Goal: Task Accomplishment & Management: Use online tool/utility

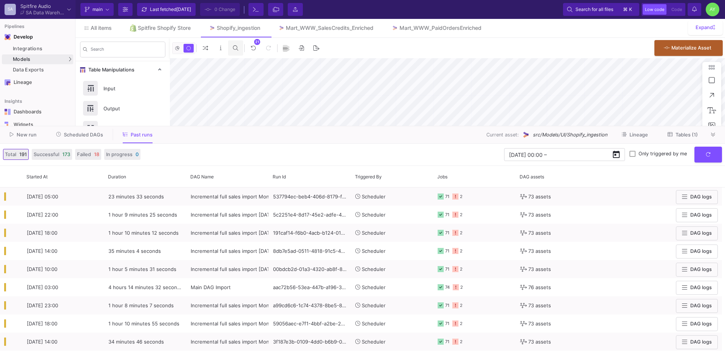
scroll to position [76, 0]
click at [713, 156] on button "submit" at bounding box center [708, 154] width 28 height 16
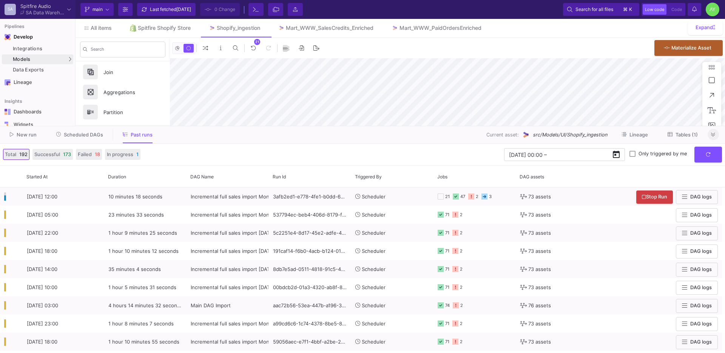
click at [713, 132] on icon at bounding box center [713, 134] width 4 height 5
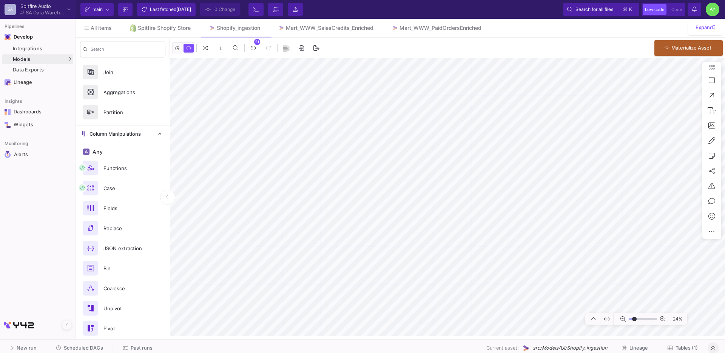
click at [132, 345] on span "Past runs" at bounding box center [142, 348] width 22 height 6
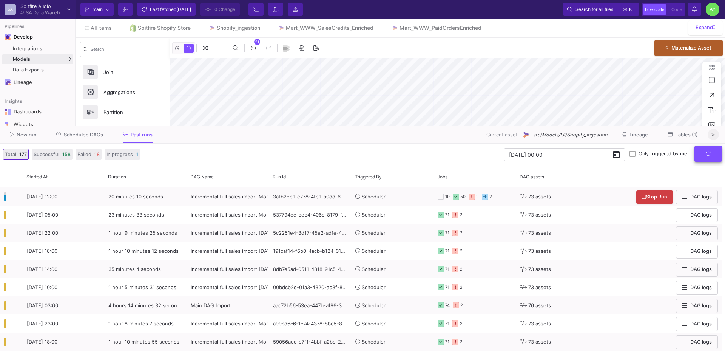
click at [706, 152] on icon "submit" at bounding box center [708, 153] width 5 height 5
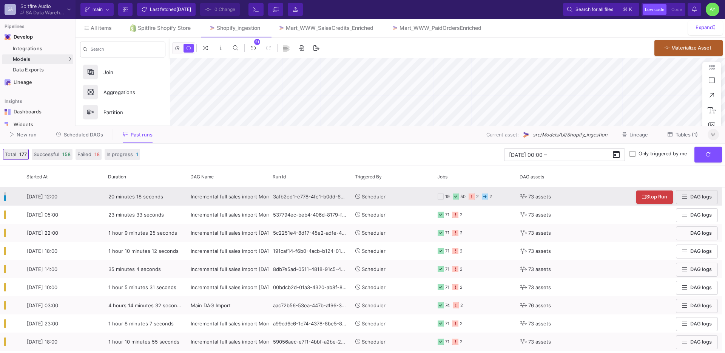
click at [381, 193] on span "Scheduler" at bounding box center [374, 196] width 24 height 6
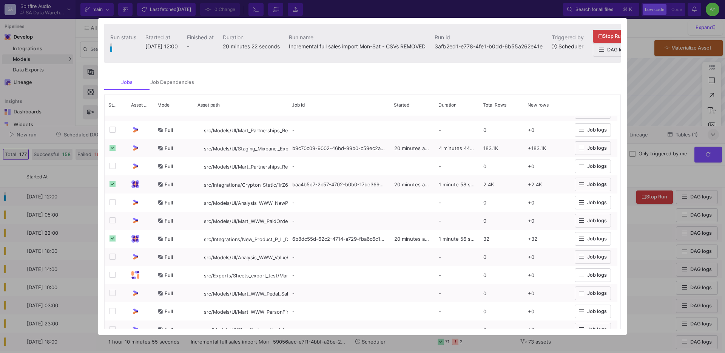
scroll to position [1113, 0]
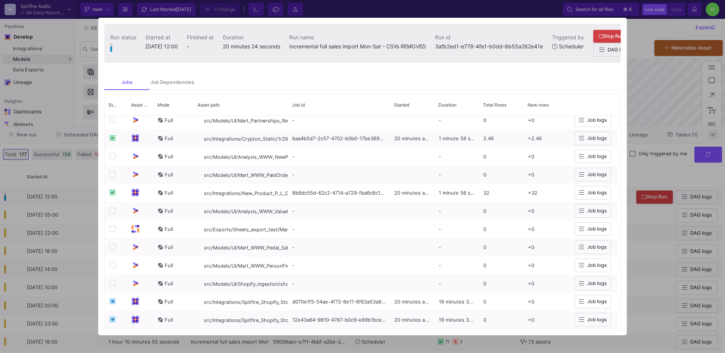
click at [82, 197] on div at bounding box center [362, 176] width 725 height 353
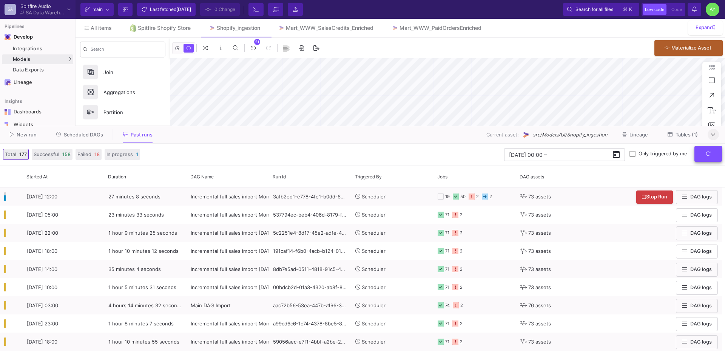
click at [701, 155] on button "submit" at bounding box center [708, 154] width 28 height 16
click at [714, 137] on fa-icon at bounding box center [713, 135] width 4 height 6
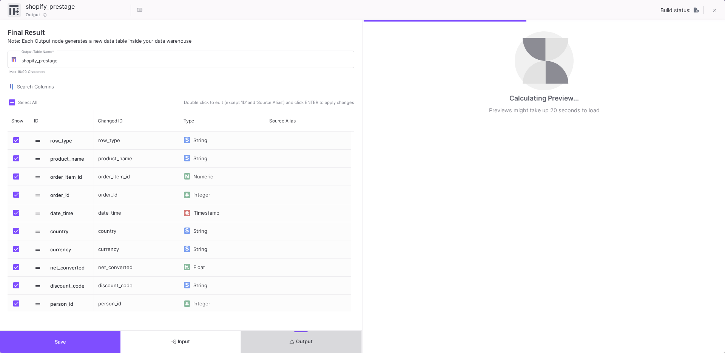
click at [309, 340] on span "Output" at bounding box center [301, 341] width 23 height 6
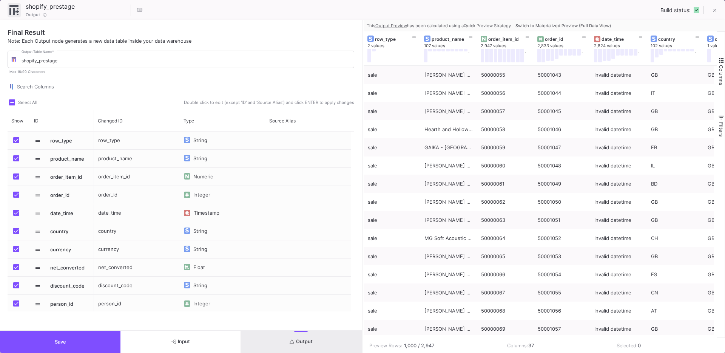
click at [583, 26] on span "Switch to Materialized Preview (Full Data View)" at bounding box center [563, 25] width 96 height 5
click at [583, 34] on icon at bounding box center [584, 36] width 4 height 4
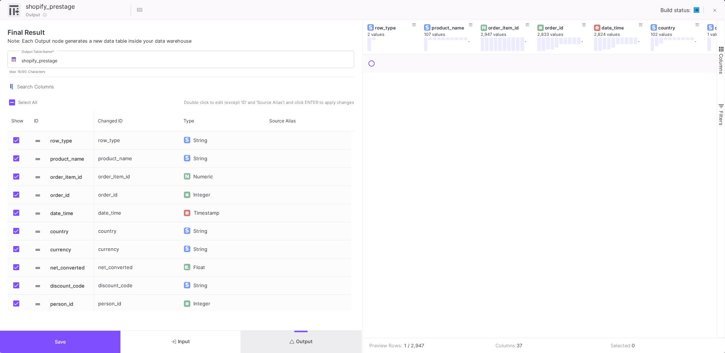
click at [311, 341] on span "Output" at bounding box center [301, 341] width 23 height 6
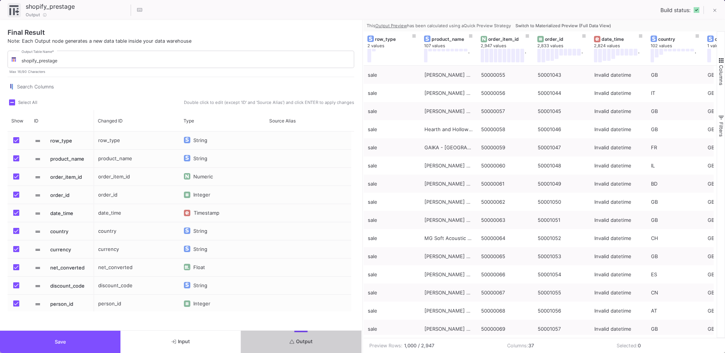
click at [560, 25] on span "Switch to Materialized Preview (Full Data View)" at bounding box center [563, 25] width 96 height 5
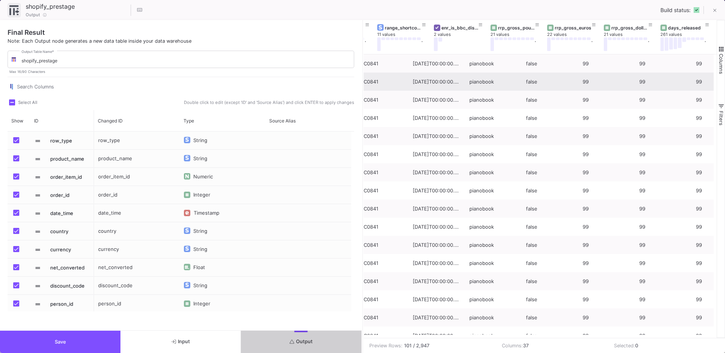
scroll to position [0, 1427]
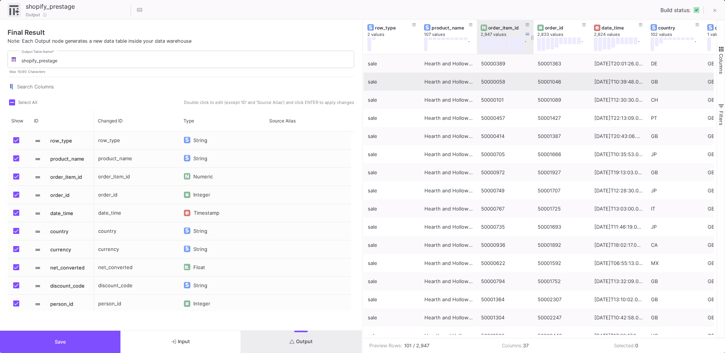
click at [505, 27] on div "order_item_id" at bounding box center [506, 28] width 37 height 6
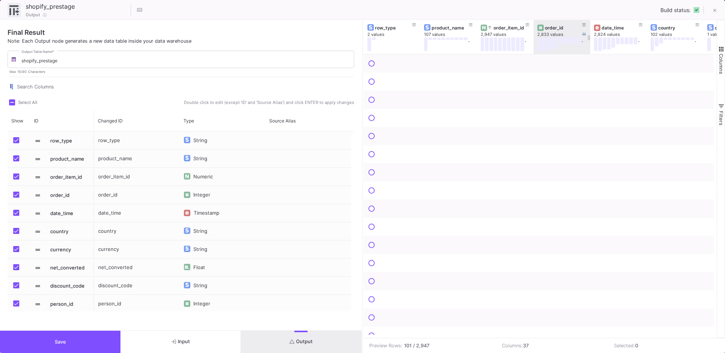
click at [549, 28] on div "order_id" at bounding box center [563, 28] width 37 height 6
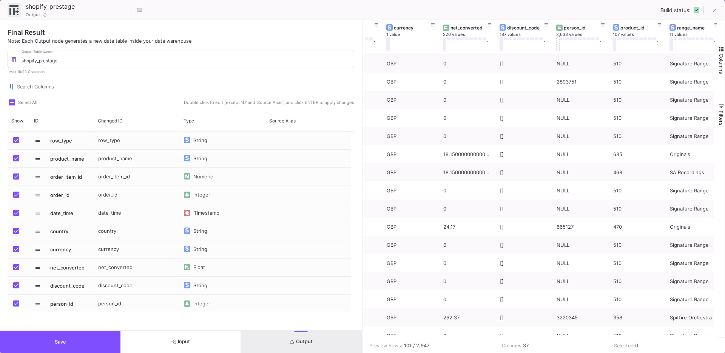
click at [66, 347] on button "Save" at bounding box center [60, 341] width 120 height 22
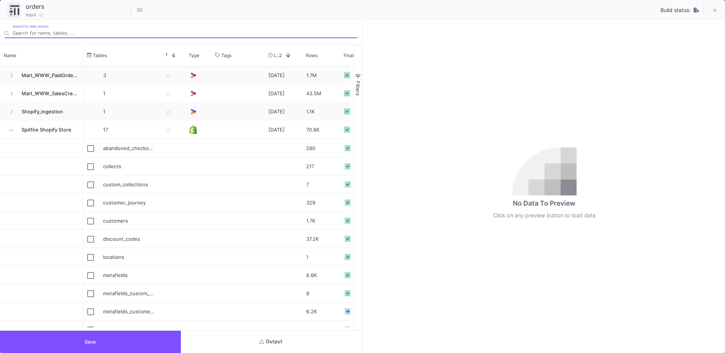
click at [251, 330] on button "Output" at bounding box center [271, 341] width 181 height 22
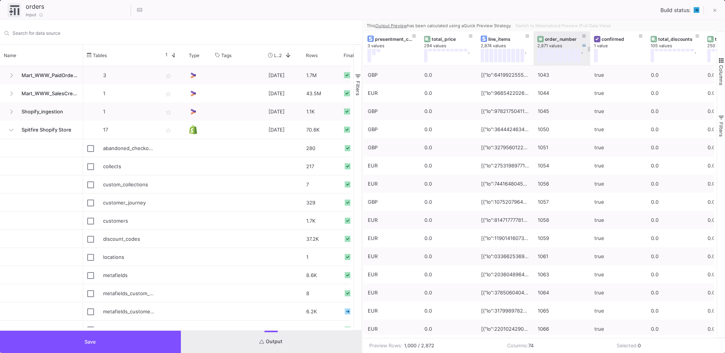
click at [556, 37] on div "order_number" at bounding box center [563, 39] width 37 height 6
click at [565, 23] on span "Switch to Materialized Preview (Full Data View)" at bounding box center [563, 25] width 96 height 5
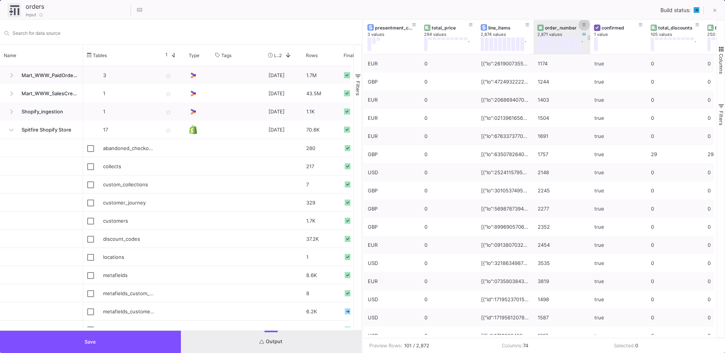
click at [579, 25] on button at bounding box center [583, 24] width 11 height 11
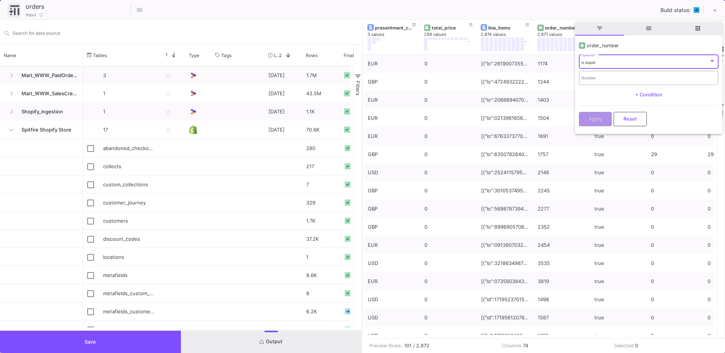
click at [585, 75] on div "Number" at bounding box center [648, 76] width 134 height 15
type input "3867"
click at [590, 117] on span "Apply" at bounding box center [594, 118] width 13 height 6
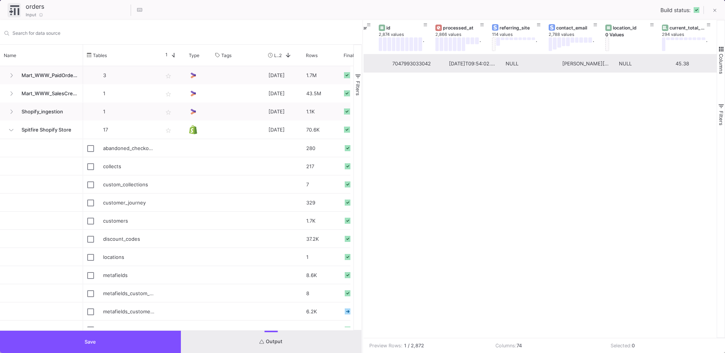
scroll to position [0, 845]
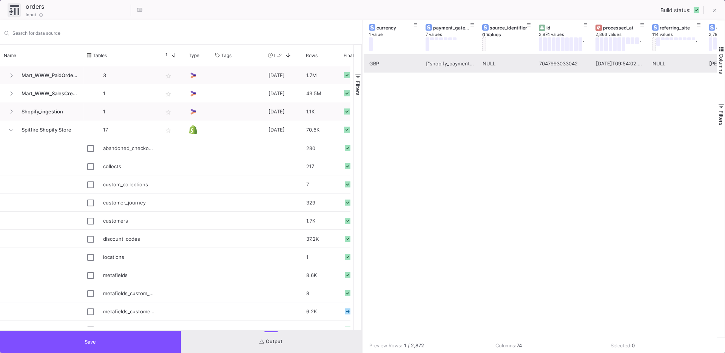
click at [114, 347] on button "Save" at bounding box center [90, 341] width 181 height 22
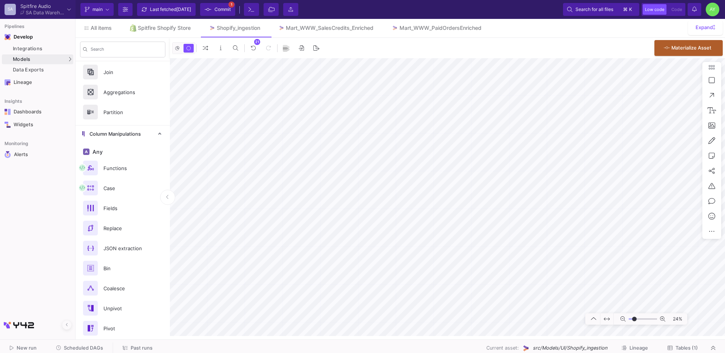
click at [99, 347] on span "Scheduled DAGs" at bounding box center [83, 348] width 39 height 6
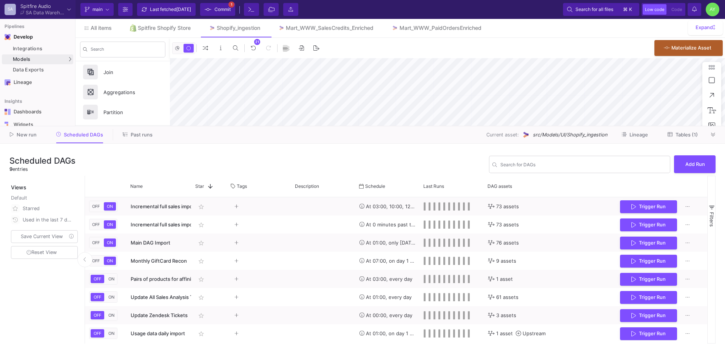
click at [99, 347] on div "Scheduled DAGs 9 entries Search for DAGs Add Run Views Default Starred Used in …" at bounding box center [362, 247] width 725 height 209
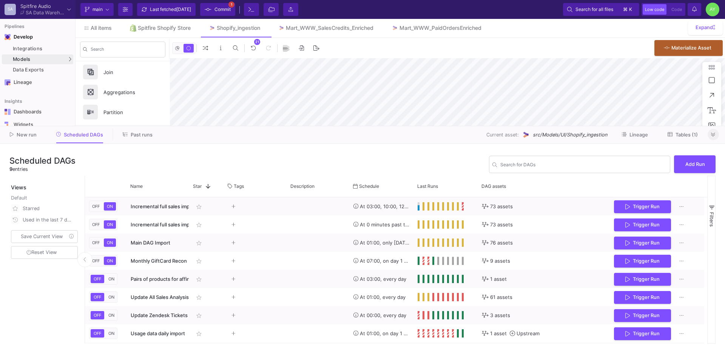
click at [712, 135] on icon at bounding box center [713, 134] width 4 height 4
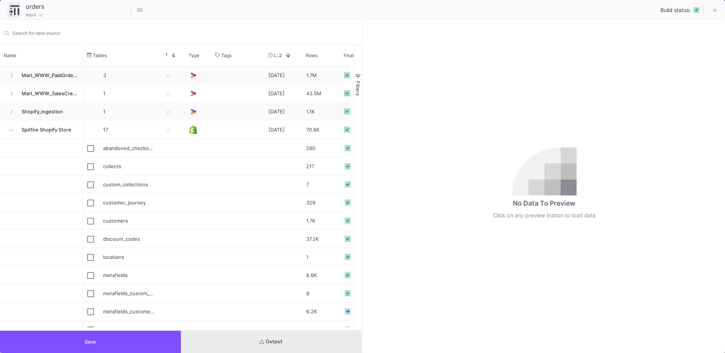
click at [255, 343] on button "Output" at bounding box center [271, 341] width 181 height 22
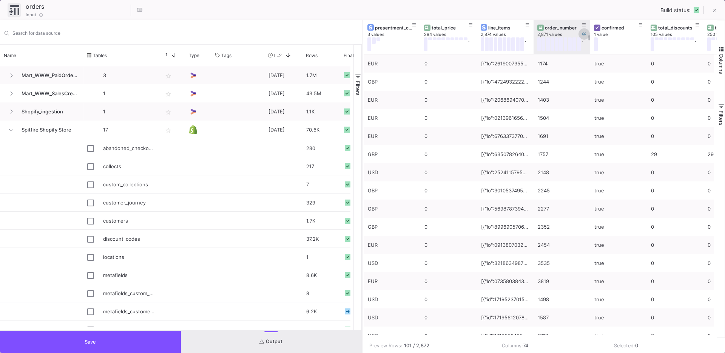
click at [585, 28] on button at bounding box center [583, 33] width 11 height 11
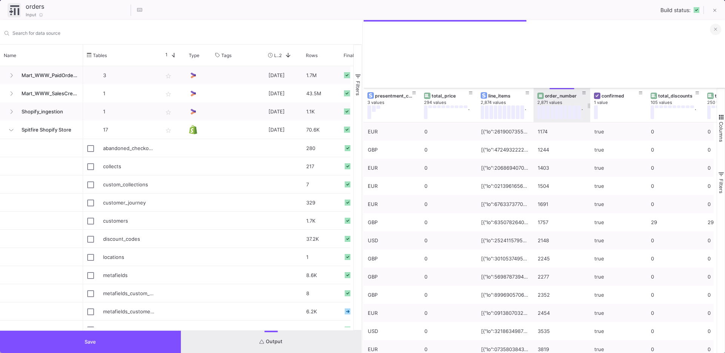
click at [715, 32] on button at bounding box center [715, 29] width 11 height 11
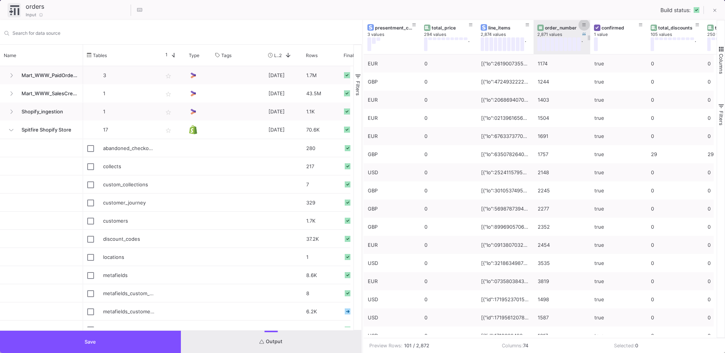
click at [584, 24] on icon at bounding box center [584, 25] width 4 height 4
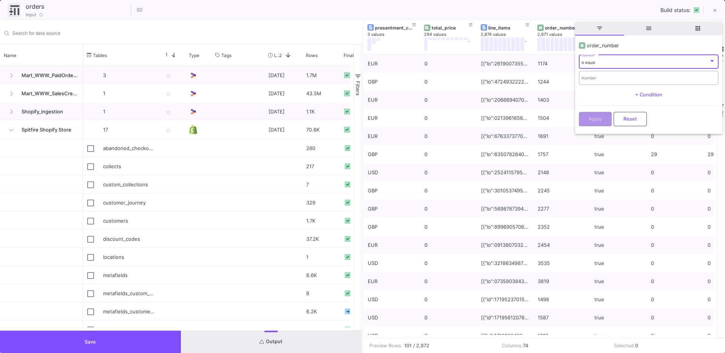
click at [588, 77] on input "Number" at bounding box center [648, 78] width 134 height 5
type input "3787"
click at [596, 109] on div "Apply Reset" at bounding box center [649, 116] width 140 height 23
click at [595, 112] on button "Apply" at bounding box center [595, 118] width 33 height 14
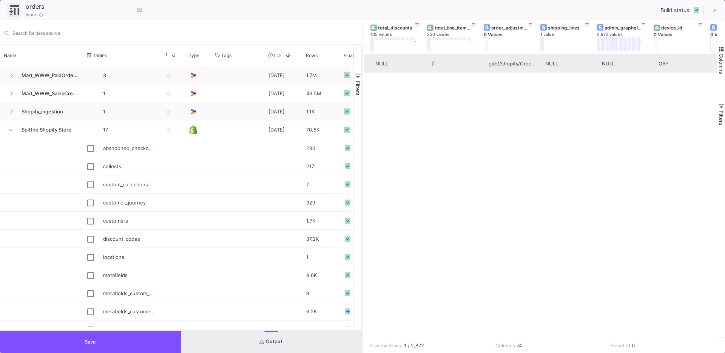
scroll to position [0, 413]
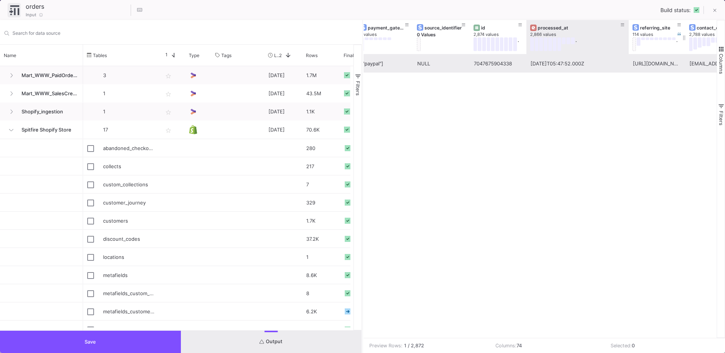
drag, startPoint x: 582, startPoint y: 49, endPoint x: 631, endPoint y: 53, distance: 48.5
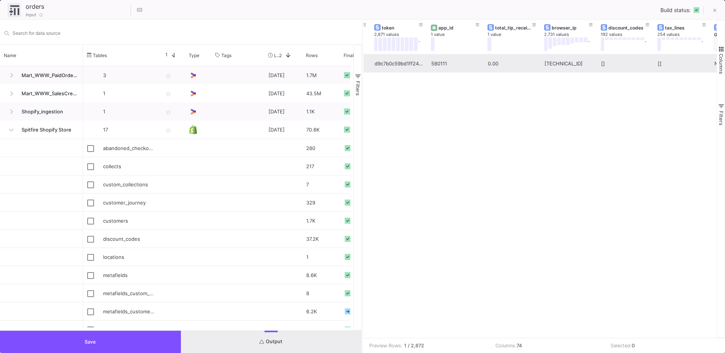
click at [102, 342] on button "Save" at bounding box center [90, 341] width 181 height 22
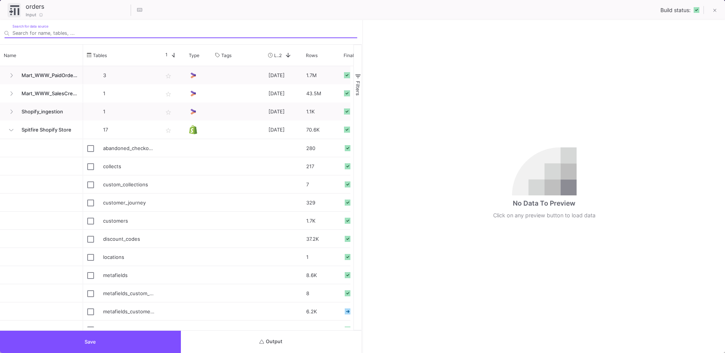
click at [316, 339] on button "Output" at bounding box center [271, 341] width 181 height 22
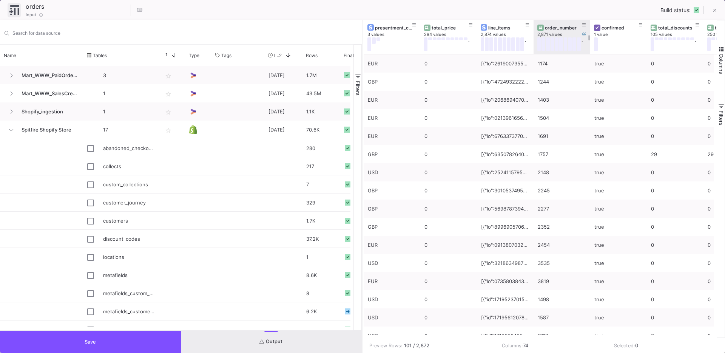
click at [557, 28] on div "order_number" at bounding box center [563, 28] width 37 height 6
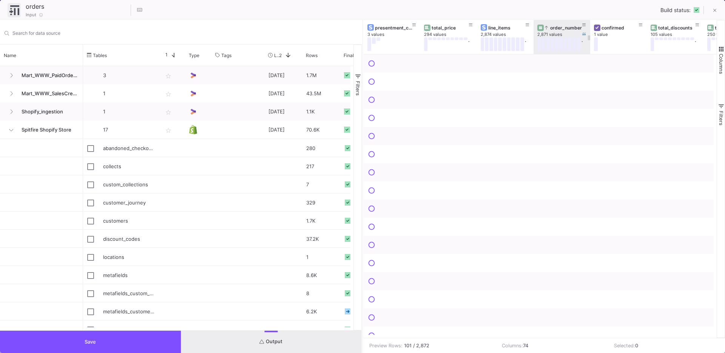
click at [557, 28] on div "order_number" at bounding box center [563, 28] width 37 height 6
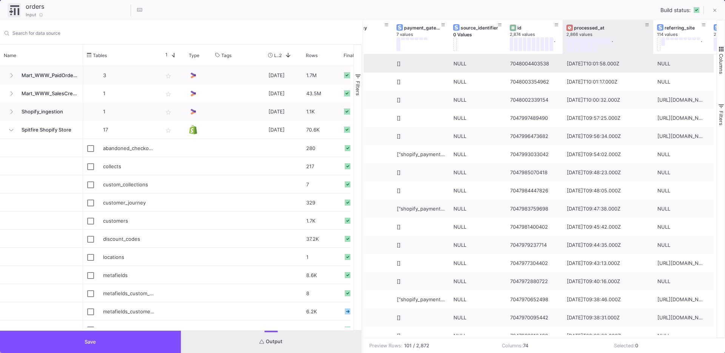
drag, startPoint x: 618, startPoint y: 50, endPoint x: 655, endPoint y: 58, distance: 37.8
click at [655, 58] on div "cancel_reason 0 Values currency 1 value payment_gateway_names 7 values source_i…" at bounding box center [540, 178] width 353 height 317
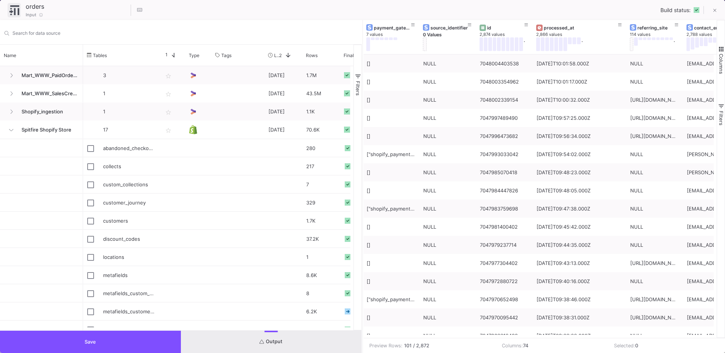
click at [108, 335] on button "Save" at bounding box center [90, 341] width 181 height 22
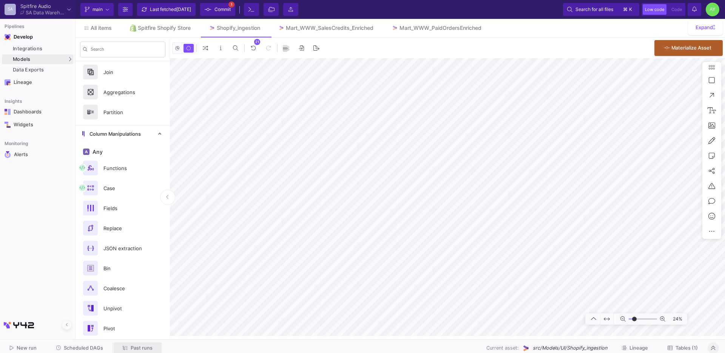
click at [136, 346] on span "Past runs" at bounding box center [142, 348] width 22 height 6
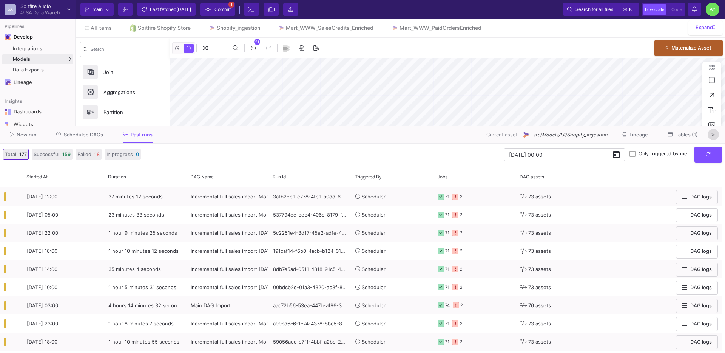
click at [714, 137] on button at bounding box center [712, 134] width 11 height 11
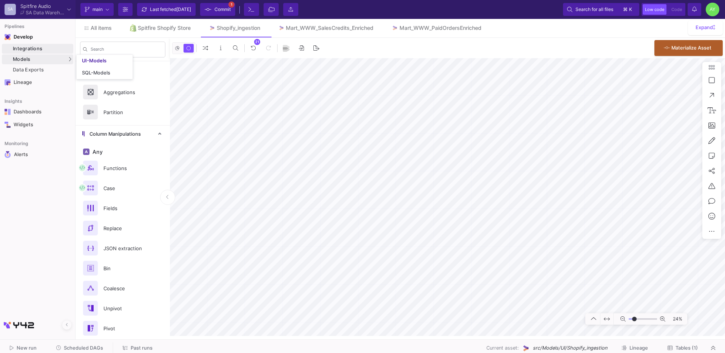
click at [22, 49] on div "Integrations" at bounding box center [42, 49] width 59 height 6
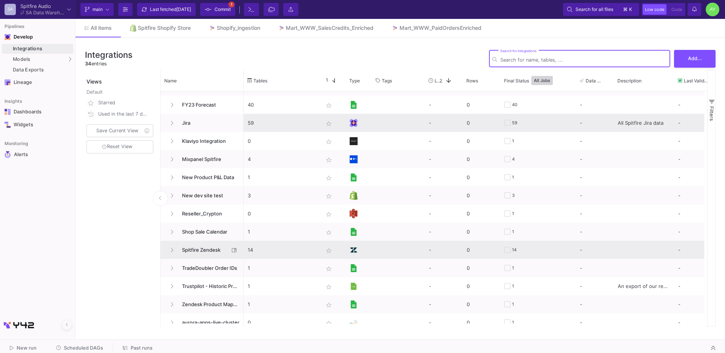
scroll to position [161, 0]
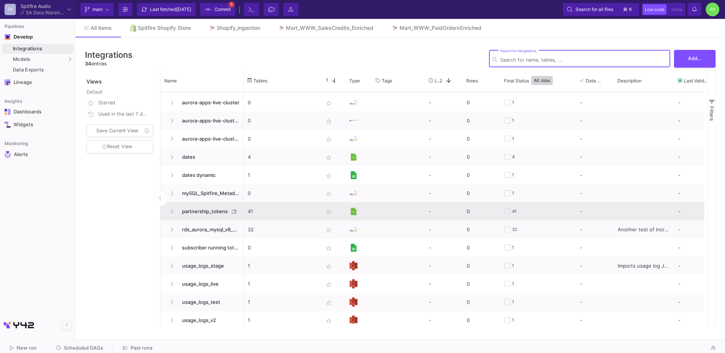
click at [214, 212] on span "partnership_tokens" at bounding box center [203, 211] width 52 height 18
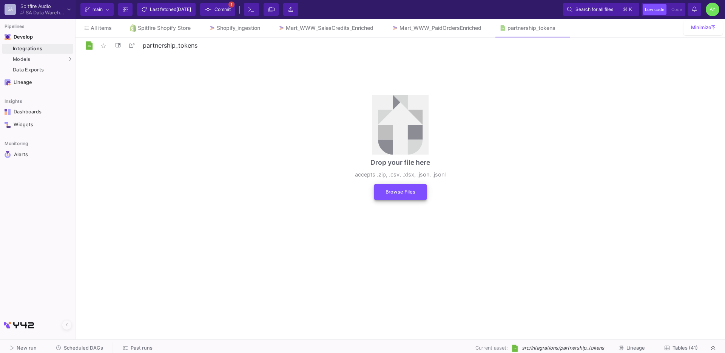
click at [408, 197] on button "Browse Files" at bounding box center [400, 192] width 52 height 16
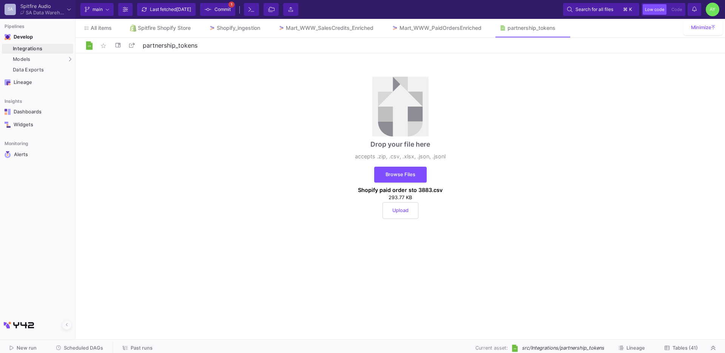
click at [396, 208] on span "Upload" at bounding box center [400, 210] width 16 height 6
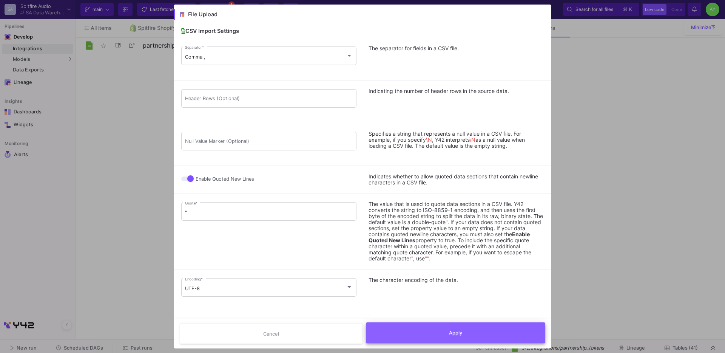
click at [402, 328] on button "Apply" at bounding box center [456, 332] width 180 height 21
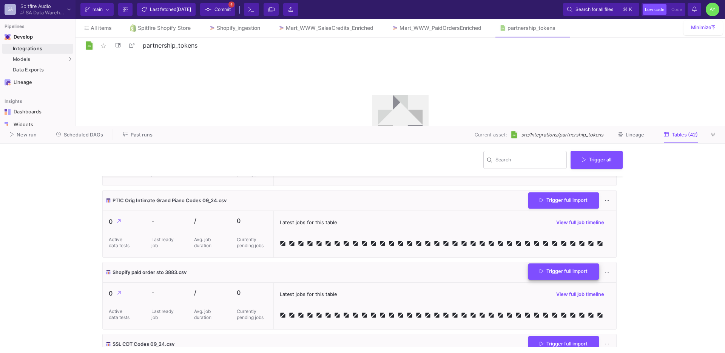
click at [539, 274] on icon at bounding box center [541, 271] width 4 height 5
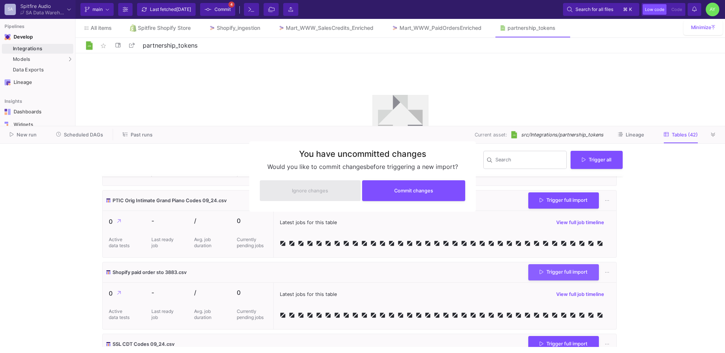
click at [549, 280] on div at bounding box center [362, 176] width 725 height 353
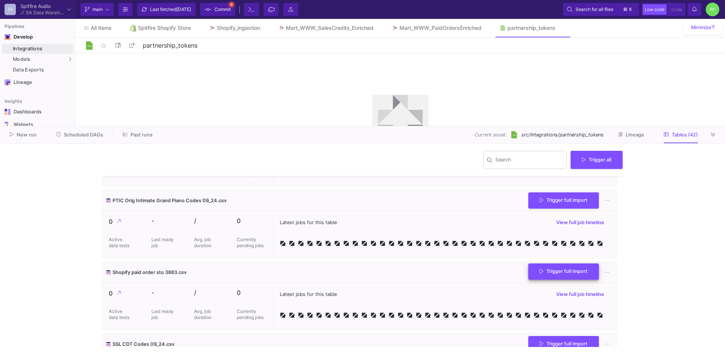
click at [551, 279] on button "Trigger full import" at bounding box center [563, 271] width 71 height 16
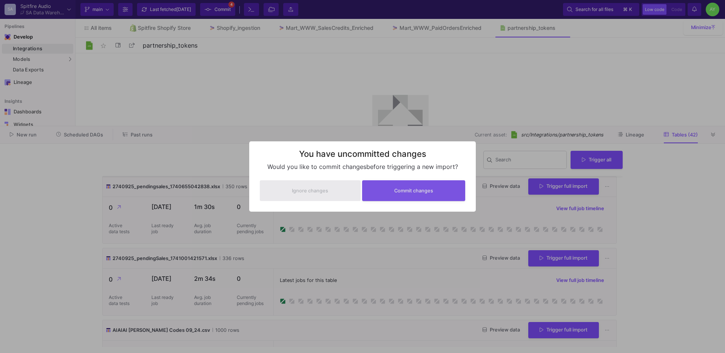
click at [425, 188] on span "Commit changes" at bounding box center [413, 191] width 39 height 6
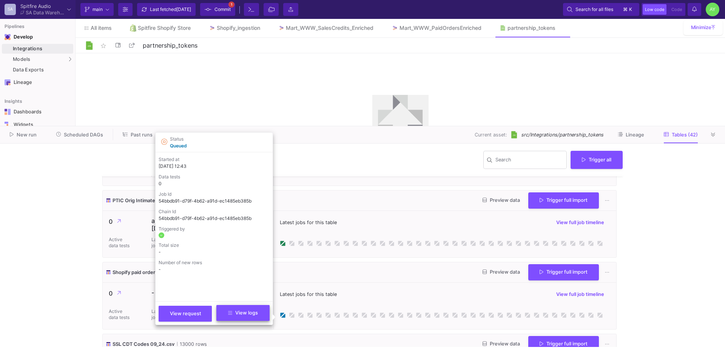
click at [240, 310] on span "View logs" at bounding box center [243, 313] width 30 height 6
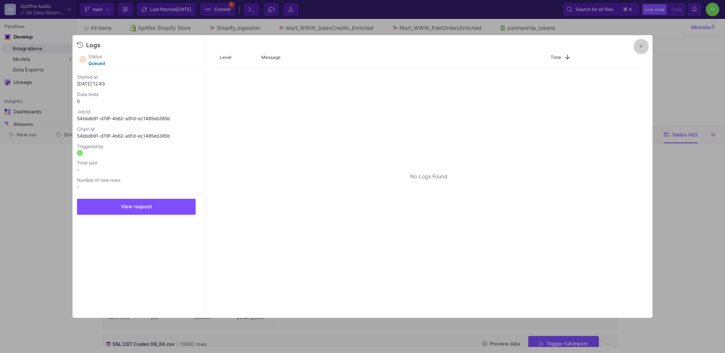
click at [640, 49] on icon at bounding box center [640, 46] width 3 height 5
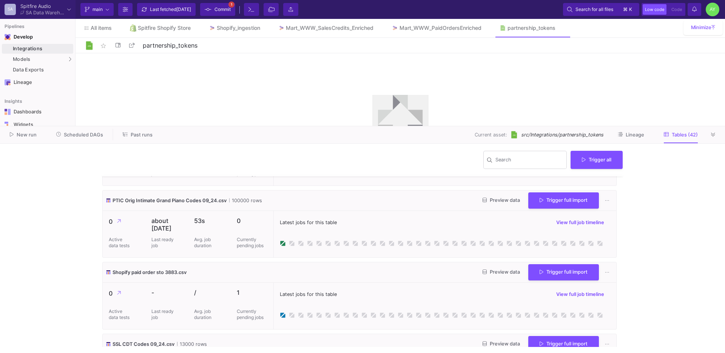
click at [301, 300] on div "Latest jobs for this table View full job timeline" at bounding box center [445, 293] width 330 height 11
click at [162, 14] on div "Last fetched 3 days ago" at bounding box center [170, 9] width 41 height 11
click at [713, 136] on icon at bounding box center [713, 134] width 4 height 5
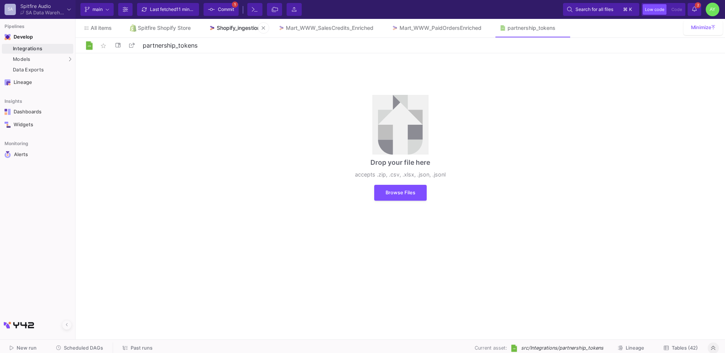
click at [227, 34] on link "Shopify_ingestion" at bounding box center [234, 28] width 69 height 18
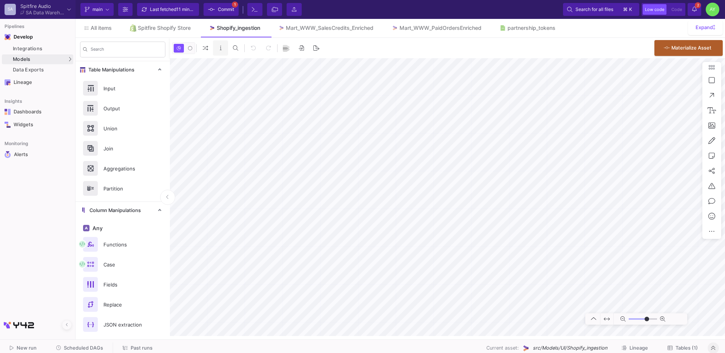
type input "-29"
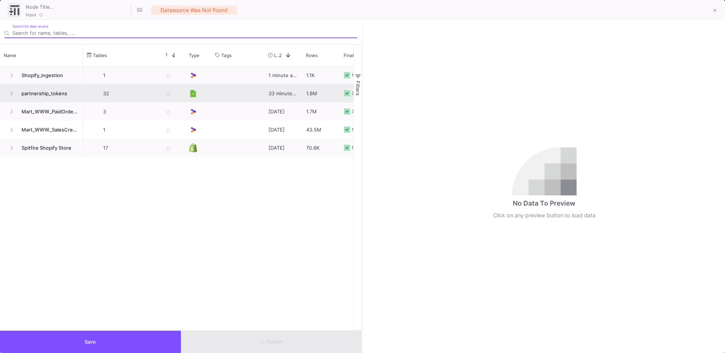
click at [52, 92] on span "partnership_tokens" at bounding box center [48, 94] width 62 height 18
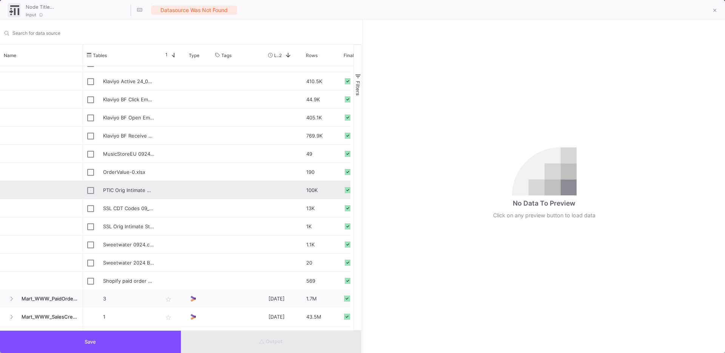
scroll to position [410, 0]
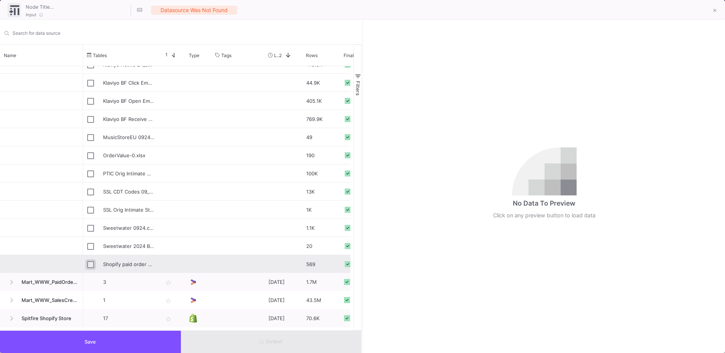
click at [89, 263] on input "Press Space to toggle row selection (unchecked)" at bounding box center [90, 264] width 7 height 7
checkbox input "true"
type input "Shopify paid order sto 3883.csv"
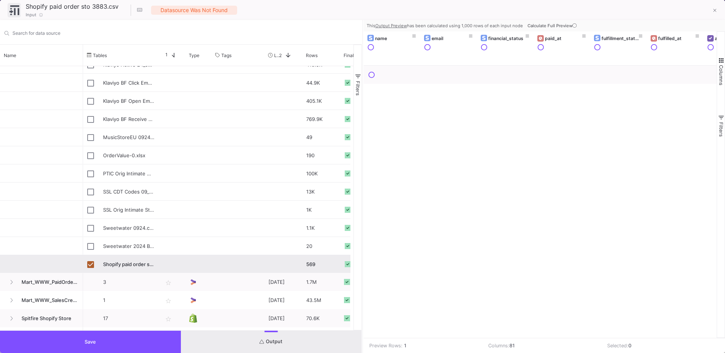
click at [87, 343] on span "Save" at bounding box center [90, 342] width 11 height 6
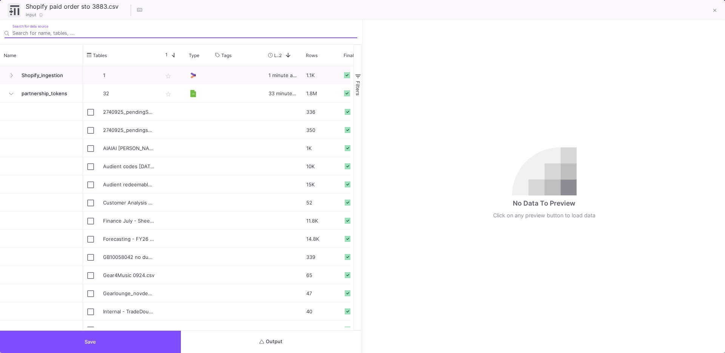
click at [279, 339] on span "Output" at bounding box center [270, 341] width 23 height 6
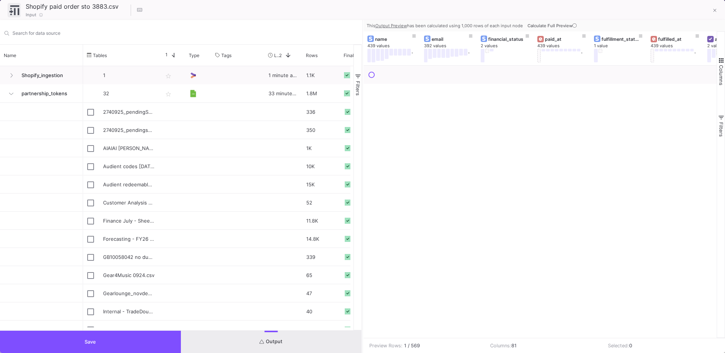
click at [559, 26] on span "Calculate Full Preview" at bounding box center [552, 25] width 51 height 5
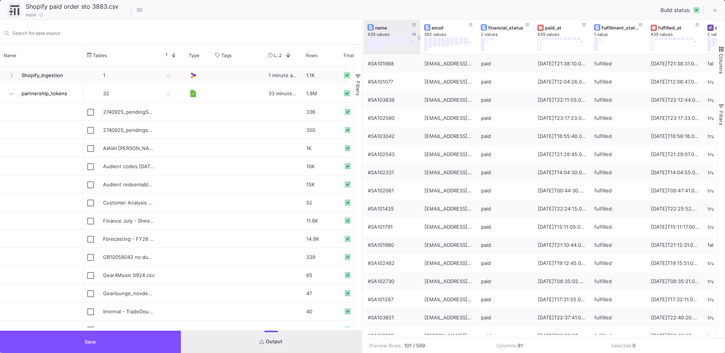
click at [387, 29] on div "name" at bounding box center [393, 28] width 37 height 6
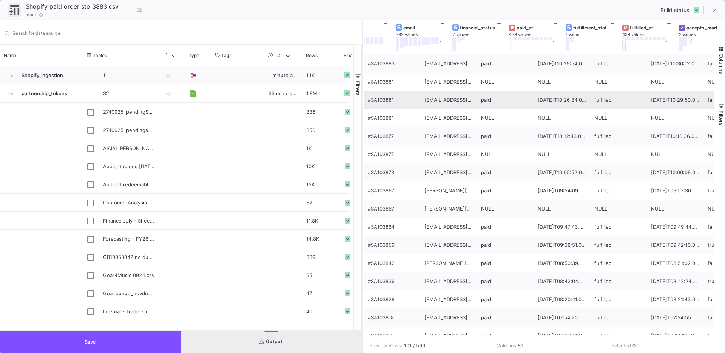
scroll to position [0, 62]
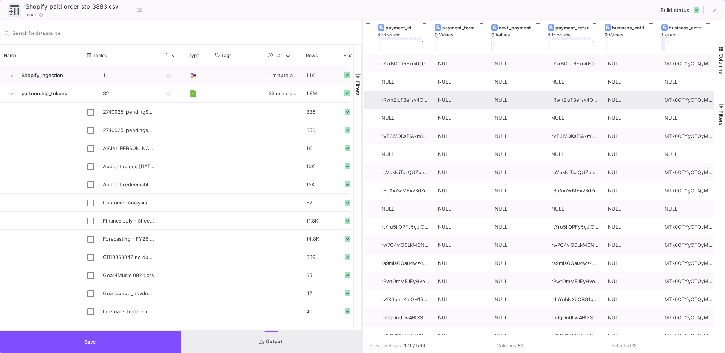
click at [112, 337] on mat-tooltip-component "Internal - TradeDoubler - Aug 6th GB10058776.csv" at bounding box center [128, 331] width 75 height 16
click at [91, 339] on div "Internal - TradeDoubler - Aug 6th GB10058776.csv" at bounding box center [128, 331] width 75 height 16
click at [85, 339] on span "Save" at bounding box center [90, 342] width 11 height 6
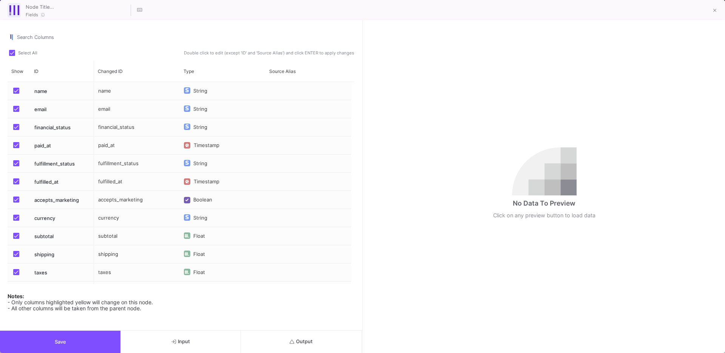
click at [13, 55] on span at bounding box center [12, 53] width 6 height 6
click at [12, 56] on input "Select All" at bounding box center [12, 56] width 0 height 0
checkbox input "false"
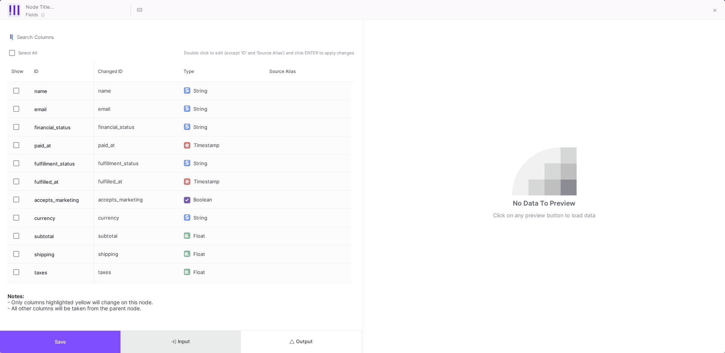
click at [178, 335] on button "Input" at bounding box center [180, 341] width 120 height 22
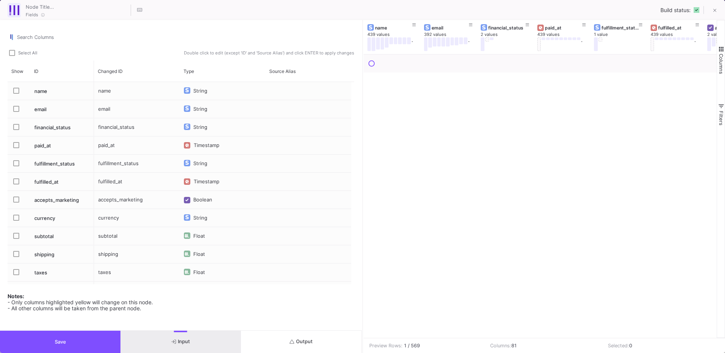
click at [107, 91] on div "name" at bounding box center [137, 91] width 86 height 18
click at [107, 91] on input "name" at bounding box center [137, 95] width 78 height 15
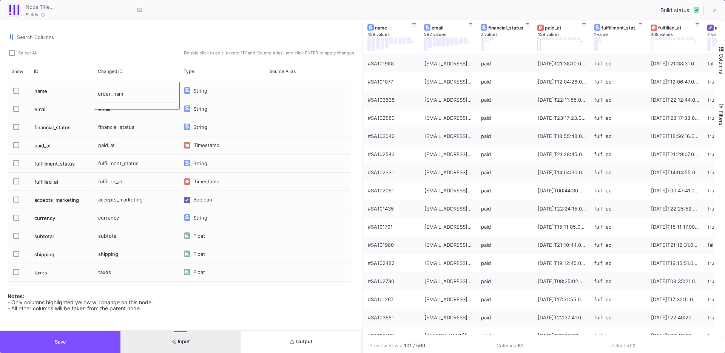
type input "order_name"
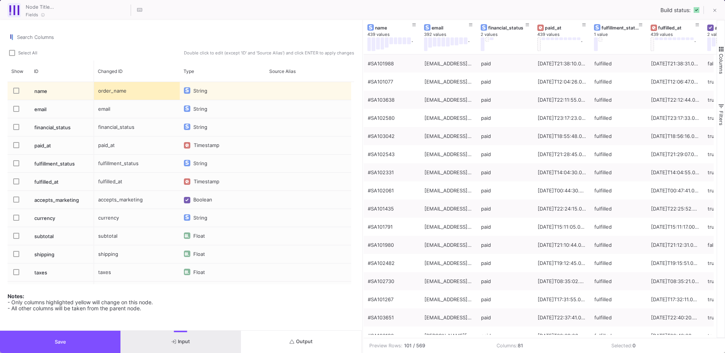
click at [17, 145] on span "Press SPACE to select this row." at bounding box center [16, 145] width 6 height 6
click at [16, 148] on input "Press SPACE to select this row." at bounding box center [16, 148] width 0 height 0
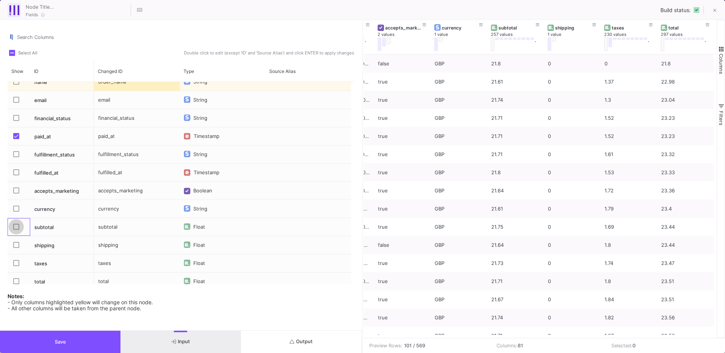
click at [15, 226] on span "Press SPACE to select this row." at bounding box center [16, 226] width 6 height 6
click at [16, 230] on input "Press SPACE to select this row." at bounding box center [16, 230] width 0 height 0
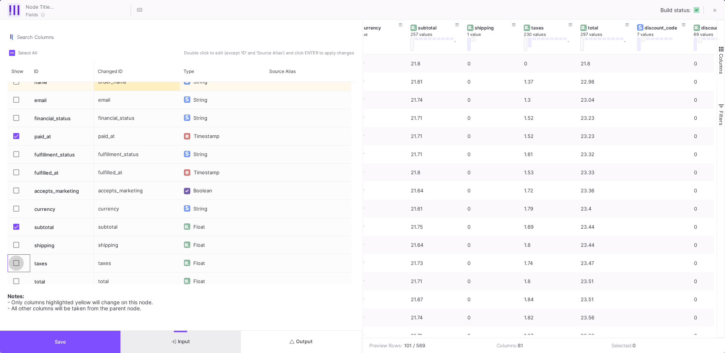
click at [17, 264] on span "Press SPACE to select this row." at bounding box center [16, 263] width 6 height 6
click at [16, 266] on input "Press SPACE to select this row." at bounding box center [16, 266] width 0 height 0
click at [16, 282] on span "Press SPACE to select this row." at bounding box center [16, 281] width 6 height 6
click at [16, 284] on input "Press SPACE to select this row." at bounding box center [16, 284] width 0 height 0
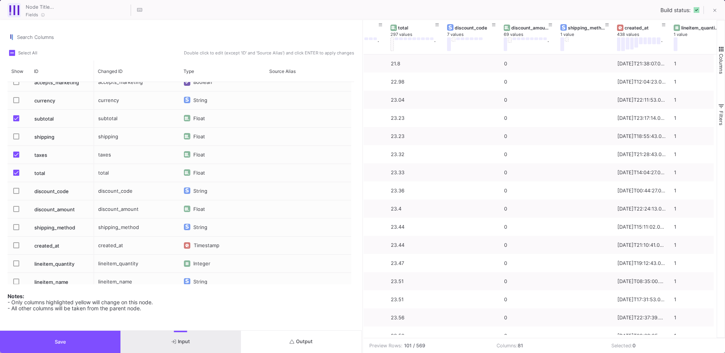
click at [18, 210] on span "Press SPACE to select this row." at bounding box center [16, 209] width 6 height 6
click at [16, 212] on input "Press SPACE to select this row." at bounding box center [16, 212] width 0 height 0
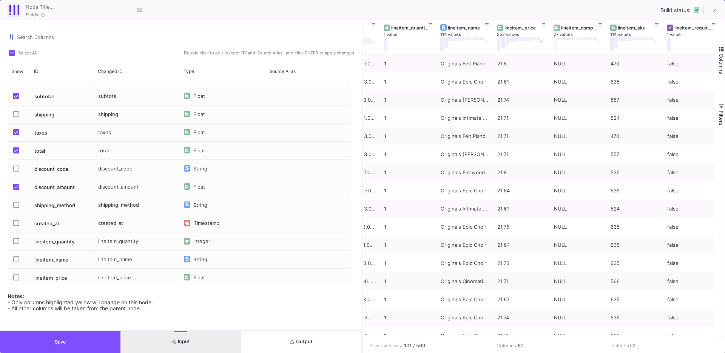
click at [16, 275] on span "Press SPACE to select this row." at bounding box center [16, 277] width 6 height 6
click at [16, 280] on input "Press SPACE to select this row." at bounding box center [16, 280] width 0 height 0
click at [14, 259] on span "Press SPACE to select this row." at bounding box center [16, 259] width 6 height 6
click at [16, 262] on input "Press SPACE to select this row." at bounding box center [16, 262] width 0 height 0
click at [124, 258] on div "lineitem_name" at bounding box center [137, 259] width 86 height 18
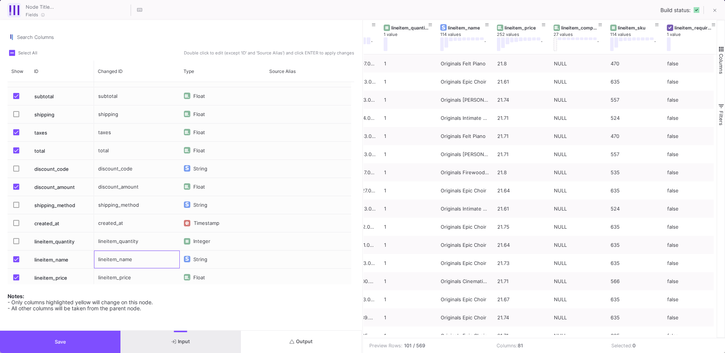
click at [124, 258] on div "lineitem_name" at bounding box center [137, 259] width 86 height 18
click at [124, 258] on input "lineitem_name" at bounding box center [137, 263] width 78 height 15
type input "product_name"
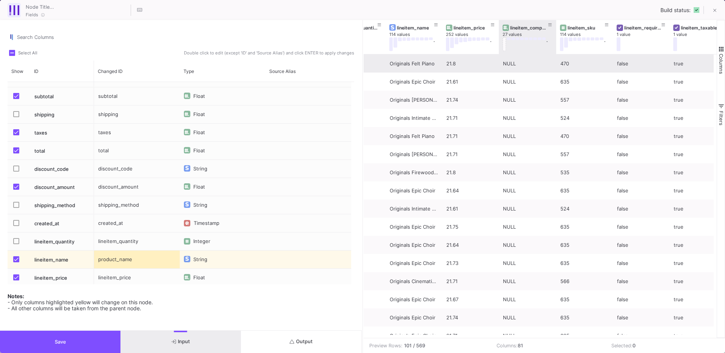
drag, startPoint x: 555, startPoint y: 51, endPoint x: 551, endPoint y: 68, distance: 17.6
click at [551, 68] on div "created_at 438 values . lineitem_quantity 1 value lineitem_name 114 values . li…" at bounding box center [540, 178] width 353 height 317
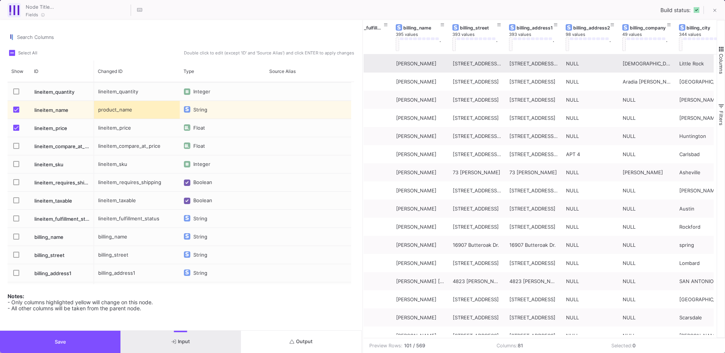
click at [15, 238] on span "Press SPACE to select this row." at bounding box center [16, 236] width 6 height 6
click at [16, 239] on input "Press SPACE to select this row." at bounding box center [16, 239] width 0 height 0
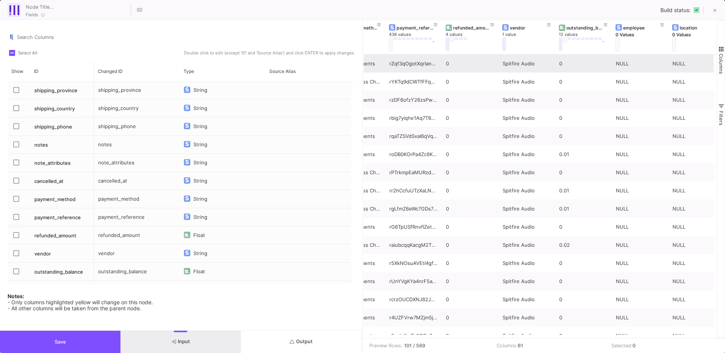
click at [14, 236] on span "Press SPACE to select this row." at bounding box center [16, 235] width 6 height 6
click at [16, 238] on input "Press SPACE to select this row." at bounding box center [16, 238] width 0 height 0
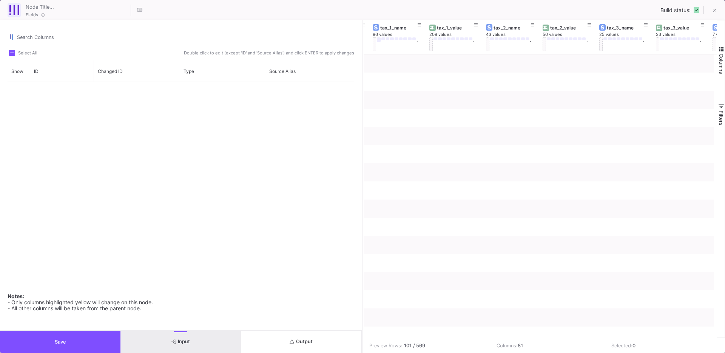
scroll to position [0, 3392]
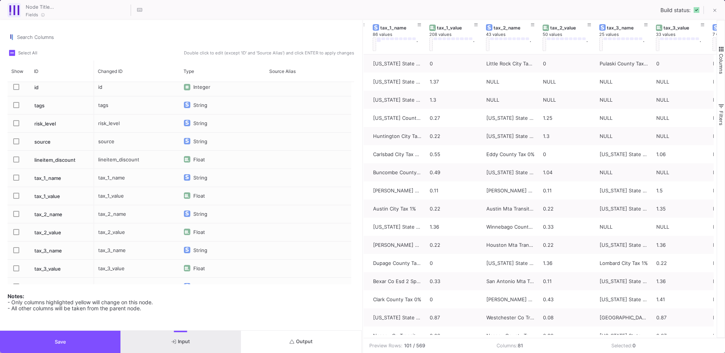
click at [15, 196] on span "Press SPACE to select this row." at bounding box center [16, 196] width 6 height 6
click at [16, 199] on input "Press SPACE to select this row." at bounding box center [16, 199] width 0 height 0
click at [18, 232] on span "Press SPACE to select this row." at bounding box center [16, 232] width 6 height 6
click at [16, 235] on input "Press SPACE to select this row." at bounding box center [16, 235] width 0 height 0
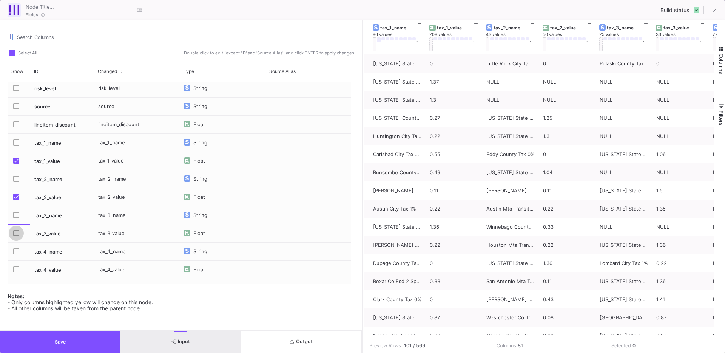
click at [17, 234] on span "Press SPACE to select this row." at bounding box center [16, 233] width 6 height 6
click at [16, 236] on input "Press SPACE to select this row." at bounding box center [16, 236] width 0 height 0
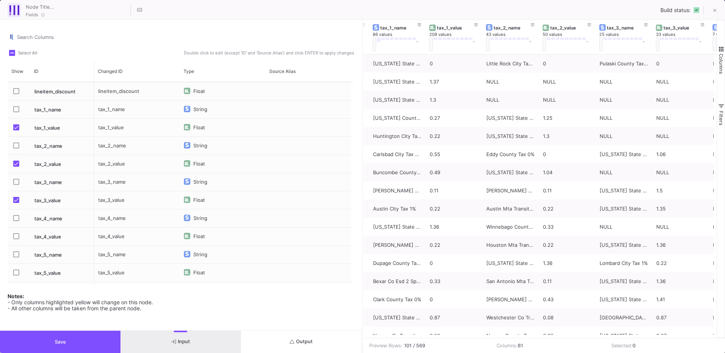
scroll to position [1075, 0]
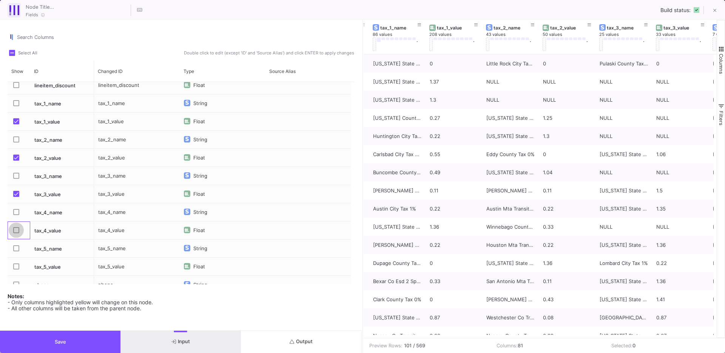
click at [15, 233] on label "Press SPACE to select this row." at bounding box center [18, 231] width 11 height 8
click at [16, 233] on input "Press SPACE to select this row." at bounding box center [16, 233] width 0 height 0
click at [17, 265] on span "Press SPACE to select this row." at bounding box center [16, 266] width 6 height 6
click at [16, 269] on input "Press SPACE to select this row." at bounding box center [16, 269] width 0 height 0
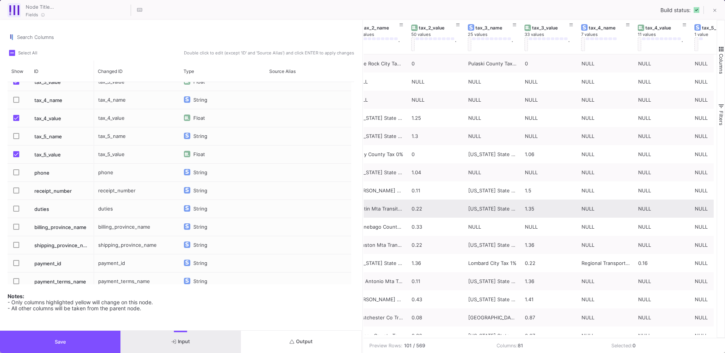
scroll to position [0, 3530]
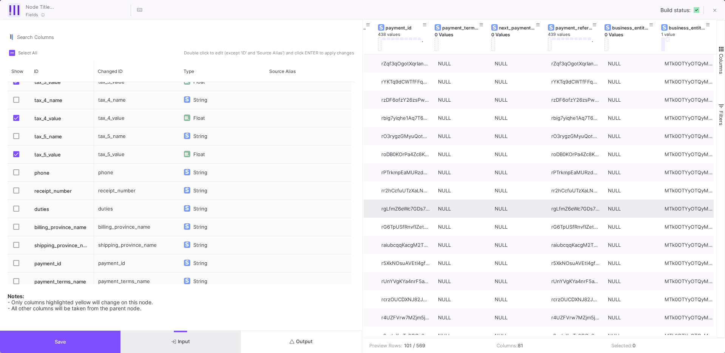
click at [67, 347] on button "Save" at bounding box center [60, 341] width 120 height 22
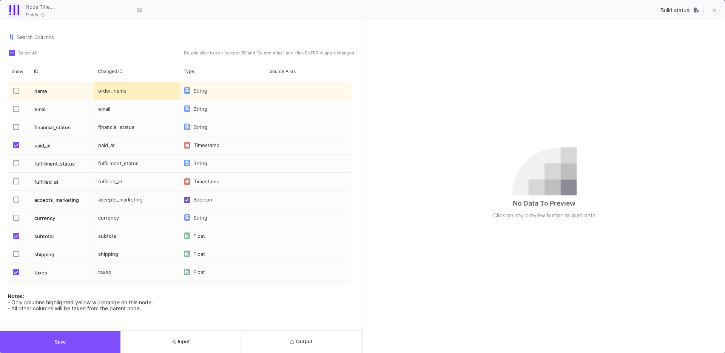
click at [295, 342] on span "Output" at bounding box center [301, 341] width 23 height 6
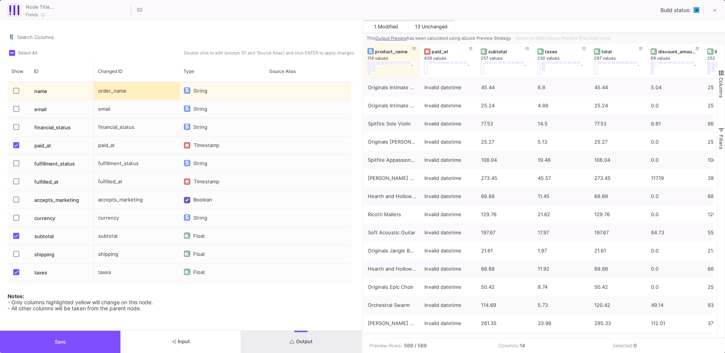
click at [15, 90] on span "Press SPACE to select this row." at bounding box center [16, 91] width 6 height 6
click at [16, 94] on input "Press SPACE to select this row." at bounding box center [16, 94] width 0 height 0
click at [274, 345] on button "Output" at bounding box center [301, 341] width 120 height 22
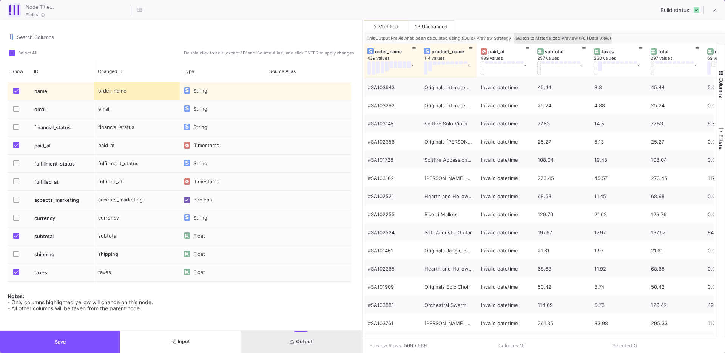
click at [562, 38] on span "Switch to Materialized Preview (Full Data View)" at bounding box center [563, 37] width 96 height 5
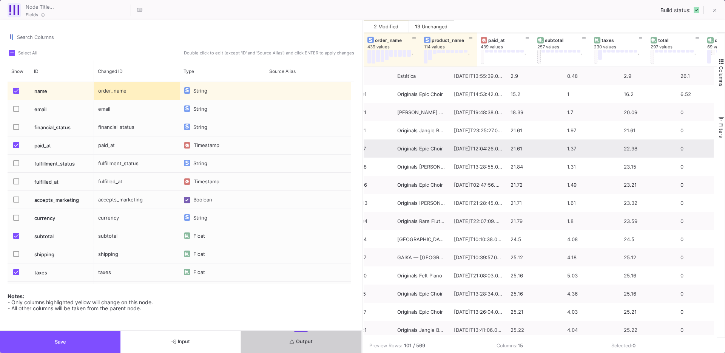
scroll to position [0, 0]
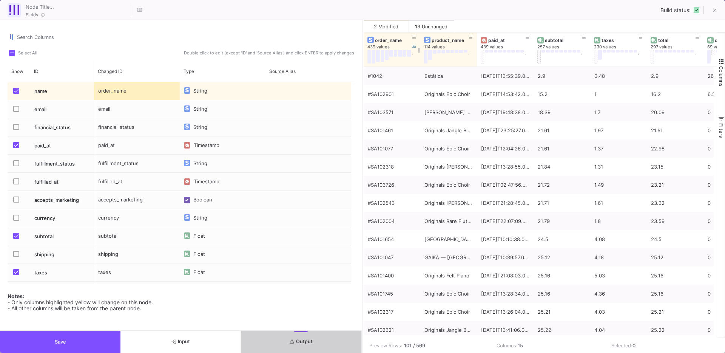
click at [381, 40] on div "order_name" at bounding box center [393, 40] width 37 height 6
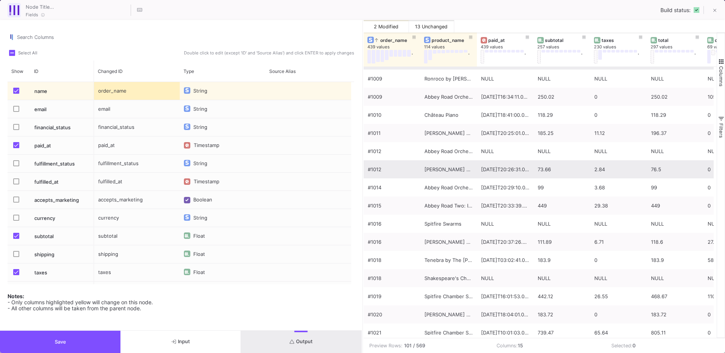
scroll to position [203, 0]
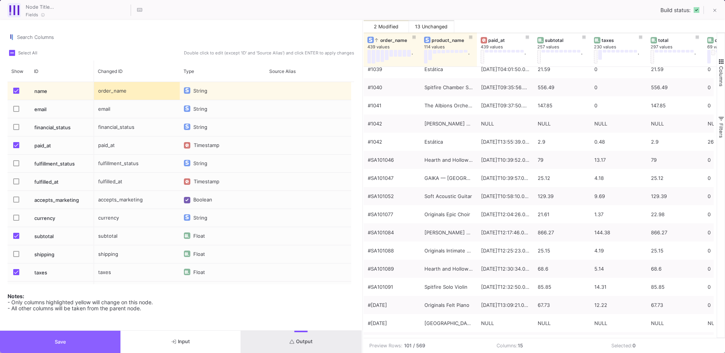
click at [46, 336] on button "Save" at bounding box center [60, 341] width 120 height 22
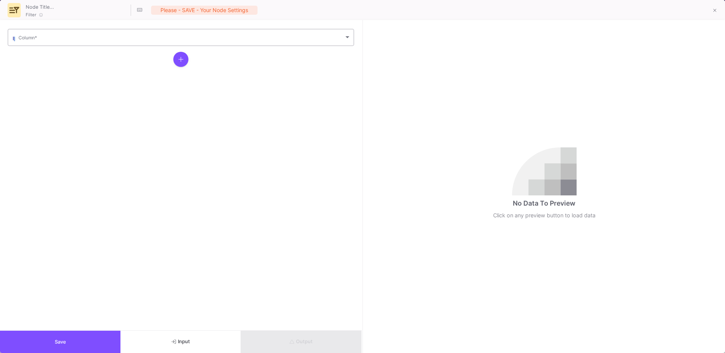
click at [71, 44] on div "Column *" at bounding box center [184, 37] width 332 height 18
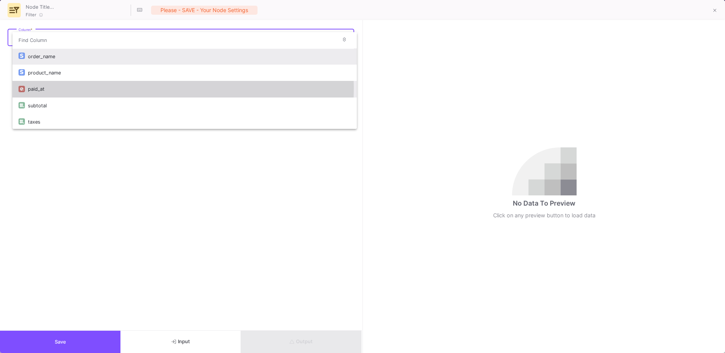
click at [39, 87] on div "paid_at" at bounding box center [189, 89] width 323 height 16
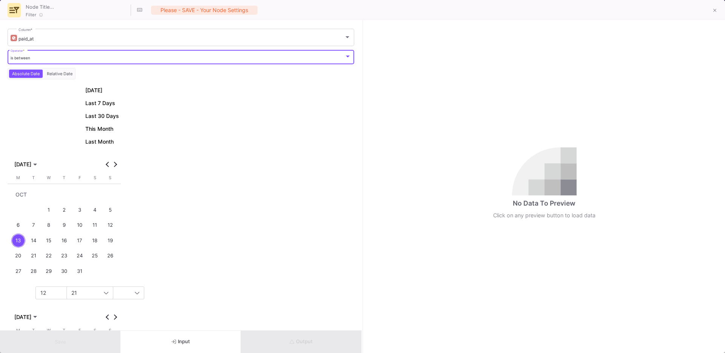
click at [52, 58] on div "is between" at bounding box center [178, 57] width 334 height 5
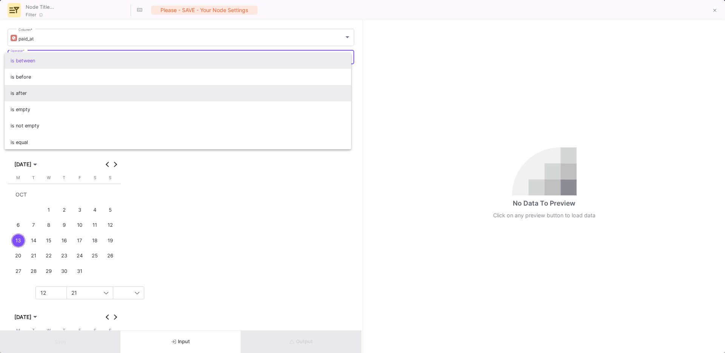
click at [25, 92] on span "is after" at bounding box center [178, 93] width 335 height 16
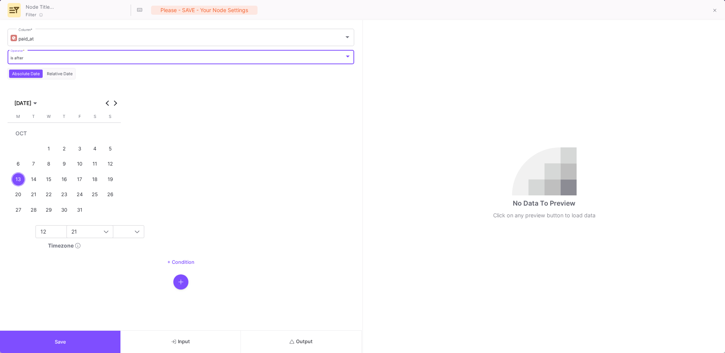
click at [40, 165] on div "7" at bounding box center [34, 164] width 14 height 14
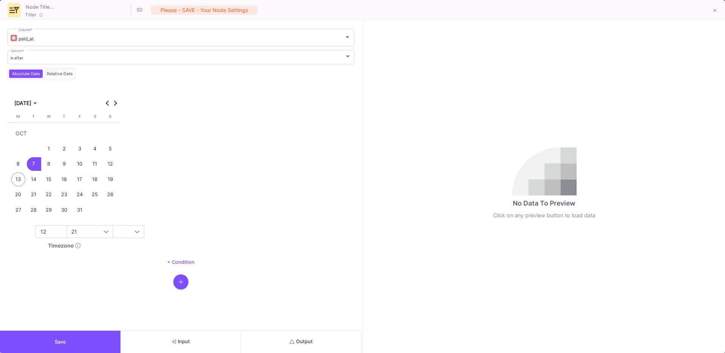
click at [303, 341] on span "Output" at bounding box center [301, 341] width 23 height 6
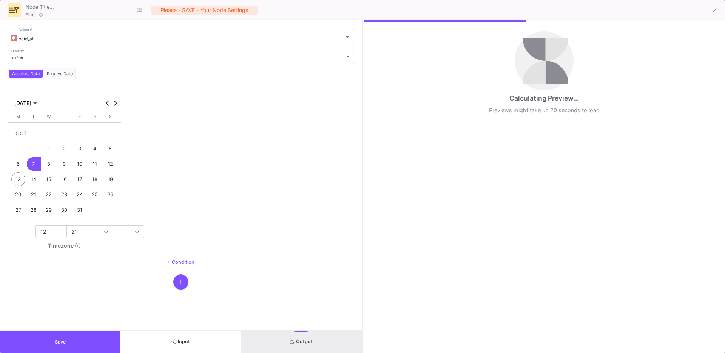
click at [60, 338] on button "Save" at bounding box center [60, 341] width 120 height 22
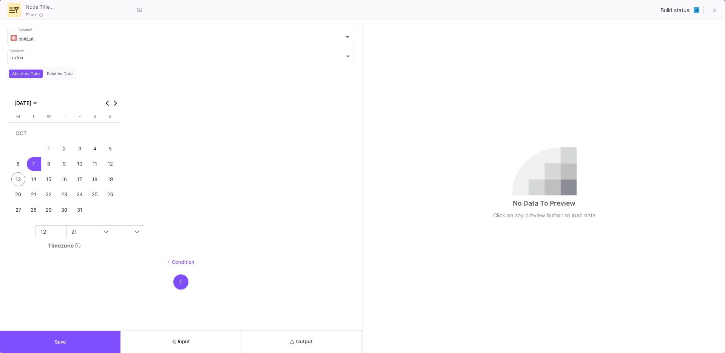
click at [280, 334] on button "Output" at bounding box center [301, 341] width 120 height 22
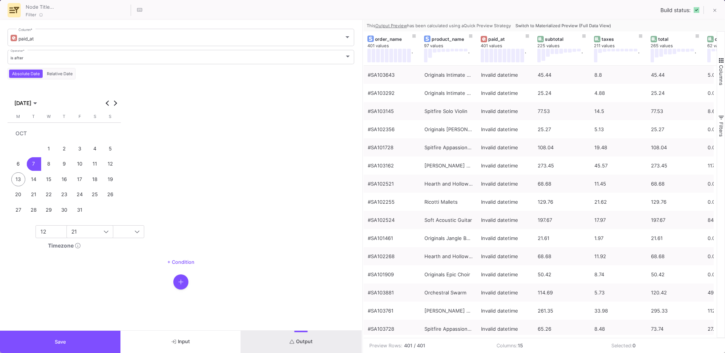
click at [558, 22] on button "Switch to Materialized Preview (Full Data View)" at bounding box center [563, 25] width 99 height 11
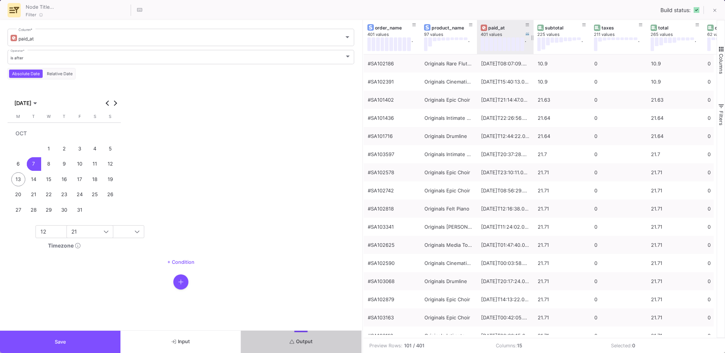
click at [496, 29] on div "paid_at" at bounding box center [506, 28] width 37 height 6
click at [498, 24] on div "paid_at" at bounding box center [505, 27] width 49 height 8
click at [495, 28] on div "paid_at" at bounding box center [506, 28] width 37 height 6
click at [494, 28] on div "paid_at" at bounding box center [506, 28] width 37 height 6
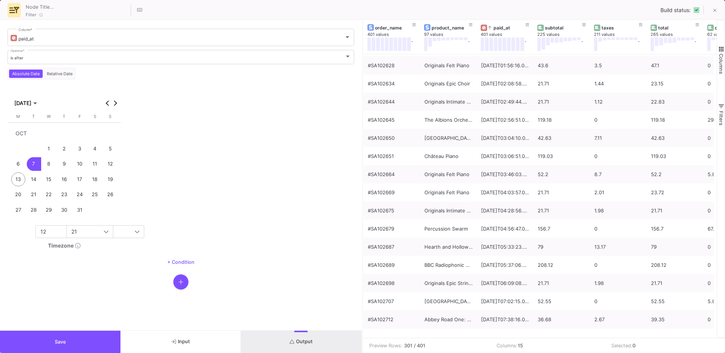
scroll to position [4363, 0]
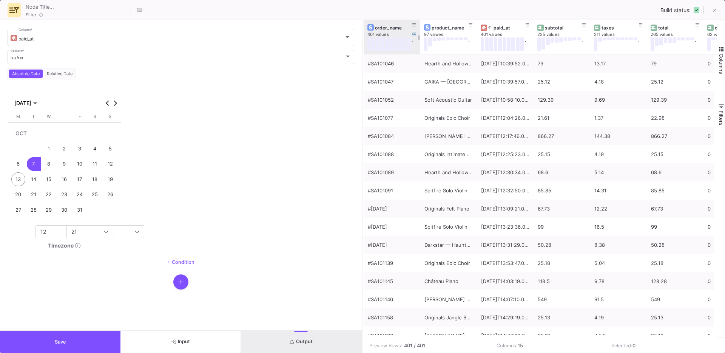
click at [384, 28] on div "order_name" at bounding box center [393, 28] width 37 height 6
click at [388, 26] on div "order_name" at bounding box center [393, 28] width 37 height 6
click at [95, 340] on button "Save" at bounding box center [60, 341] width 120 height 22
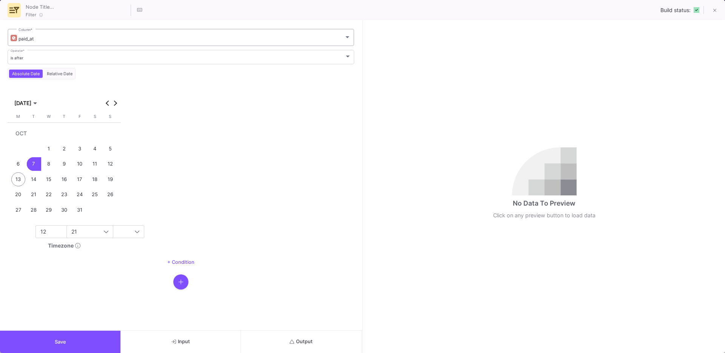
click at [37, 42] on div "paid_at Column *" at bounding box center [184, 37] width 332 height 18
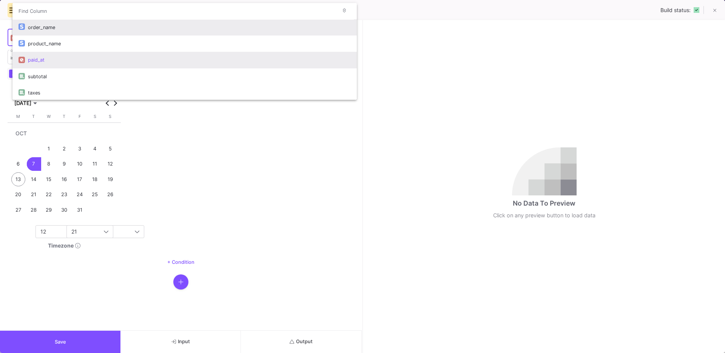
click at [53, 31] on div "order_name" at bounding box center [189, 27] width 323 height 16
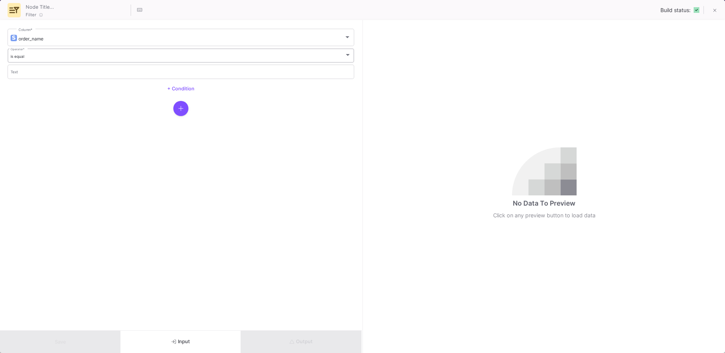
click at [36, 57] on div "is equal" at bounding box center [178, 56] width 334 height 5
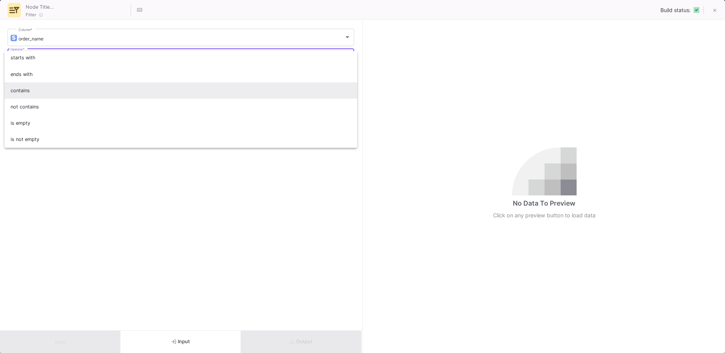
click at [39, 94] on span "contains" at bounding box center [181, 90] width 341 height 16
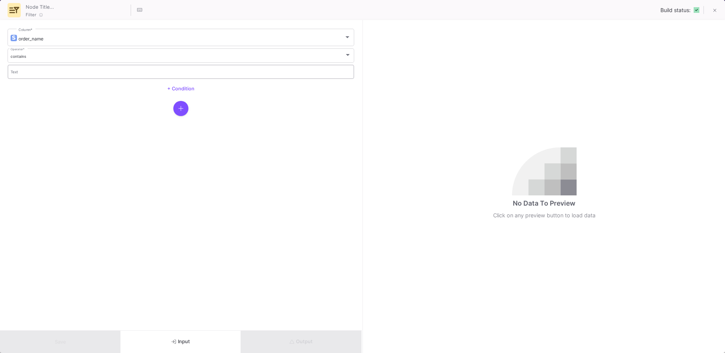
click at [23, 76] on div "Text" at bounding box center [181, 70] width 341 height 15
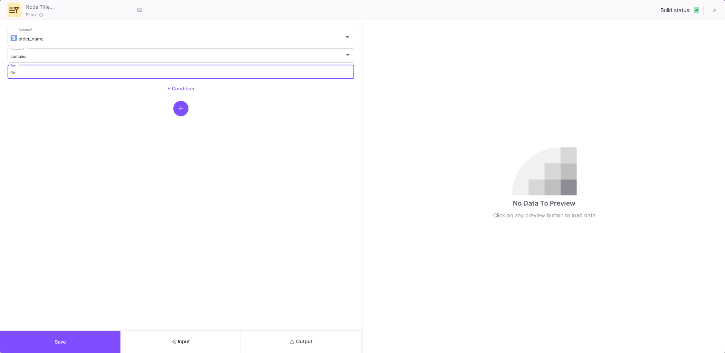
type input "SA"
click at [288, 335] on button "Output" at bounding box center [301, 341] width 120 height 22
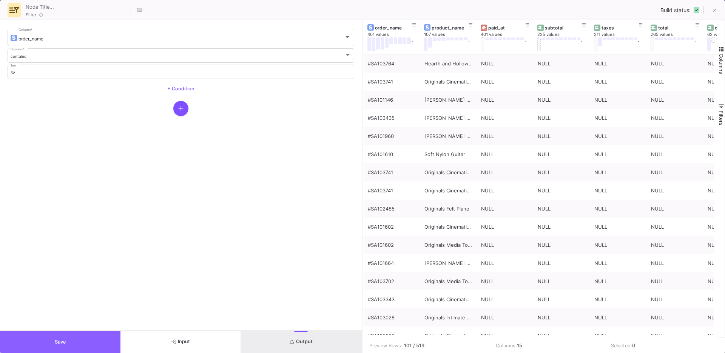
click at [56, 344] on span "Save" at bounding box center [60, 342] width 11 height 6
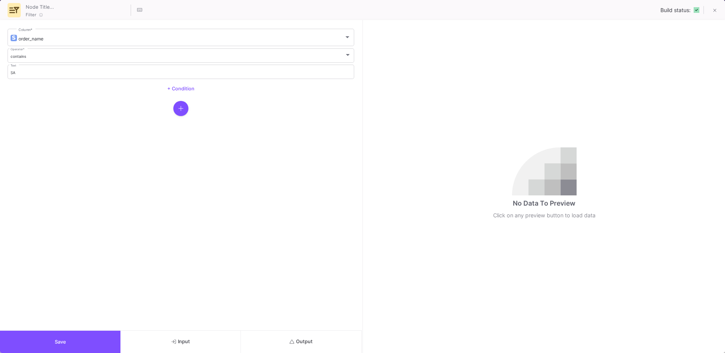
click at [304, 350] on button "Output" at bounding box center [301, 341] width 120 height 22
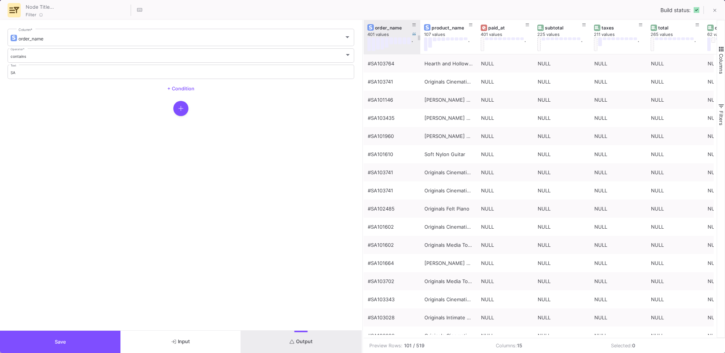
click at [377, 26] on div "order_name" at bounding box center [393, 28] width 37 height 6
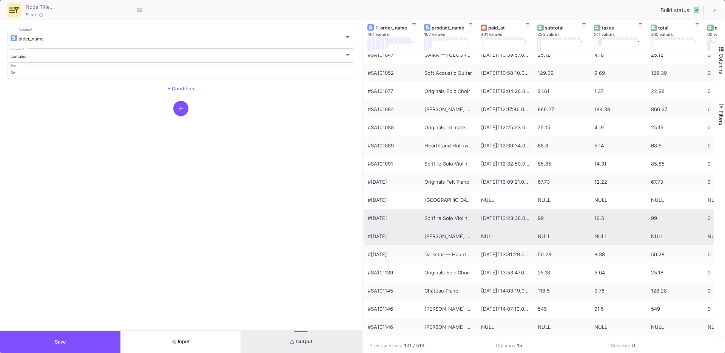
scroll to position [24, 0]
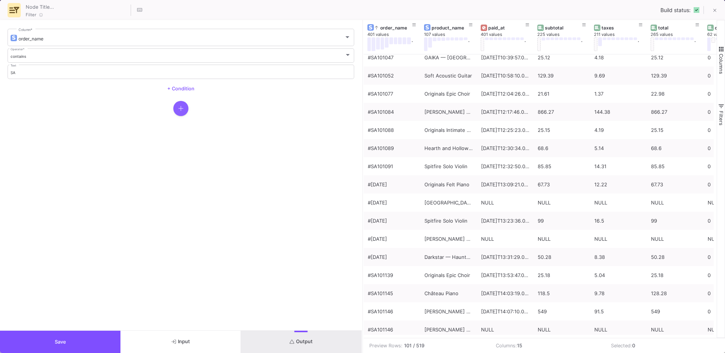
click at [181, 105] on icon "button" at bounding box center [180, 108] width 5 height 6
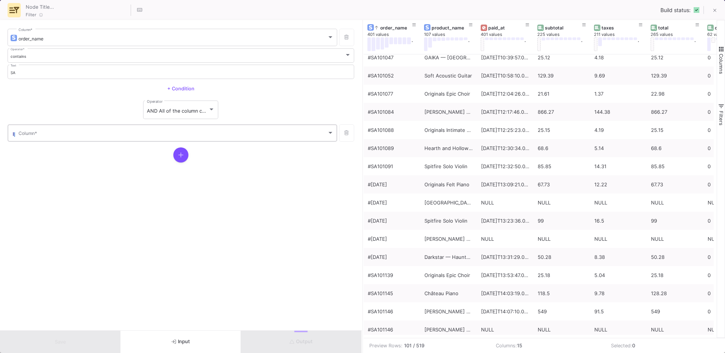
click at [139, 135] on span at bounding box center [172, 134] width 308 height 6
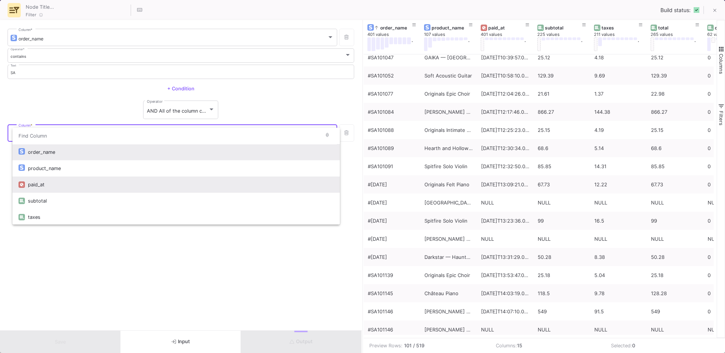
scroll to position [4, 0]
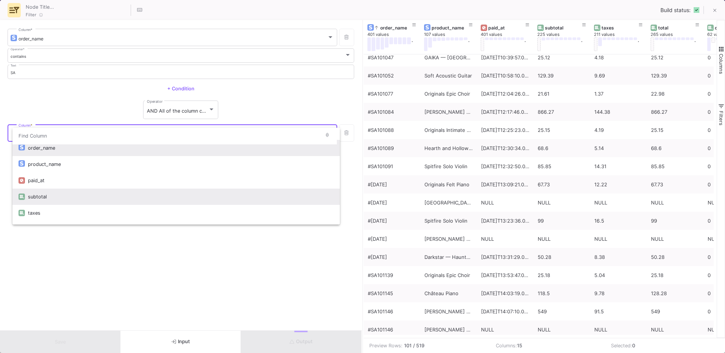
click at [60, 192] on div "subtotal" at bounding box center [181, 196] width 306 height 16
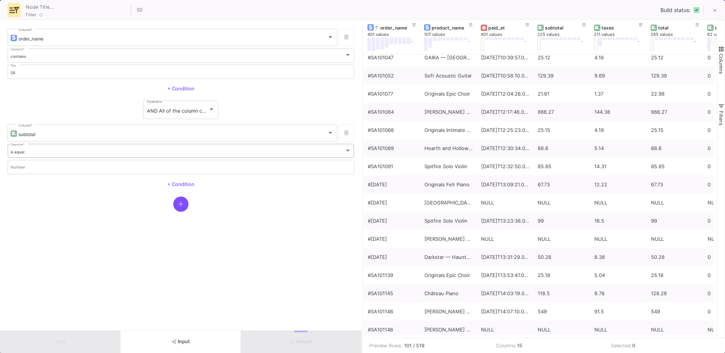
click at [31, 153] on div "is equal" at bounding box center [178, 151] width 334 height 5
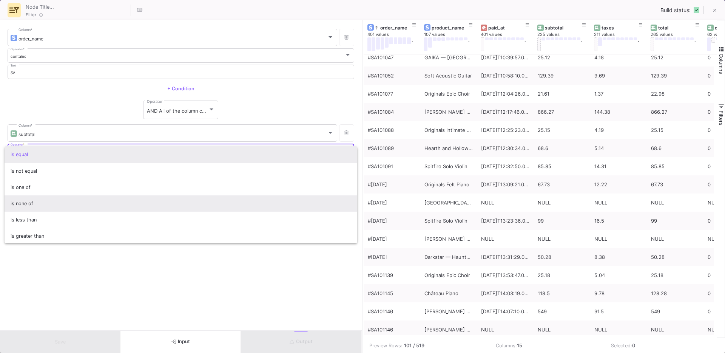
scroll to position [50, 0]
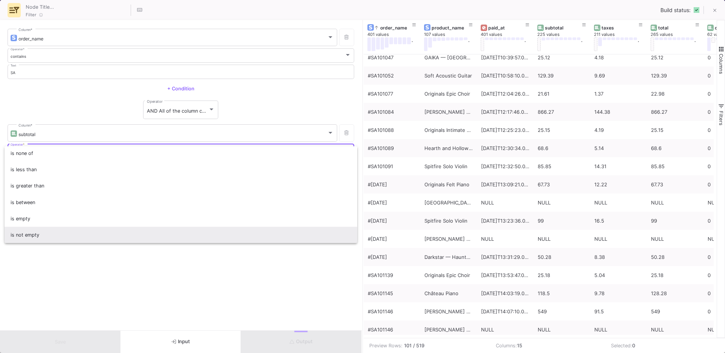
click at [36, 227] on span "is not empty" at bounding box center [181, 234] width 341 height 16
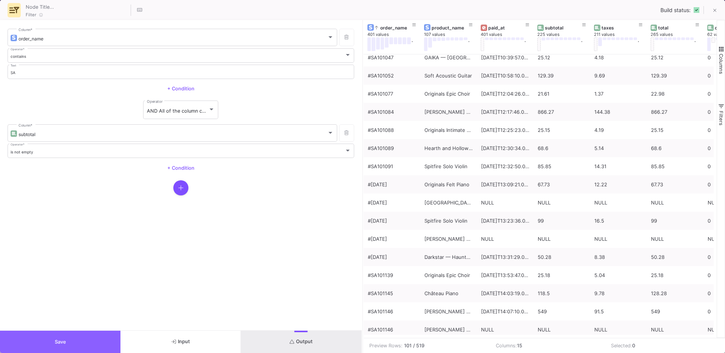
click at [47, 343] on button "Save" at bounding box center [60, 341] width 120 height 22
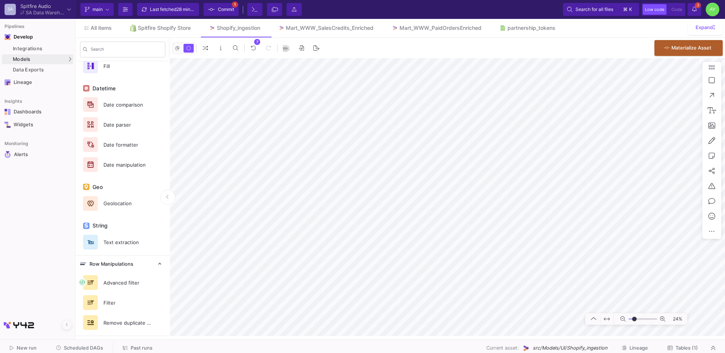
scroll to position [0, 0]
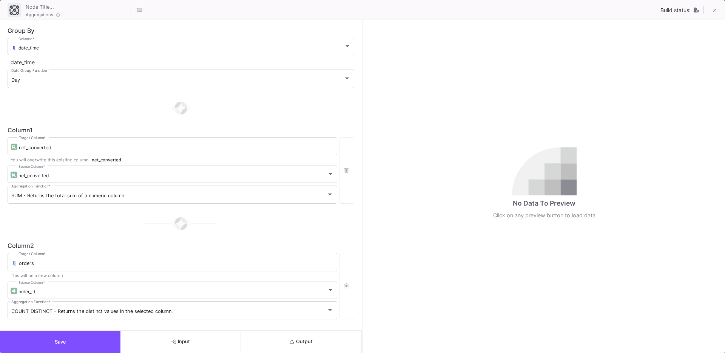
click at [59, 339] on span "Save" at bounding box center [60, 342] width 11 height 6
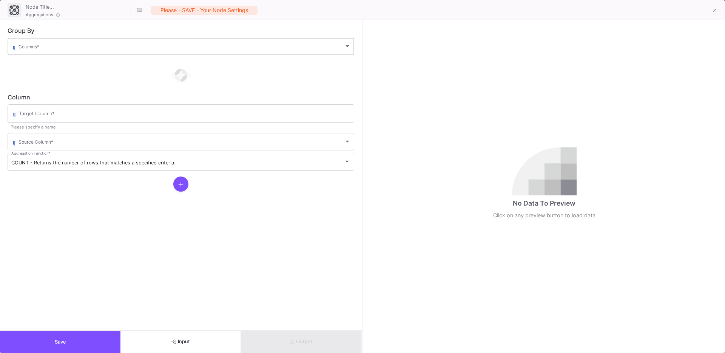
click at [50, 46] on span at bounding box center [180, 48] width 325 height 6
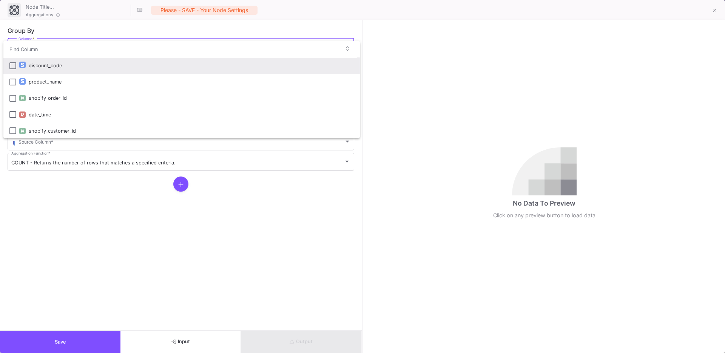
click at [180, 336] on div at bounding box center [362, 176] width 725 height 353
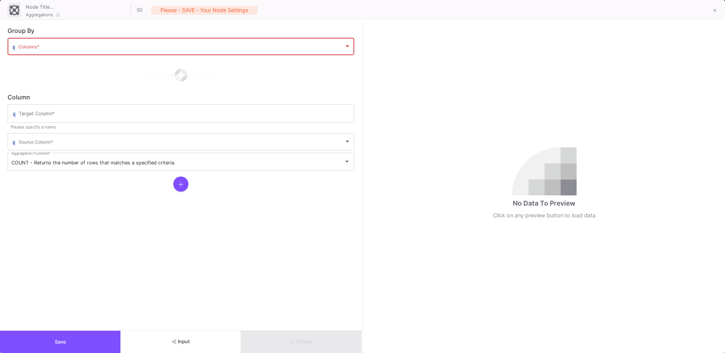
click at [167, 336] on button "Input" at bounding box center [180, 341] width 120 height 22
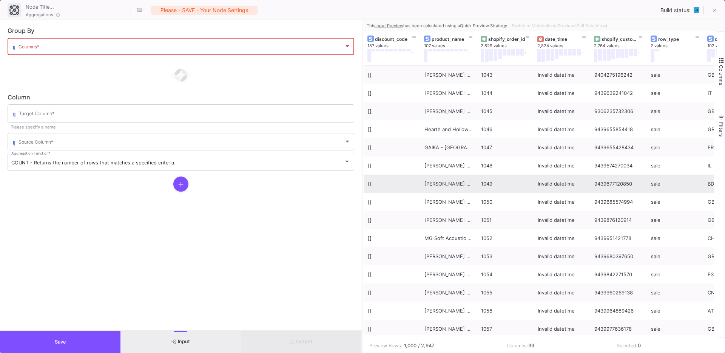
scroll to position [0, 65]
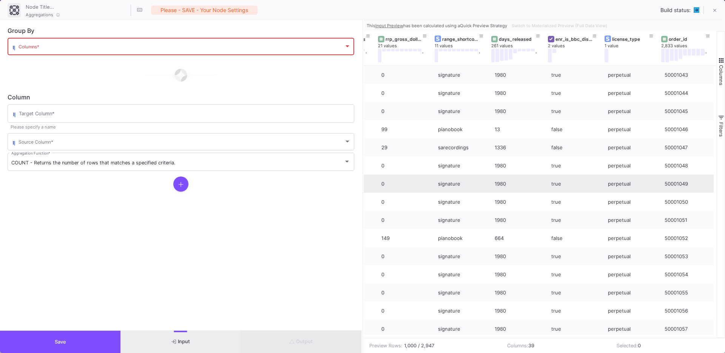
click at [48, 335] on button "Save" at bounding box center [60, 341] width 120 height 22
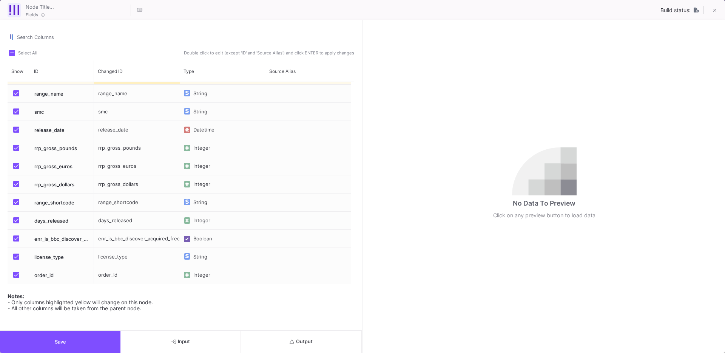
click at [40, 342] on button "Save" at bounding box center [60, 341] width 120 height 22
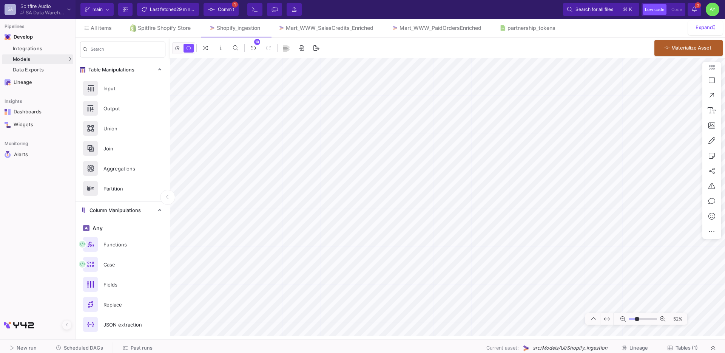
type input "-7"
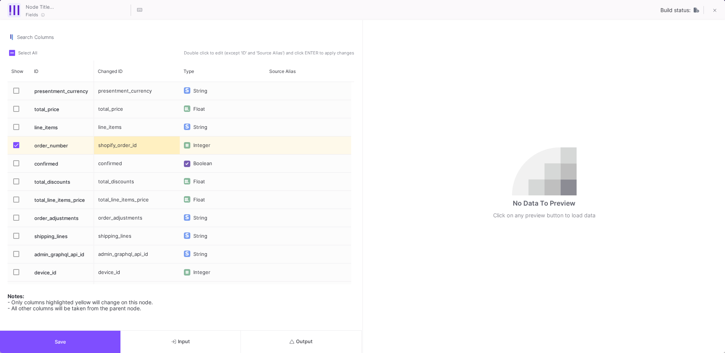
click at [170, 333] on button "Input" at bounding box center [180, 341] width 120 height 22
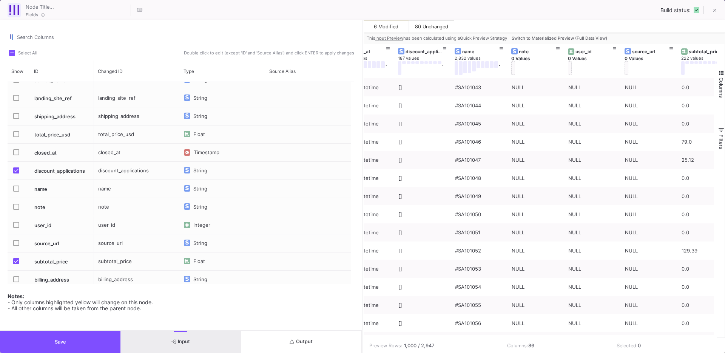
click at [15, 189] on span "Press SPACE to select this row." at bounding box center [16, 188] width 6 height 6
click at [16, 191] on input "Press SPACE to select this row." at bounding box center [16, 191] width 0 height 0
click at [108, 188] on div "name" at bounding box center [137, 189] width 86 height 18
click at [57, 333] on button "Save" at bounding box center [60, 341] width 120 height 22
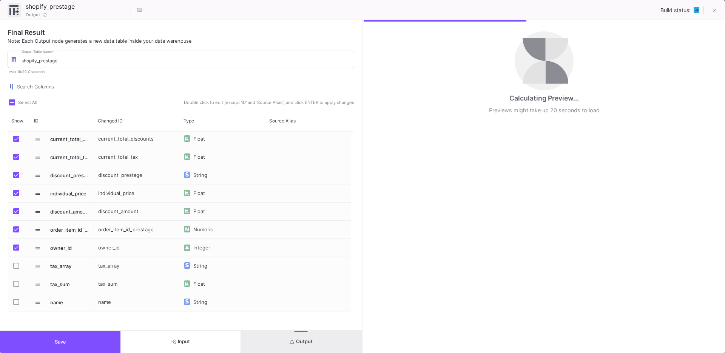
click at [41, 338] on button "Save" at bounding box center [60, 341] width 120 height 22
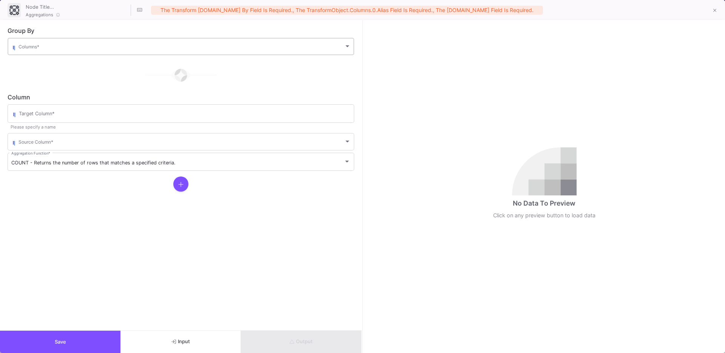
click at [36, 47] on span at bounding box center [180, 48] width 325 height 6
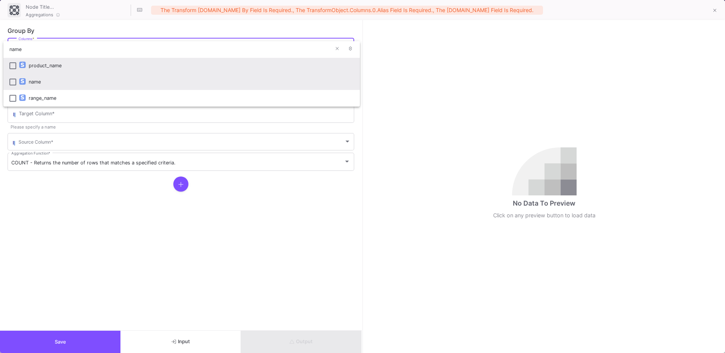
type input "name"
click at [33, 85] on div "name" at bounding box center [191, 82] width 325 height 16
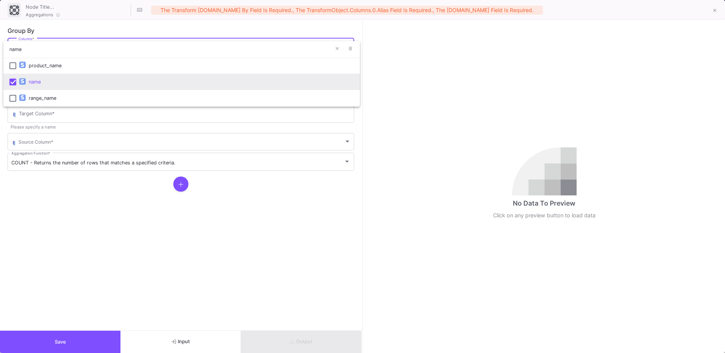
click at [77, 259] on div at bounding box center [362, 176] width 725 height 353
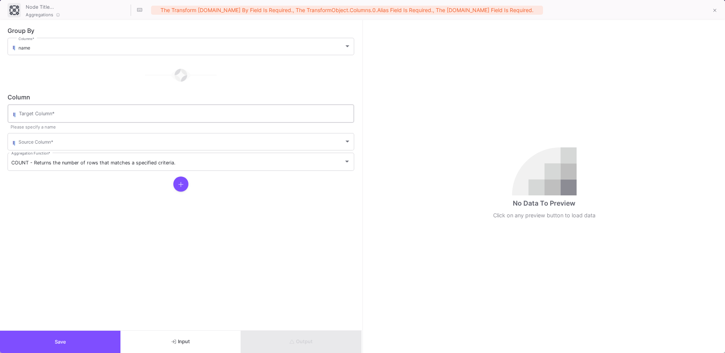
click at [53, 119] on div "Target Column *" at bounding box center [184, 113] width 331 height 20
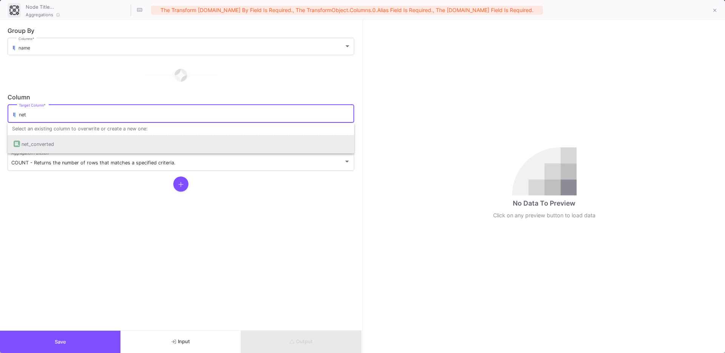
click at [73, 150] on div "net_converted" at bounding box center [181, 144] width 334 height 18
type input "net_converted"
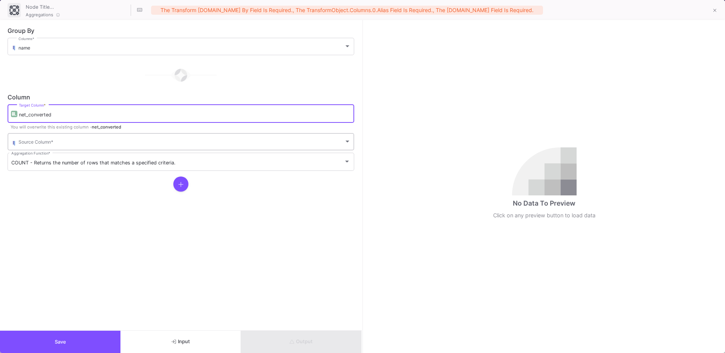
click at [51, 147] on div "Source Column *" at bounding box center [184, 141] width 332 height 18
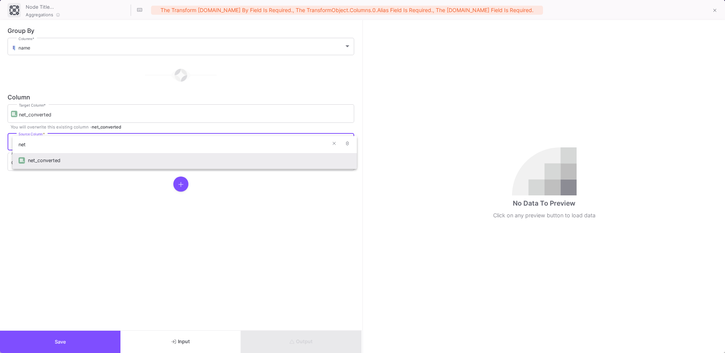
type input "net"
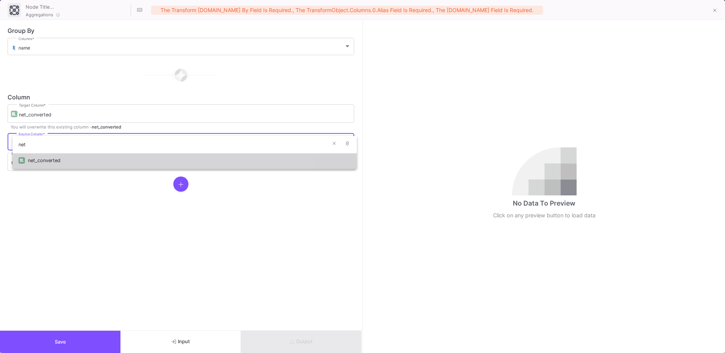
click at [47, 164] on div "net_converted" at bounding box center [189, 160] width 323 height 16
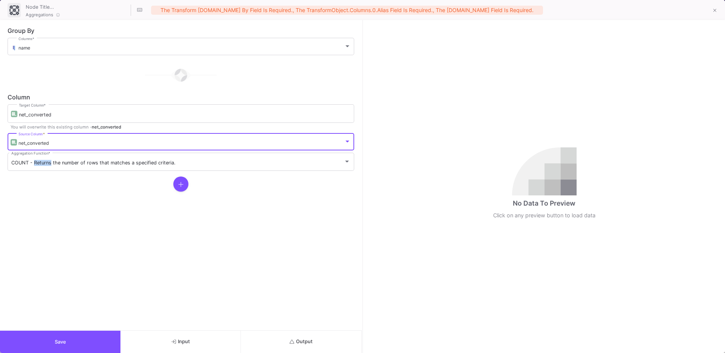
click at [47, 164] on span "COUNT - Returns the number of rows that matches a specified criteria." at bounding box center [93, 163] width 164 height 6
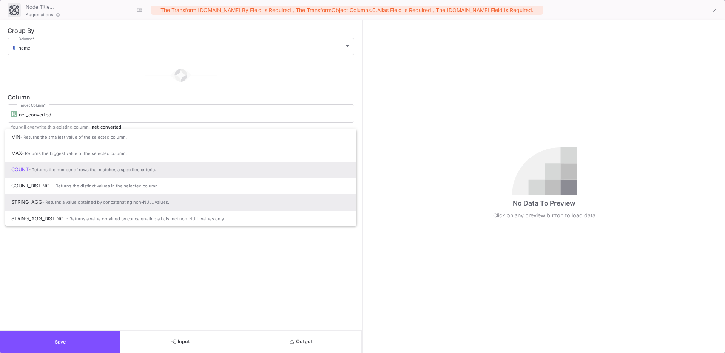
scroll to position [50, 0]
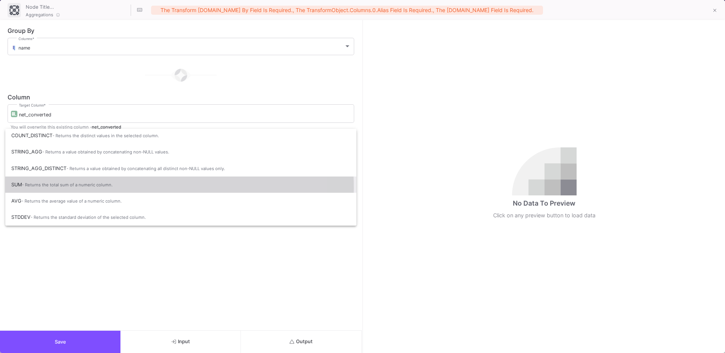
click at [52, 188] on span "SUM - Returns the total sum of a numeric column." at bounding box center [180, 184] width 339 height 17
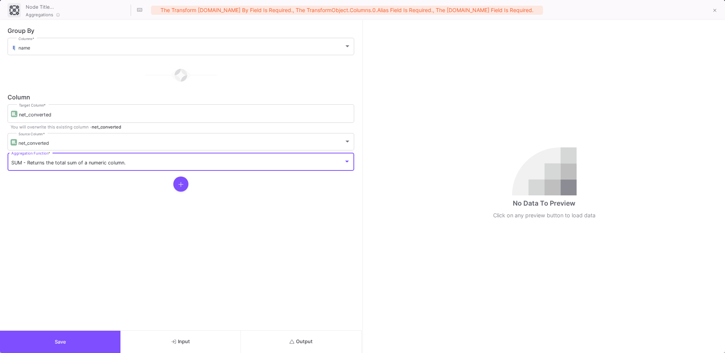
click at [293, 332] on button "Output" at bounding box center [301, 341] width 120 height 22
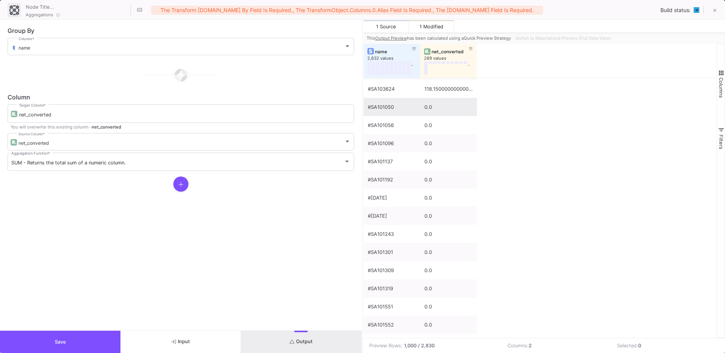
scroll to position [0, 0]
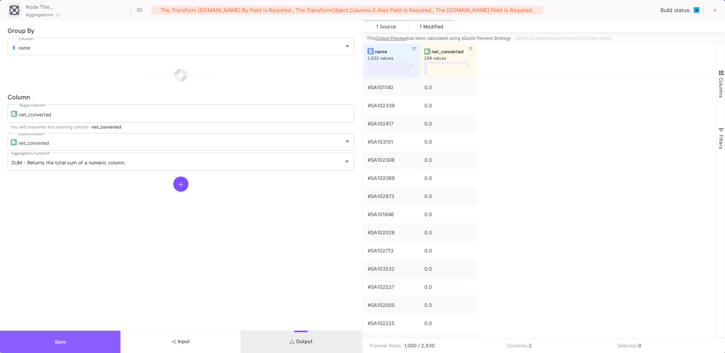
click at [54, 342] on button "Save" at bounding box center [60, 341] width 120 height 22
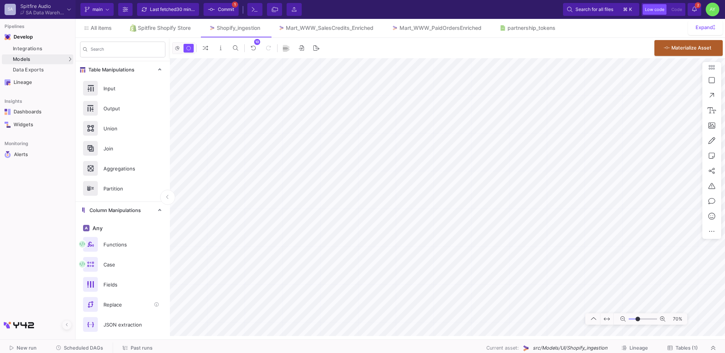
scroll to position [358, 0]
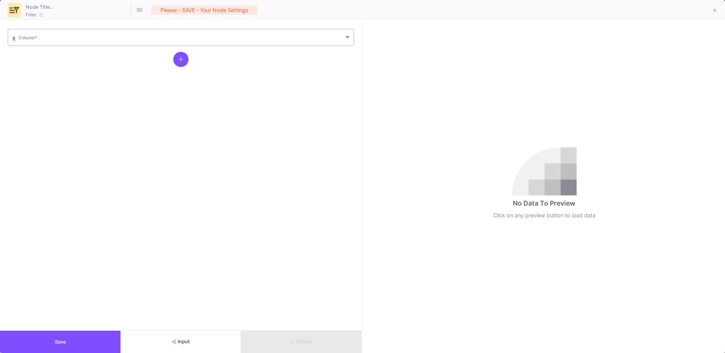
click at [63, 45] on div "Column *" at bounding box center [184, 37] width 332 height 18
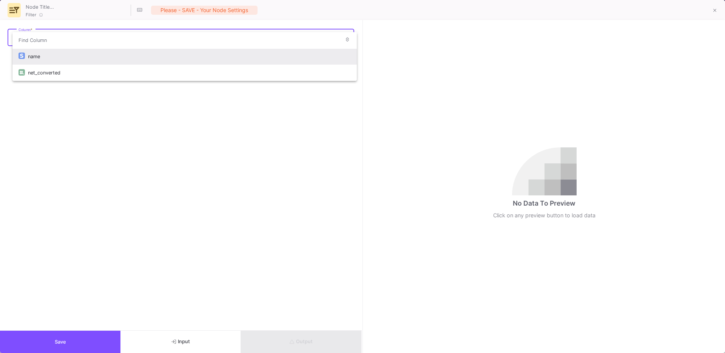
click at [50, 63] on div "name" at bounding box center [189, 56] width 323 height 16
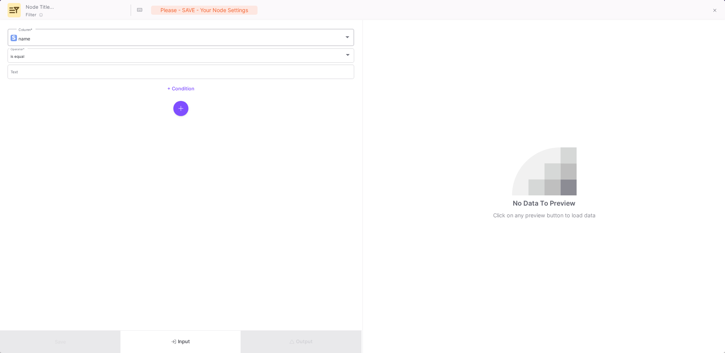
click at [46, 44] on div "name Column *" at bounding box center [184, 37] width 332 height 18
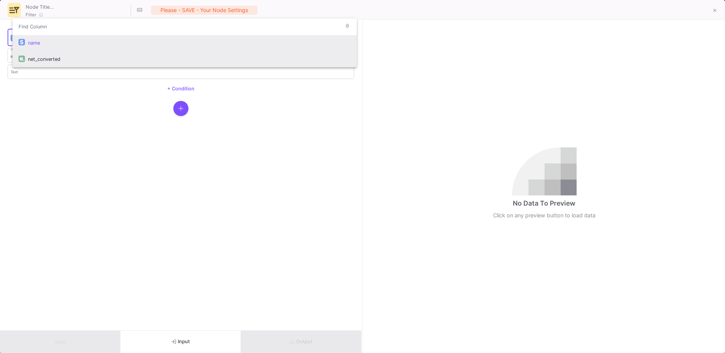
click at [39, 59] on div "net_converted" at bounding box center [189, 59] width 323 height 16
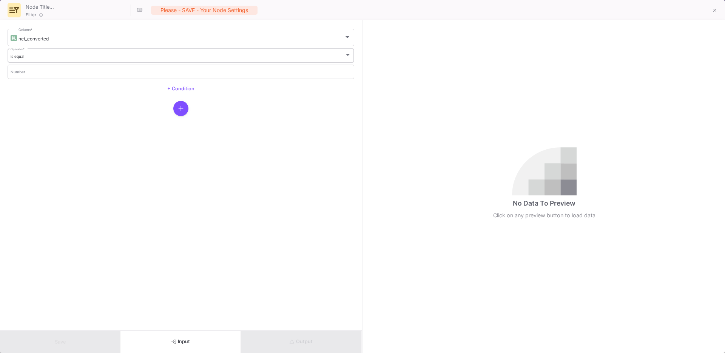
click at [35, 55] on div "is equal" at bounding box center [178, 56] width 334 height 5
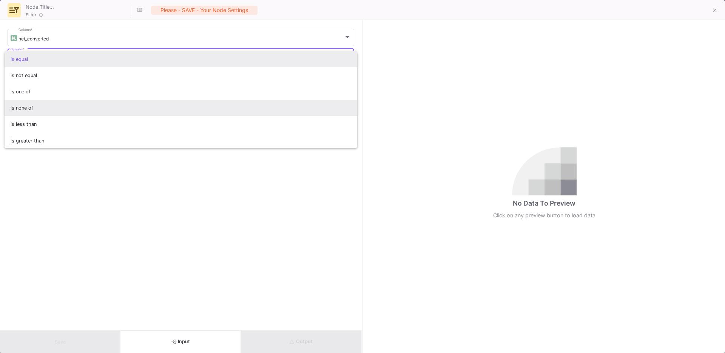
scroll to position [50, 0]
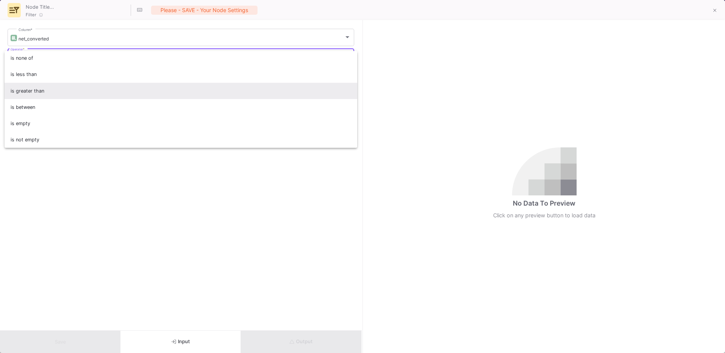
click at [33, 92] on span "is greater than" at bounding box center [181, 91] width 341 height 16
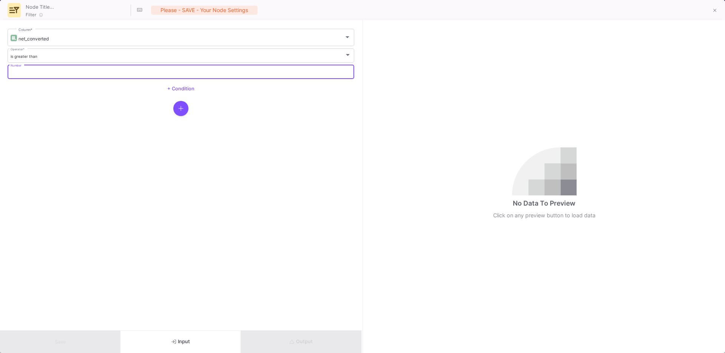
click at [44, 74] on input "Number" at bounding box center [181, 72] width 341 height 5
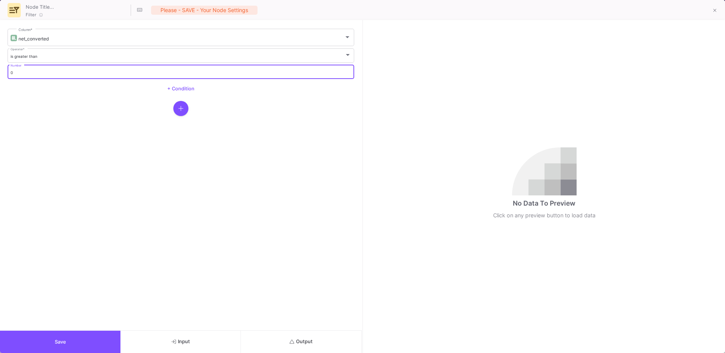
type input "0"
click at [297, 333] on button "Output" at bounding box center [301, 341] width 120 height 22
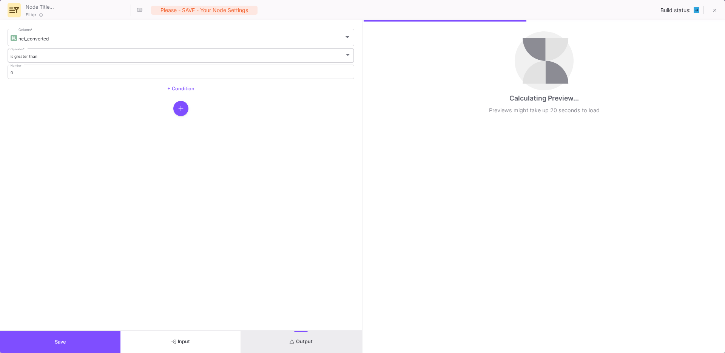
click at [233, 58] on div "is greater than" at bounding box center [178, 56] width 334 height 5
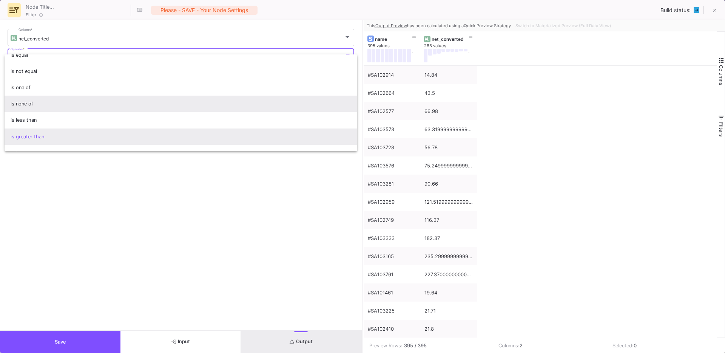
scroll to position [0, 0]
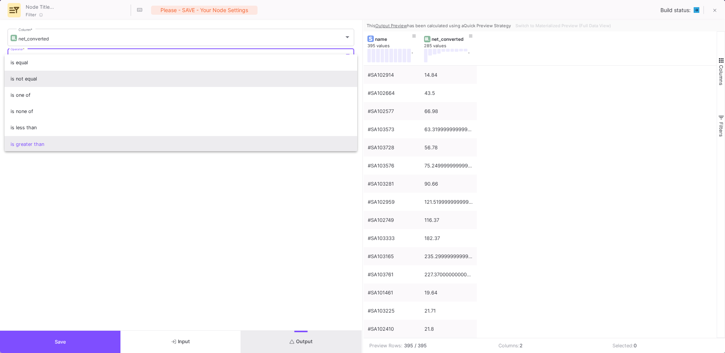
click at [39, 81] on span "is not equal" at bounding box center [181, 79] width 341 height 16
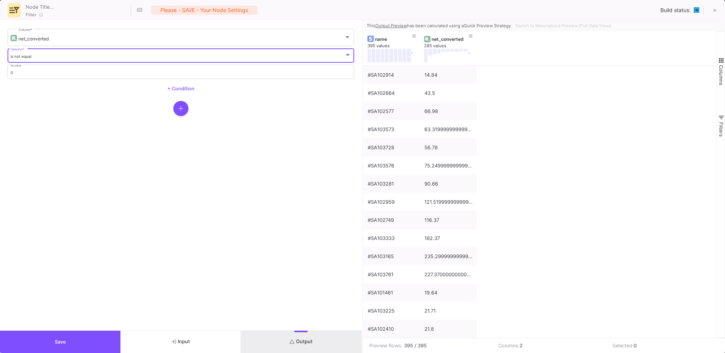
click at [278, 336] on button "Output" at bounding box center [301, 341] width 120 height 22
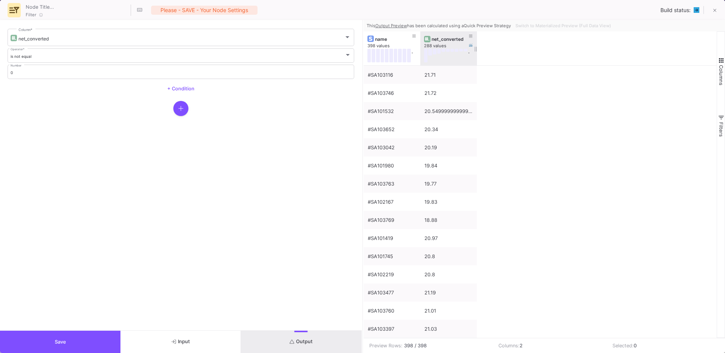
click at [441, 40] on div "net_converted" at bounding box center [449, 39] width 37 height 6
click at [100, 340] on button "Save" at bounding box center [60, 341] width 120 height 22
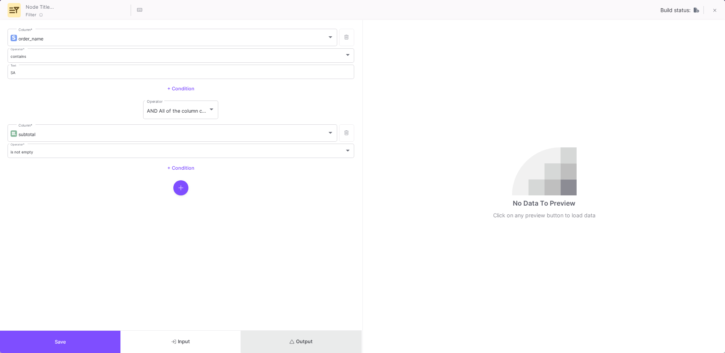
click at [311, 337] on button "Output" at bounding box center [301, 341] width 120 height 22
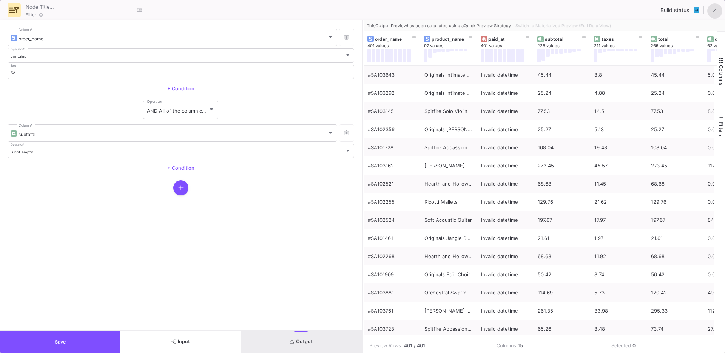
click at [713, 11] on icon at bounding box center [714, 10] width 3 height 5
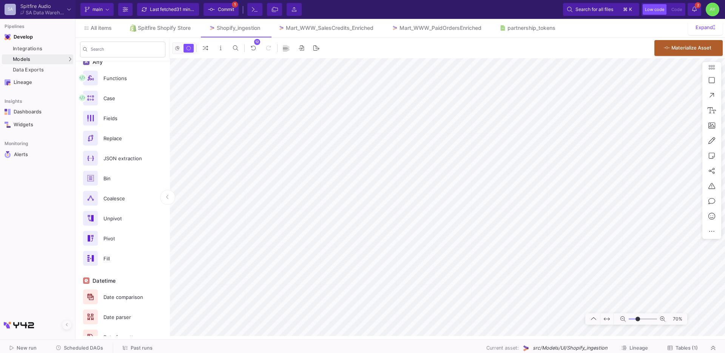
scroll to position [66, 0]
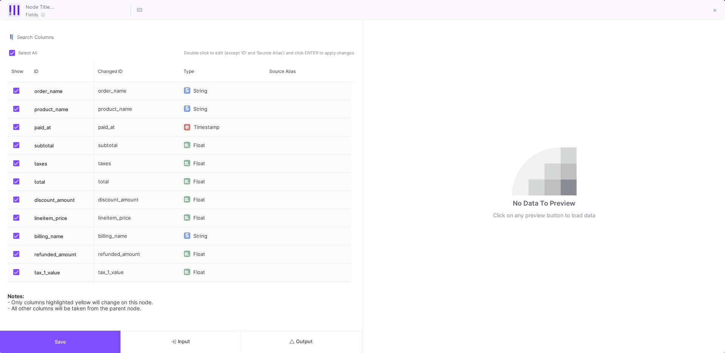
click at [14, 55] on span at bounding box center [12, 53] width 6 height 6
click at [12, 56] on input "Select All" at bounding box center [12, 56] width 0 height 0
checkbox input "false"
click at [15, 91] on span "Press SPACE to select this row." at bounding box center [16, 91] width 6 height 6
click at [16, 94] on input "Press SPACE to select this row." at bounding box center [16, 94] width 0 height 0
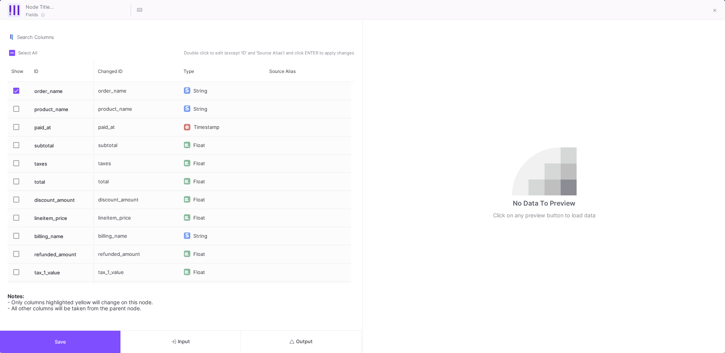
click at [18, 148] on span "Press SPACE to select this row." at bounding box center [16, 145] width 6 height 6
click at [16, 148] on input "Press SPACE to select this row." at bounding box center [16, 148] width 0 height 0
click at [85, 347] on button "Save" at bounding box center [60, 341] width 120 height 22
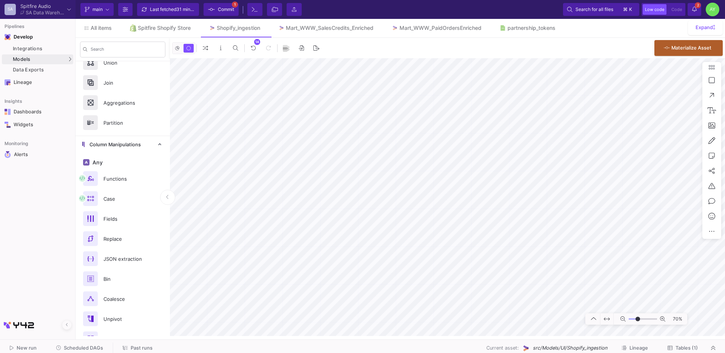
scroll to position [0, 0]
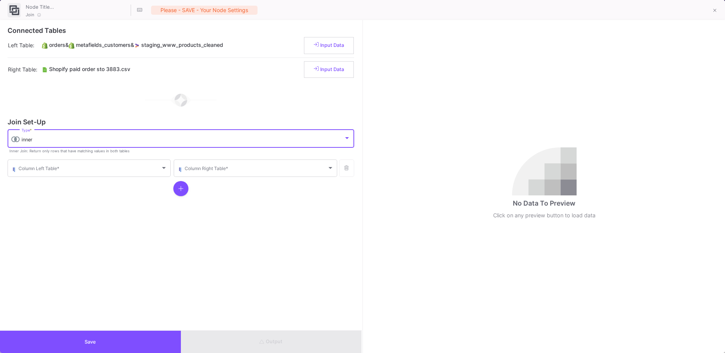
click at [46, 138] on div "inner" at bounding box center [183, 140] width 322 height 6
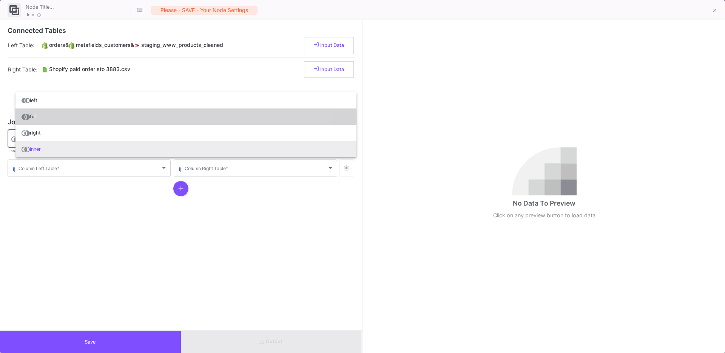
click at [56, 119] on span "full" at bounding box center [186, 116] width 329 height 16
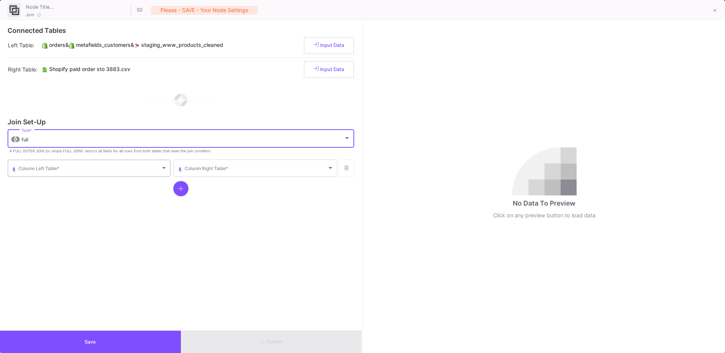
click at [33, 163] on div "Column Left Table *" at bounding box center [92, 167] width 149 height 18
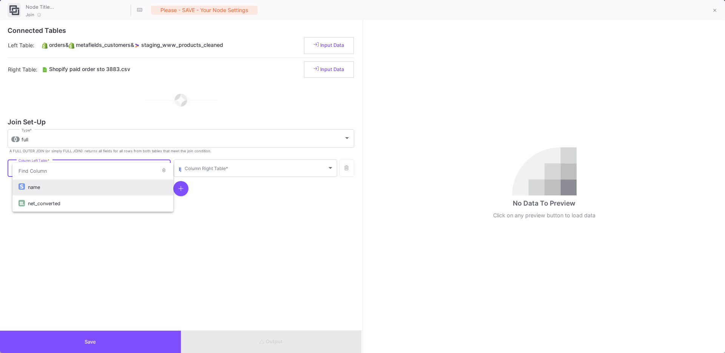
click at [35, 185] on div "name" at bounding box center [97, 187] width 139 height 16
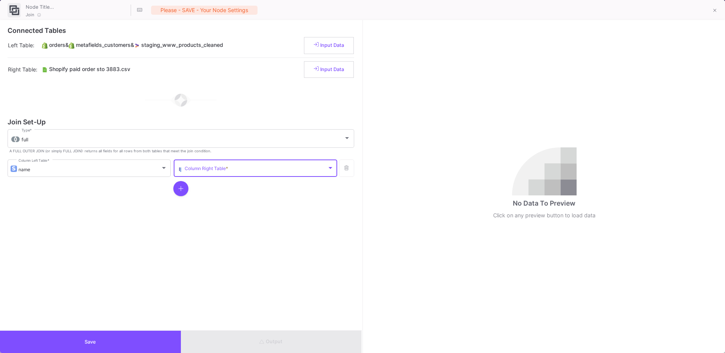
click at [234, 167] on span at bounding box center [256, 169] width 142 height 6
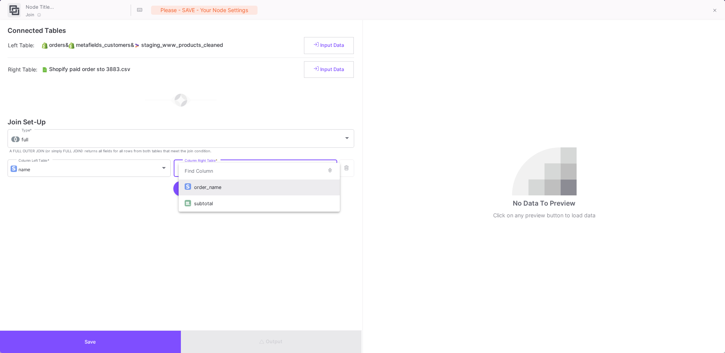
click at [218, 184] on div "order_name" at bounding box center [263, 187] width 139 height 16
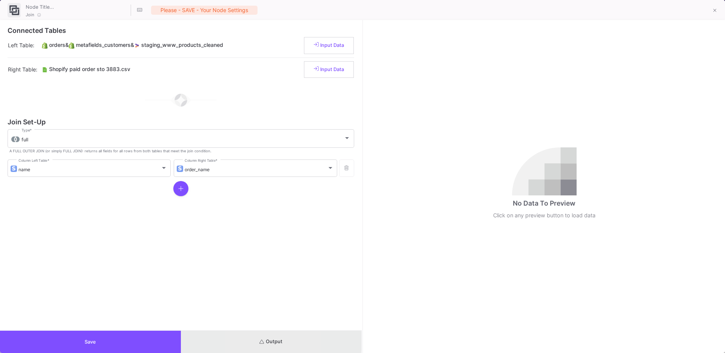
click at [245, 340] on button "Output" at bounding box center [271, 341] width 181 height 22
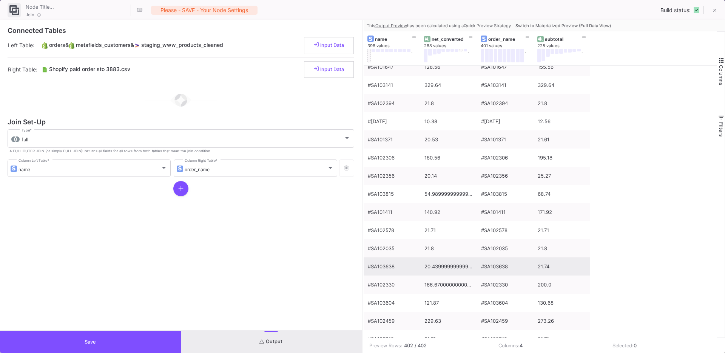
scroll to position [815, 0]
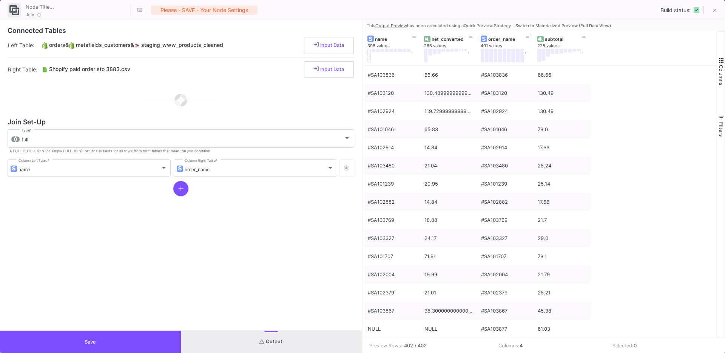
click at [576, 25] on span "Switch to Materialized Preview (Full Data View)" at bounding box center [563, 25] width 96 height 5
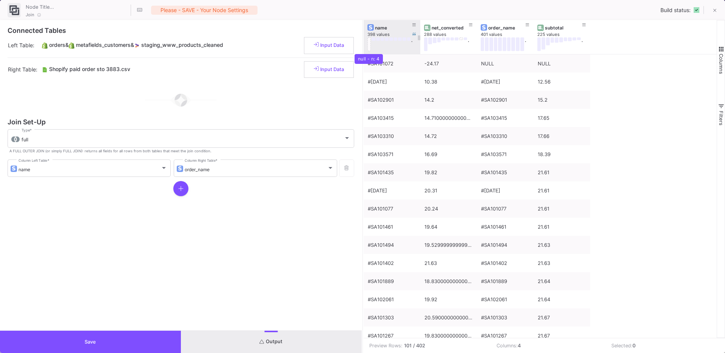
click at [370, 43] on button at bounding box center [369, 44] width 4 height 14
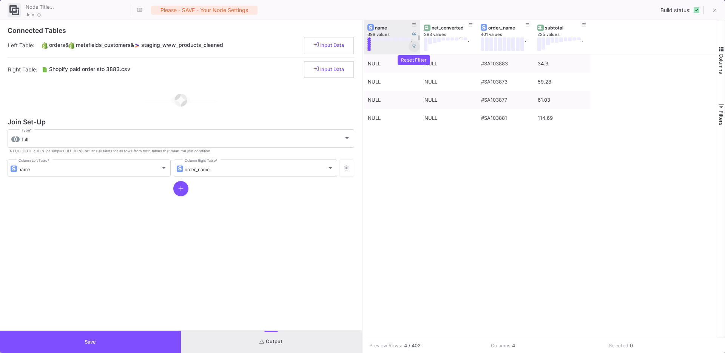
click at [412, 48] on icon at bounding box center [414, 47] width 4 height 4
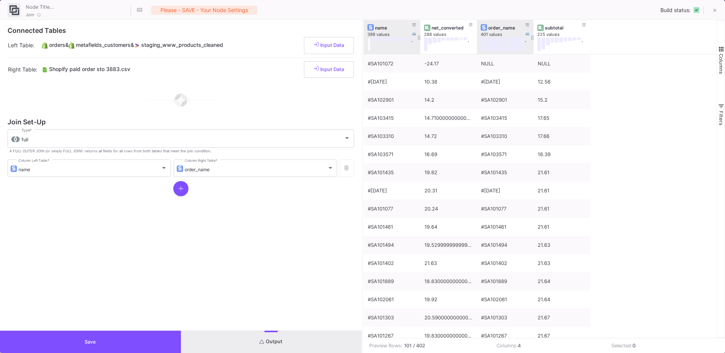
click at [497, 28] on div "order_name" at bounding box center [506, 28] width 37 height 6
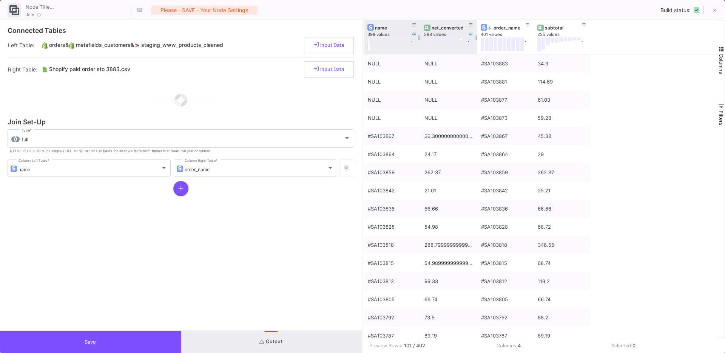
click at [443, 28] on div "net_converted" at bounding box center [449, 28] width 37 height 6
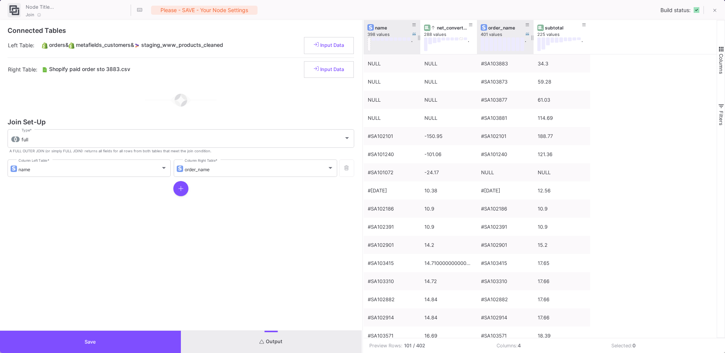
click at [483, 32] on div "401 values" at bounding box center [509, 35] width 57 height 6
click at [499, 26] on div "order_name" at bounding box center [506, 28] width 37 height 6
click at [132, 340] on button "Save" at bounding box center [90, 341] width 181 height 22
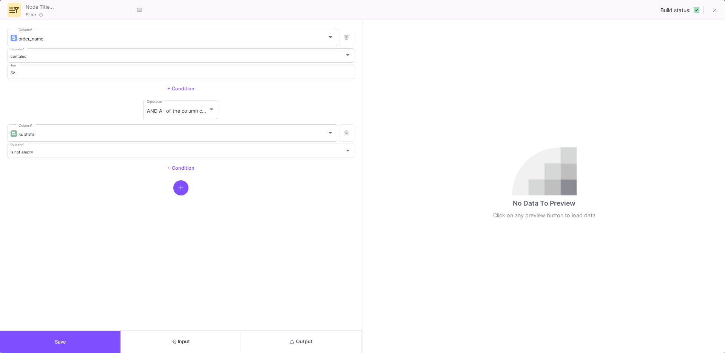
click at [307, 331] on button "Output" at bounding box center [301, 341] width 120 height 22
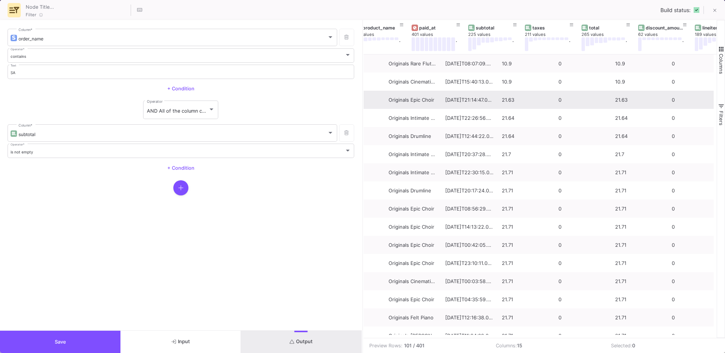
scroll to position [0, 69]
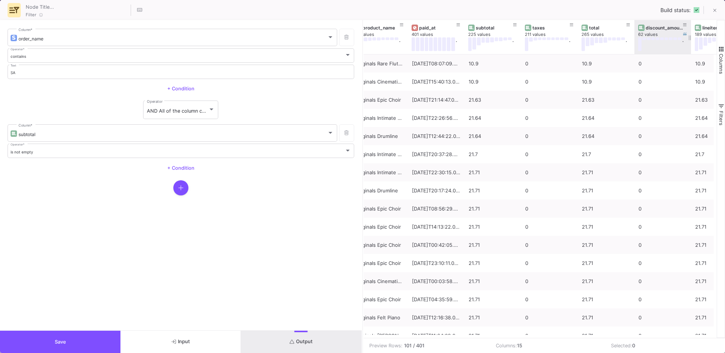
click at [655, 26] on div "discount_amount" at bounding box center [663, 28] width 37 height 6
click at [662, 26] on div "discount_amount" at bounding box center [663, 28] width 37 height 6
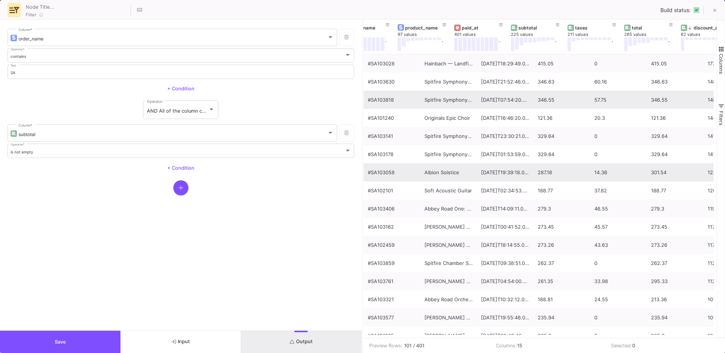
scroll to position [0, 499]
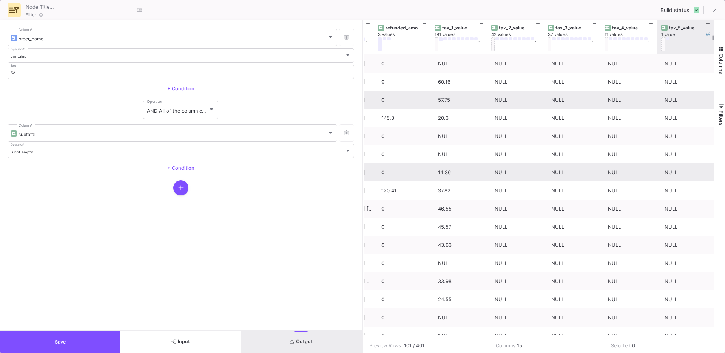
click at [667, 39] on button at bounding box center [667, 38] width 4 height 3
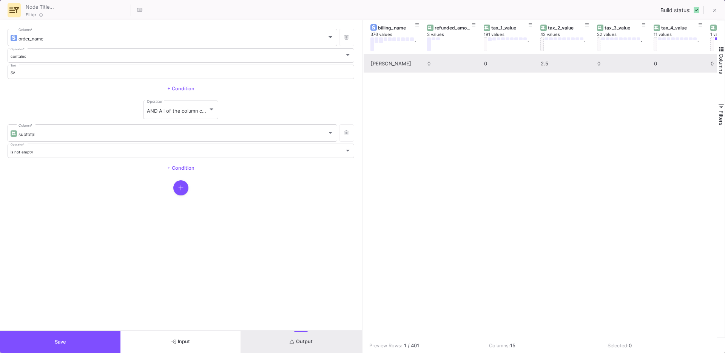
scroll to position [0, 496]
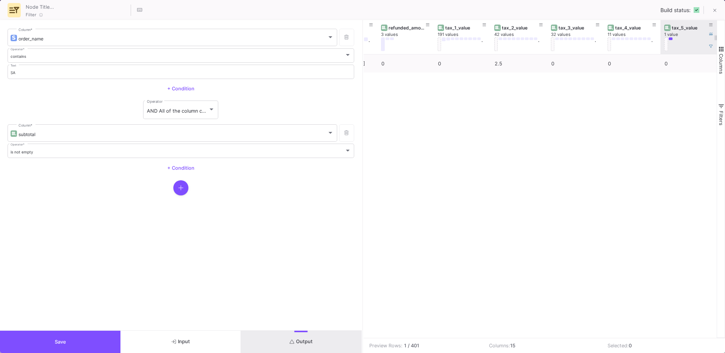
click at [665, 42] on button at bounding box center [666, 44] width 4 height 14
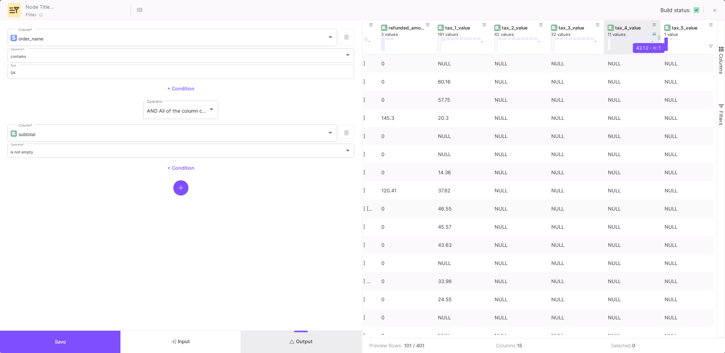
click at [649, 39] on button at bounding box center [649, 38] width 4 height 3
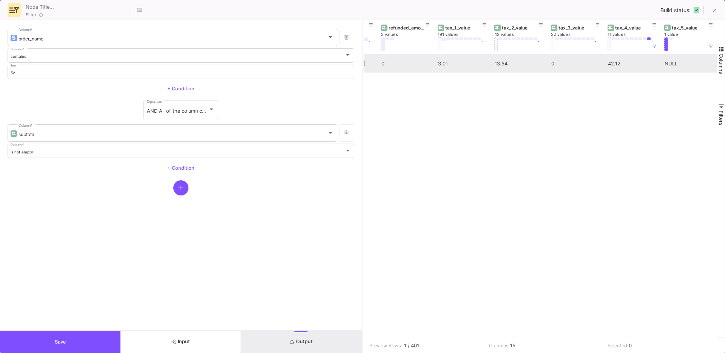
scroll to position [0, 380]
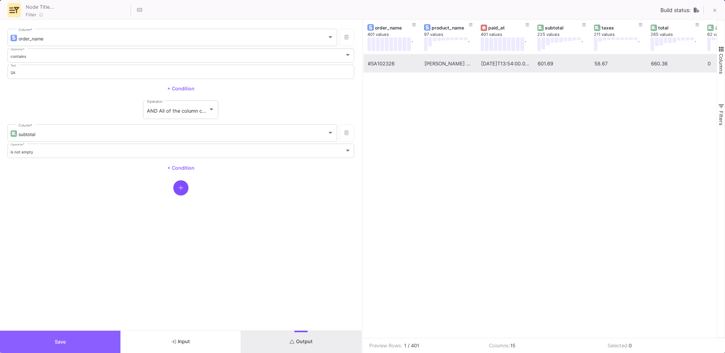
click at [46, 341] on button "Save" at bounding box center [60, 341] width 120 height 22
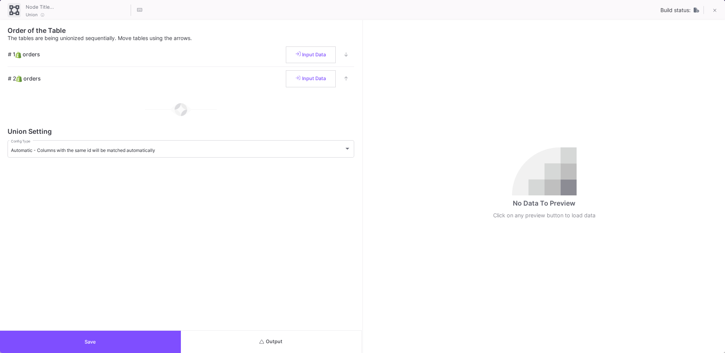
click at [305, 347] on button "Output" at bounding box center [271, 341] width 181 height 22
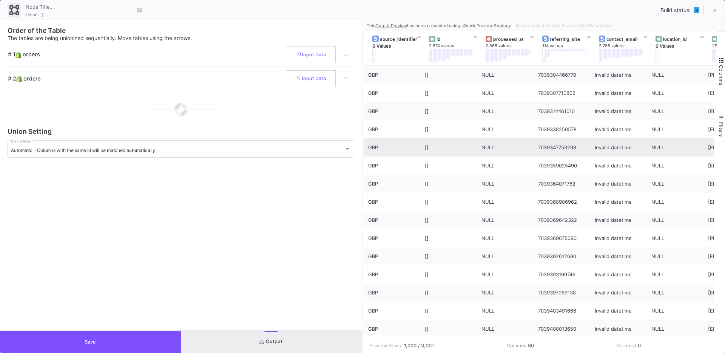
scroll to position [0, 813]
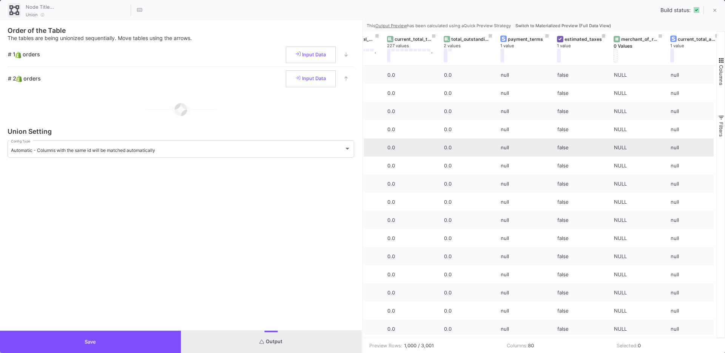
click at [579, 26] on span "Switch to Materialized Preview (Full Data View)" at bounding box center [563, 25] width 96 height 5
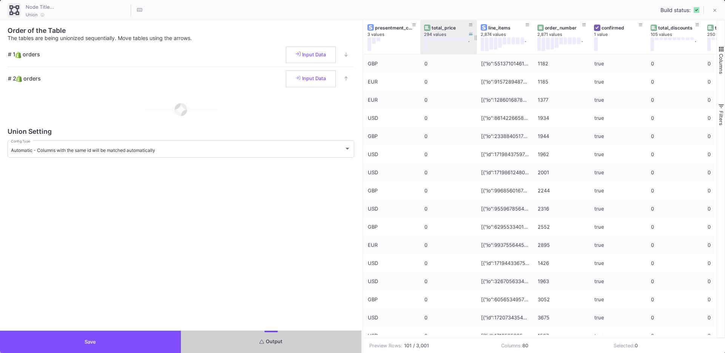
click at [441, 28] on div "total_price" at bounding box center [449, 28] width 37 height 6
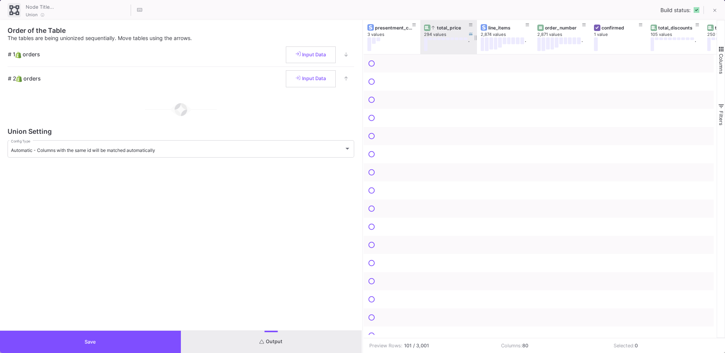
click at [441, 28] on div "total_price" at bounding box center [449, 28] width 37 height 6
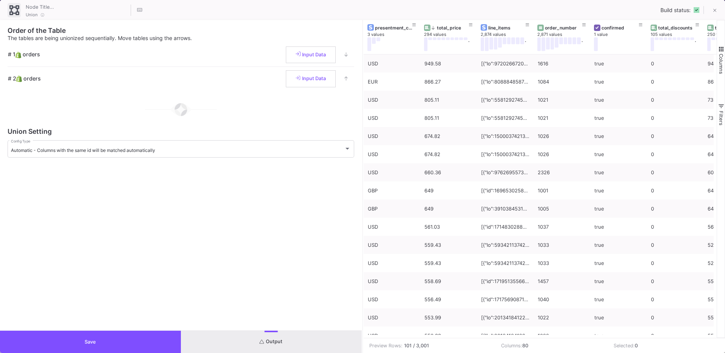
click at [718, 48] on span "button" at bounding box center [721, 49] width 7 height 7
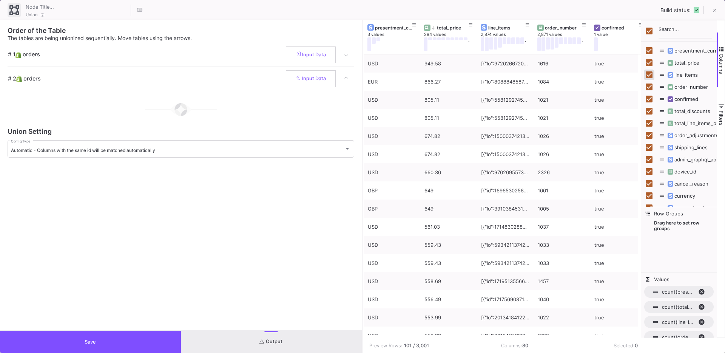
click at [650, 75] on input "Press SPACE to toggle visibility (visible)" at bounding box center [648, 74] width 7 height 7
checkbox input "false"
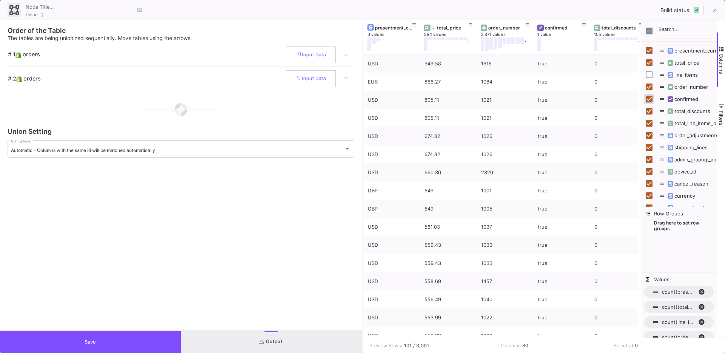
click at [648, 99] on input "Press SPACE to toggle visibility (visible)" at bounding box center [648, 99] width 7 height 7
checkbox input "false"
click at [648, 123] on input "Press SPACE to toggle visibility (visible)" at bounding box center [648, 123] width 7 height 7
checkbox input "false"
click at [650, 133] on input "Press SPACE to toggle visibility (visible)" at bounding box center [648, 135] width 7 height 7
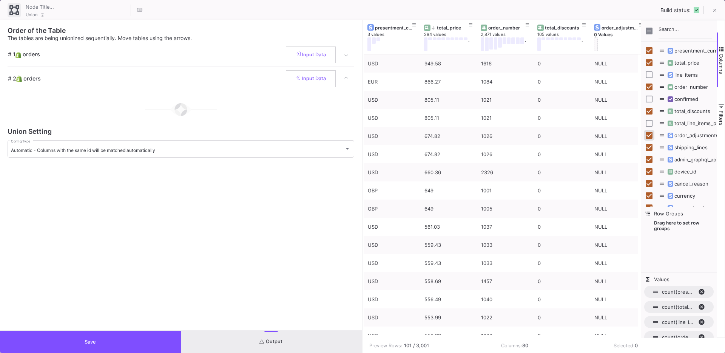
checkbox input "false"
click at [649, 144] on input "Press SPACE to toggle visibility (visible)" at bounding box center [648, 147] width 7 height 7
checkbox input "false"
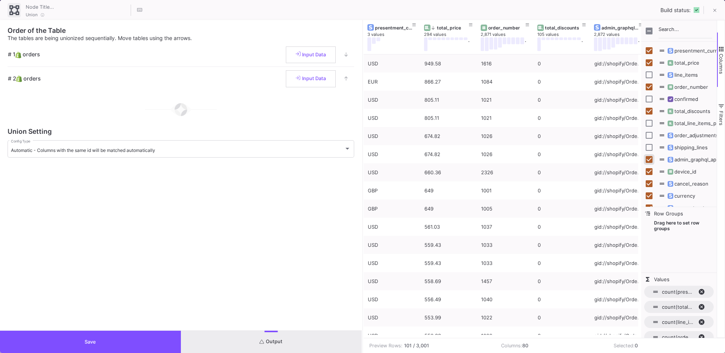
click at [649, 159] on input "Press SPACE to toggle visibility (visible)" at bounding box center [648, 159] width 7 height 7
checkbox input "false"
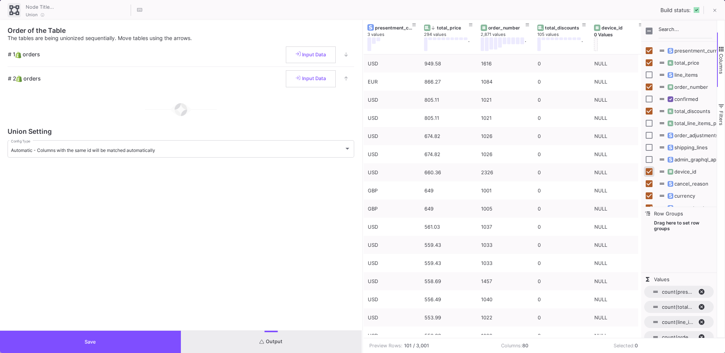
click at [648, 168] on input "Press SPACE to toggle visibility (visible)" at bounding box center [648, 171] width 7 height 7
checkbox input "false"
click at [649, 181] on input "Press SPACE to toggle visibility (visible)" at bounding box center [648, 183] width 7 height 7
checkbox input "false"
click at [648, 195] on input "Press SPACE to toggle visibility (visible)" at bounding box center [648, 195] width 7 height 7
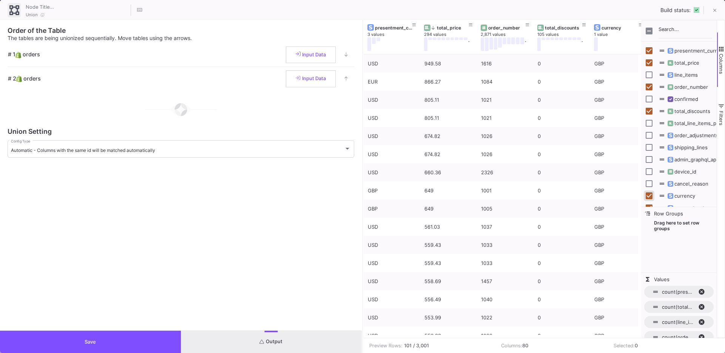
checkbox input "false"
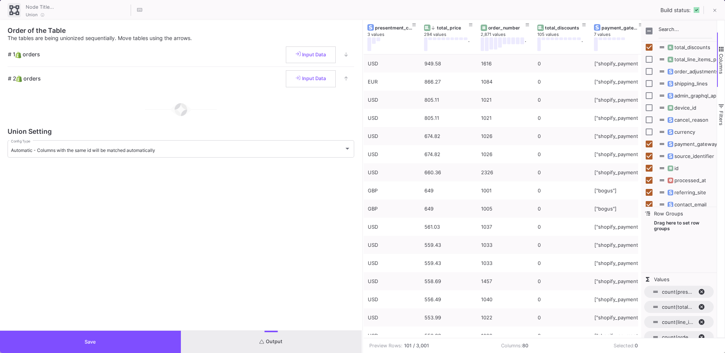
click at [652, 146] on div "payment_gateway_names" at bounding box center [678, 144] width 66 height 12
click at [650, 145] on input "Press SPACE to toggle visibility (visible)" at bounding box center [648, 143] width 7 height 7
checkbox input "false"
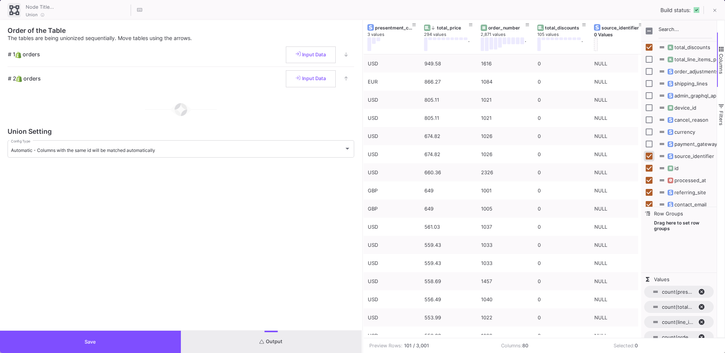
click at [648, 157] on input "Press SPACE to toggle visibility (visible)" at bounding box center [648, 156] width 7 height 7
checkbox input "false"
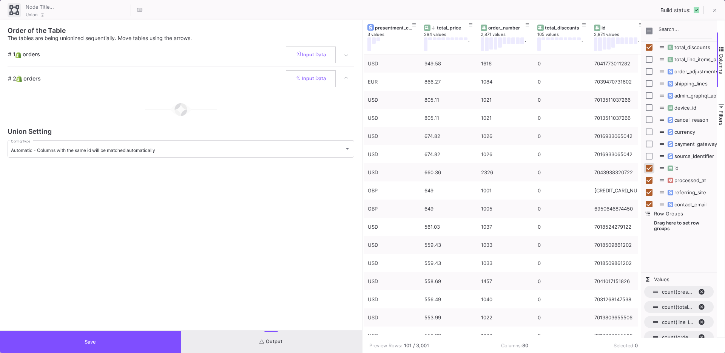
click at [648, 166] on input "Press SPACE to toggle visibility (visible)" at bounding box center [648, 168] width 7 height 7
checkbox input "false"
click at [649, 179] on input "Press SPACE to toggle visibility (visible)" at bounding box center [648, 180] width 7 height 7
checkbox input "false"
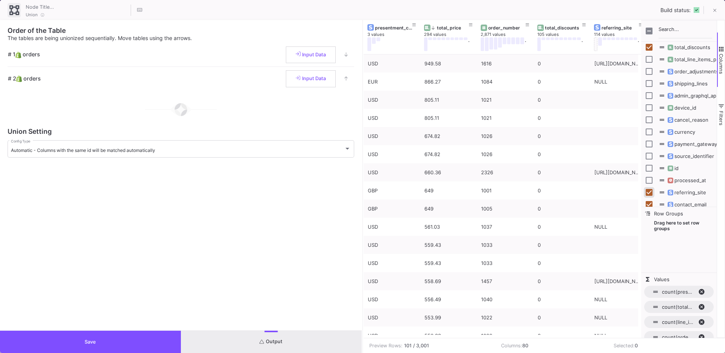
click at [647, 191] on input "Press SPACE to toggle visibility (visible)" at bounding box center [648, 192] width 7 height 7
checkbox input "false"
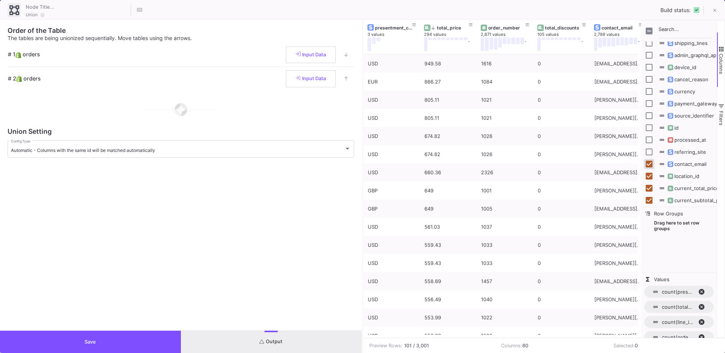
click at [650, 166] on input "Press SPACE to toggle visibility (visible)" at bounding box center [648, 163] width 7 height 7
checkbox input "false"
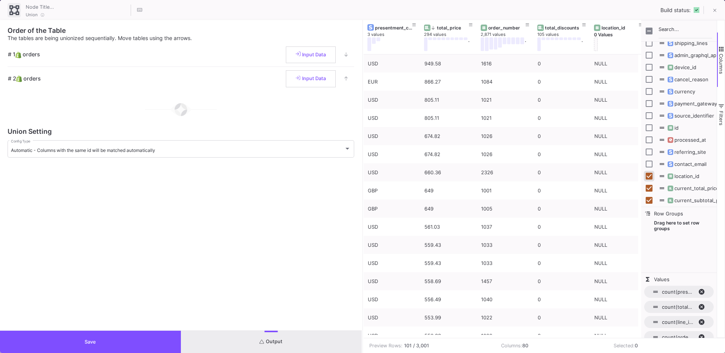
click at [650, 174] on input "Press SPACE to toggle visibility (visible)" at bounding box center [648, 176] width 7 height 7
checkbox input "false"
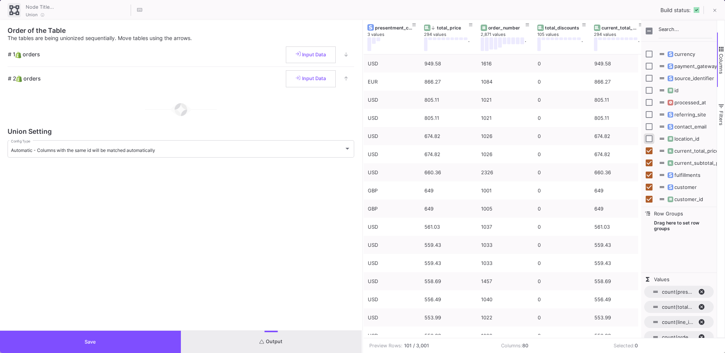
scroll to position [147, 0]
click at [649, 171] on input "Press SPACE to toggle visibility (visible)" at bounding box center [648, 169] width 7 height 7
checkbox input "false"
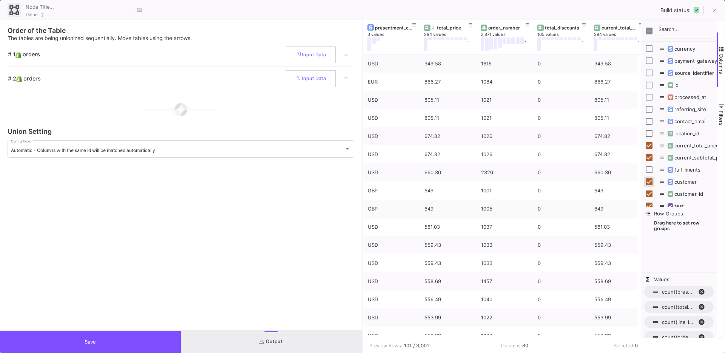
click at [648, 184] on input "Press SPACE to toggle visibility (visible)" at bounding box center [648, 181] width 7 height 7
checkbox input "false"
click at [648, 196] on input "Press SPACE to toggle visibility (visible)" at bounding box center [648, 193] width 7 height 7
checkbox input "false"
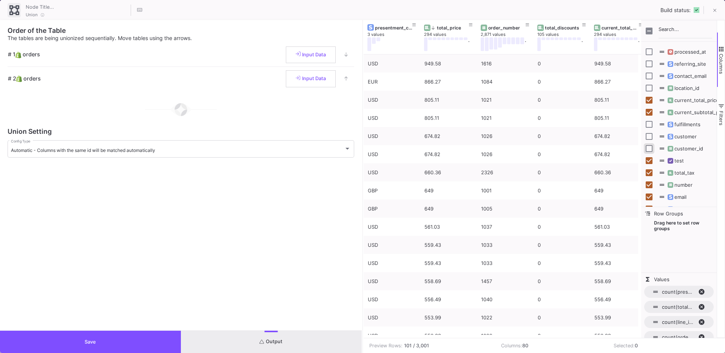
scroll to position [217, 0]
click at [648, 137] on input "Press SPACE to toggle visibility (visible)" at bounding box center [648, 135] width 7 height 7
checkbox input "false"
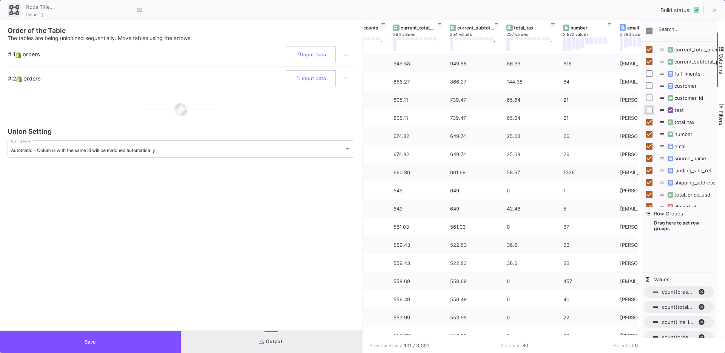
scroll to position [245, 0]
click at [650, 145] on input "Press SPACE to toggle visibility (visible)" at bounding box center [648, 143] width 7 height 7
checkbox input "false"
click at [650, 153] on input "Press SPACE to toggle visibility (visible)" at bounding box center [648, 156] width 7 height 7
checkbox input "false"
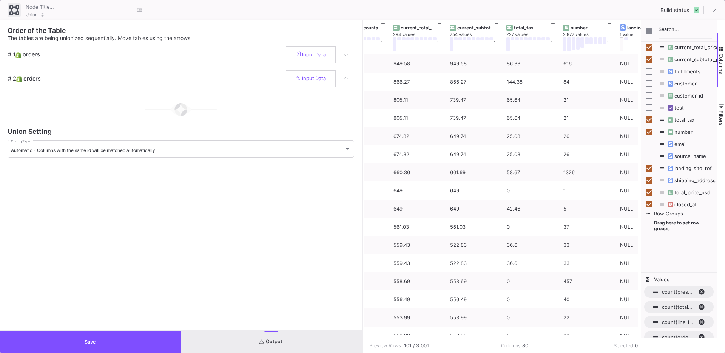
click at [652, 173] on div "landing_site_ref" at bounding box center [678, 168] width 66 height 12
click at [650, 170] on input "Press SPACE to toggle visibility (visible)" at bounding box center [648, 168] width 7 height 7
checkbox input "false"
click at [649, 183] on div "shipping_address" at bounding box center [678, 180] width 66 height 12
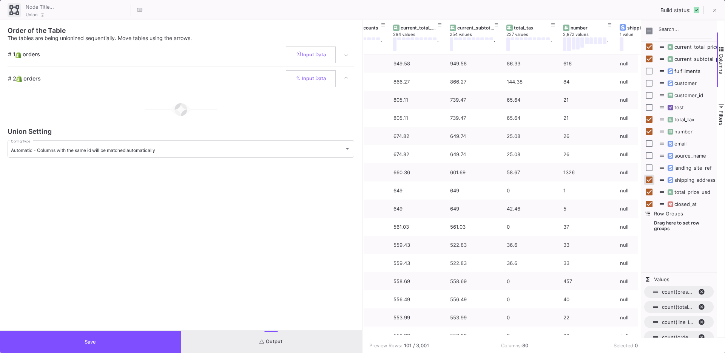
click at [649, 180] on input "Press SPACE to toggle visibility (visible)" at bounding box center [648, 179] width 7 height 7
checkbox input "false"
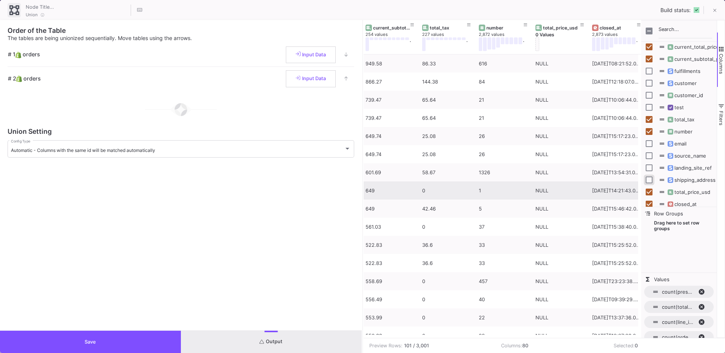
scroll to position [0, 285]
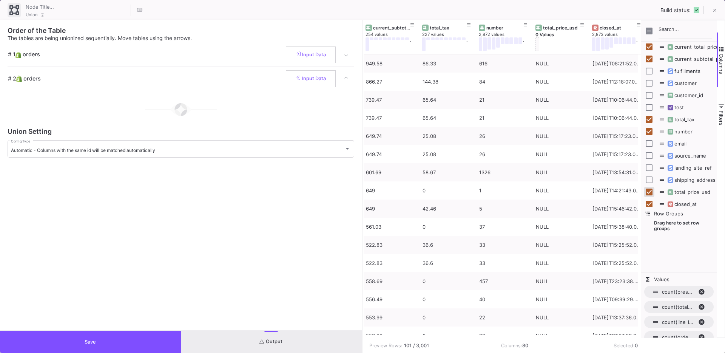
click at [649, 190] on input "Press SPACE to toggle visibility (visible)" at bounding box center [648, 191] width 7 height 7
checkbox input "false"
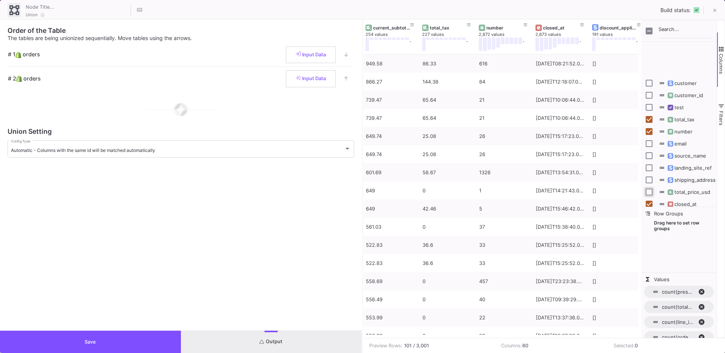
scroll to position [282, 0]
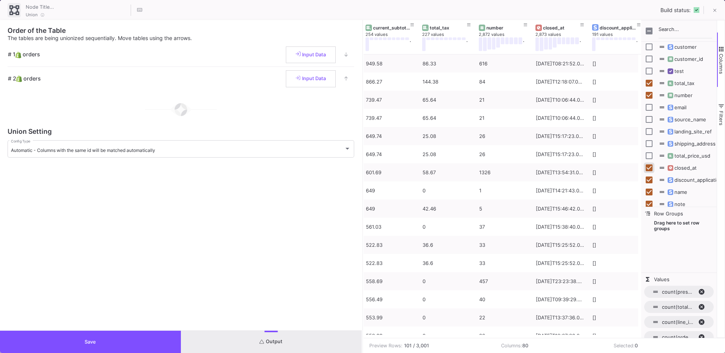
click at [649, 168] on input "Press SPACE to toggle visibility (visible)" at bounding box center [648, 167] width 7 height 7
checkbox input "false"
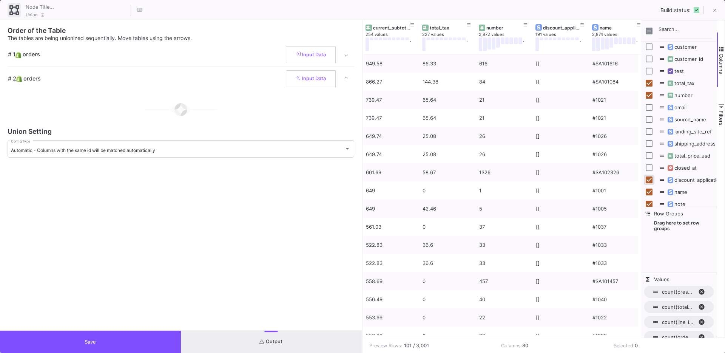
click at [649, 176] on input "Press SPACE to toggle visibility (visible)" at bounding box center [648, 179] width 7 height 7
checkbox input "false"
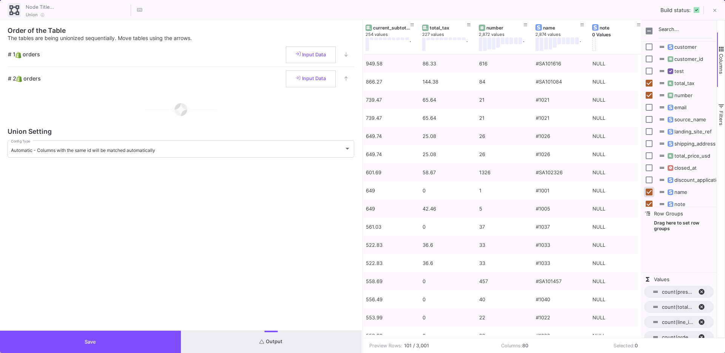
click at [649, 193] on input "Press SPACE to toggle visibility (visible)" at bounding box center [648, 191] width 7 height 7
checkbox input "false"
click at [648, 200] on input "Press SPACE to toggle visibility (visible)" at bounding box center [648, 203] width 7 height 7
checkbox input "false"
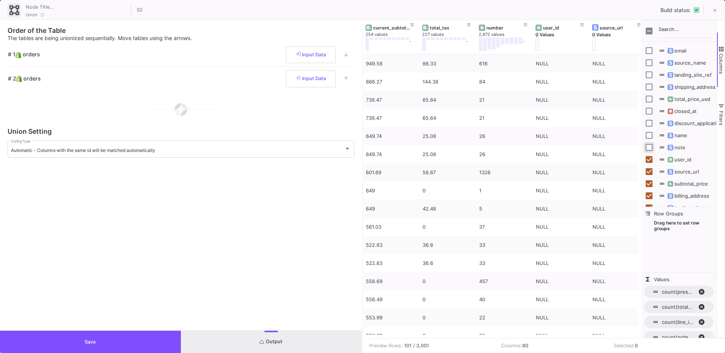
scroll to position [352, 0]
click at [648, 147] on input "Press SPACE to toggle visibility (visible)" at bounding box center [648, 145] width 7 height 7
checkbox input "false"
click at [649, 157] on input "Press SPACE to toggle visibility (visible)" at bounding box center [648, 157] width 7 height 7
checkbox input "false"
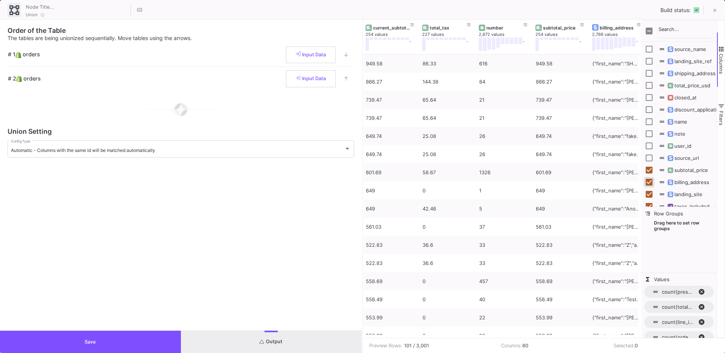
click at [651, 180] on input "Press SPACE to toggle visibility (visible)" at bounding box center [648, 182] width 7 height 7
checkbox input "false"
click at [648, 191] on input "Press SPACE to toggle visibility (visible)" at bounding box center [648, 194] width 7 height 7
checkbox input "false"
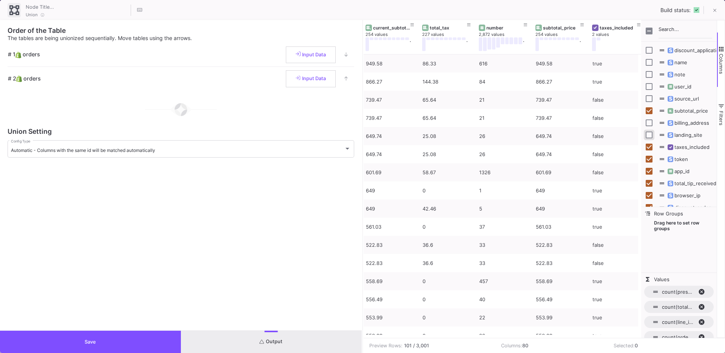
scroll to position [423, 0]
click at [649, 147] on input "Press SPACE to toggle visibility (visible)" at bounding box center [648, 146] width 7 height 7
checkbox input "false"
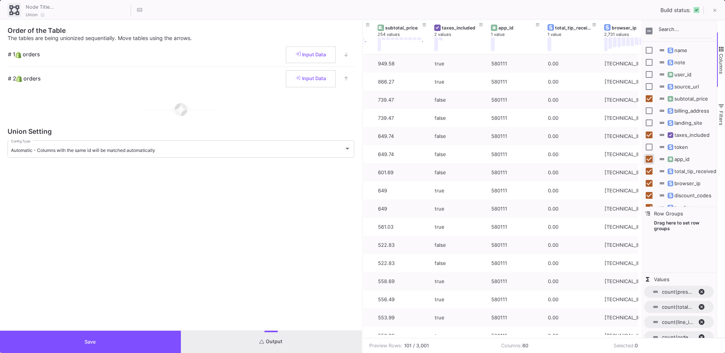
click at [649, 159] on input "Press SPACE to toggle visibility (visible)" at bounding box center [648, 159] width 7 height 7
checkbox input "false"
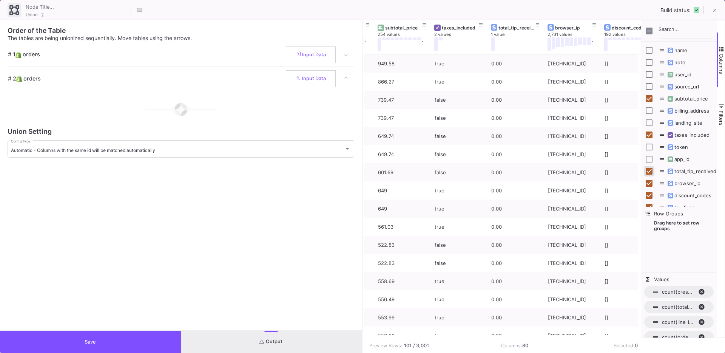
click at [647, 170] on input "Press SPACE to toggle visibility (visible)" at bounding box center [648, 171] width 7 height 7
checkbox input "false"
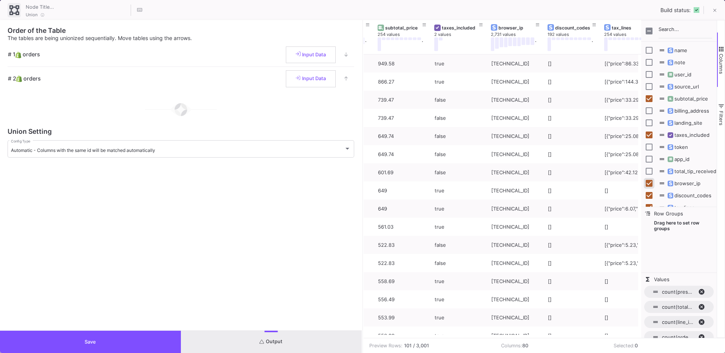
click at [647, 181] on input "Press SPACE to toggle visibility (visible)" at bounding box center [648, 183] width 7 height 7
checkbox input "false"
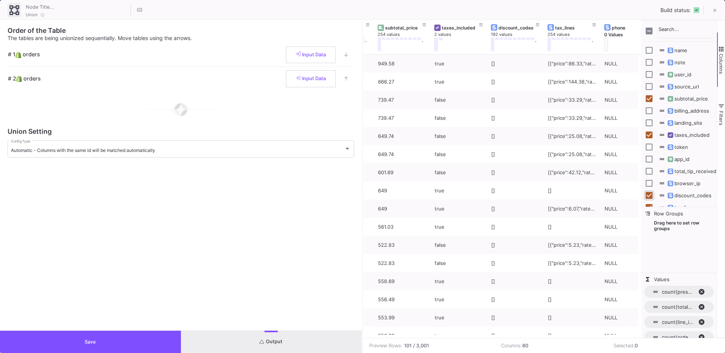
click at [648, 193] on input "Press SPACE to toggle visibility (visible)" at bounding box center [648, 195] width 7 height 7
checkbox input "false"
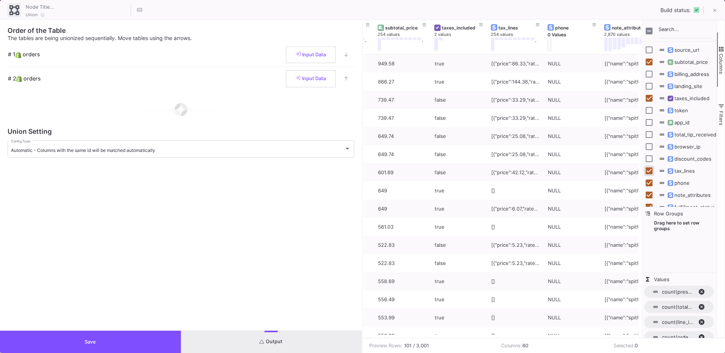
click at [650, 169] on input "Press SPACE to toggle visibility (visible)" at bounding box center [648, 170] width 7 height 7
checkbox input "false"
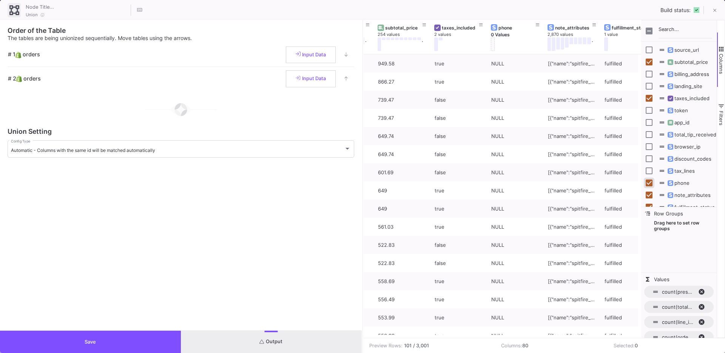
click at [649, 183] on input "Press SPACE to toggle visibility (visible)" at bounding box center [648, 182] width 7 height 7
checkbox input "false"
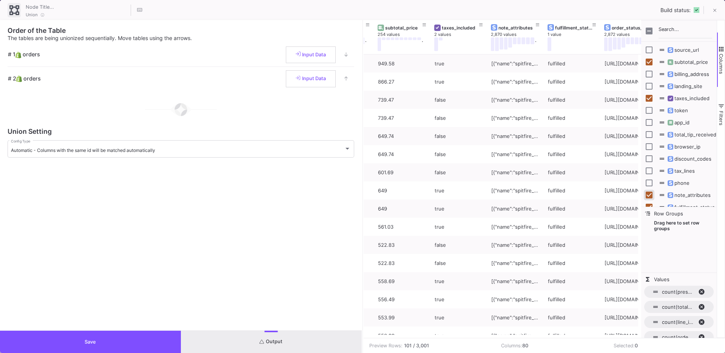
click at [649, 195] on input "Press SPACE to toggle visibility (visible)" at bounding box center [648, 194] width 7 height 7
checkbox input "false"
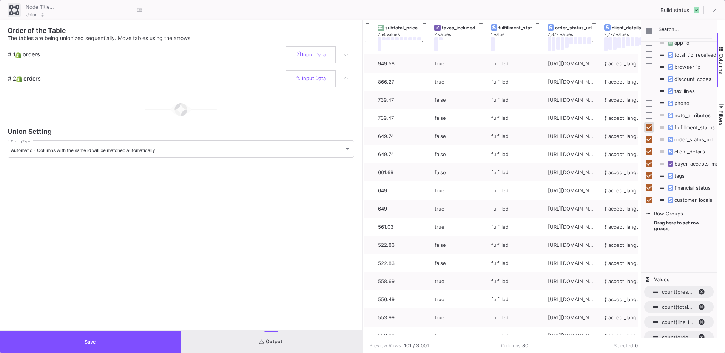
click at [648, 126] on input "Press SPACE to toggle visibility (visible)" at bounding box center [648, 127] width 7 height 7
checkbox input "false"
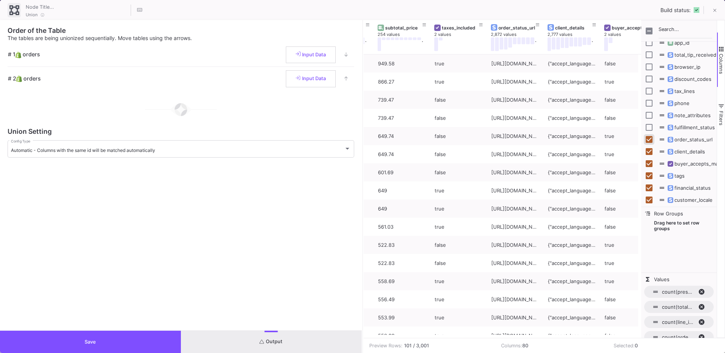
click at [649, 139] on input "Press SPACE to toggle visibility (visible)" at bounding box center [648, 139] width 7 height 7
checkbox input "false"
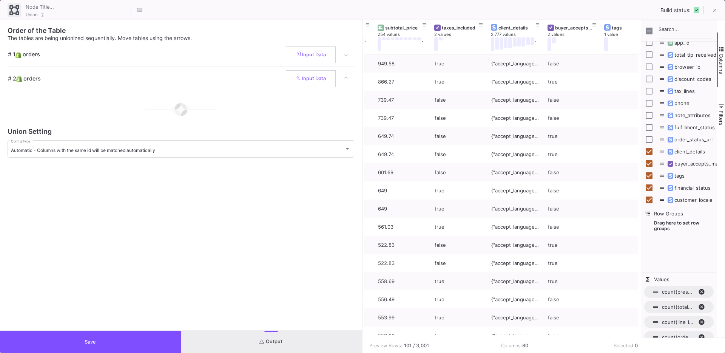
click at [649, 156] on div "client_details" at bounding box center [678, 151] width 66 height 12
click at [649, 152] on input "Press SPACE to toggle visibility (visible)" at bounding box center [648, 151] width 7 height 7
checkbox input "false"
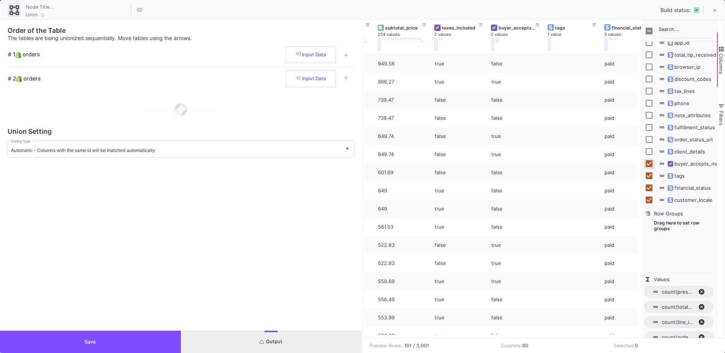
click at [649, 165] on input "Press SPACE to toggle visibility (visible)" at bounding box center [648, 163] width 7 height 7
checkbox input "false"
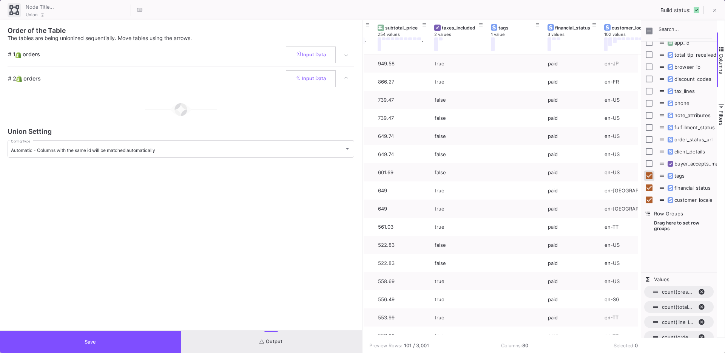
click at [649, 177] on input "Press SPACE to toggle visibility (visible)" at bounding box center [648, 175] width 7 height 7
checkbox input "false"
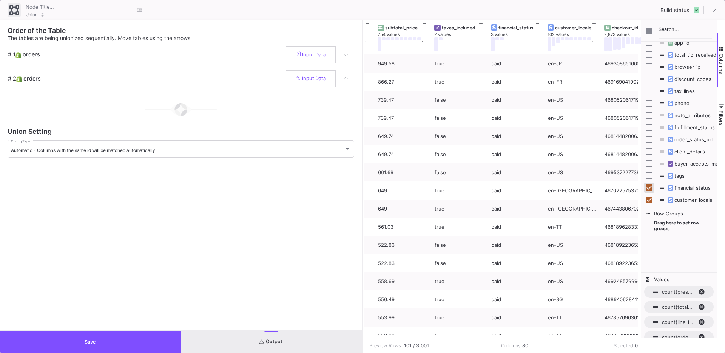
click at [649, 186] on input "Press SPACE to toggle visibility (visible)" at bounding box center [648, 187] width 7 height 7
checkbox input "false"
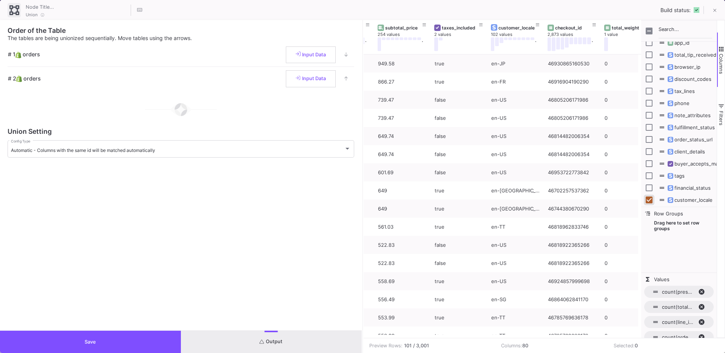
click at [649, 199] on input "Press SPACE to toggle visibility (visible)" at bounding box center [648, 199] width 7 height 7
checkbox input "false"
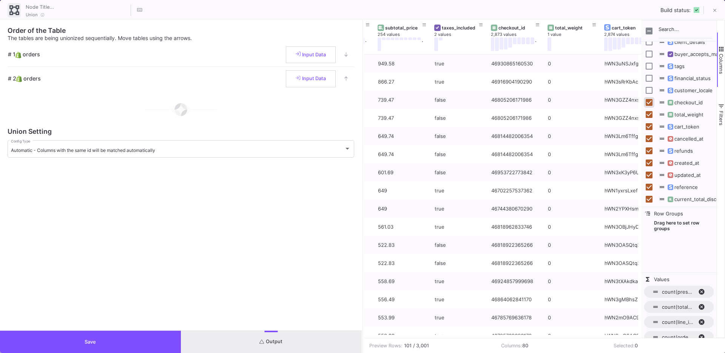
click at [647, 103] on input "Press SPACE to toggle visibility (visible)" at bounding box center [648, 102] width 7 height 7
checkbox input "false"
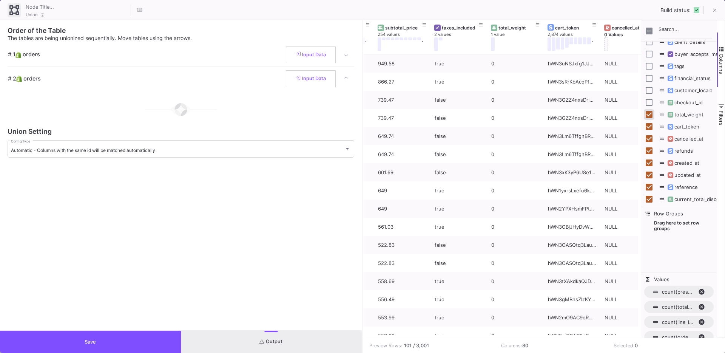
click at [647, 114] on input "Press SPACE to toggle visibility (visible)" at bounding box center [648, 114] width 7 height 7
checkbox input "false"
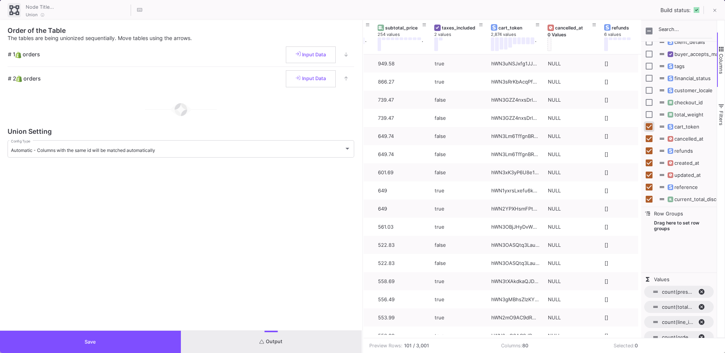
click at [647, 123] on input "Press SPACE to toggle visibility (visible)" at bounding box center [648, 126] width 7 height 7
checkbox input "false"
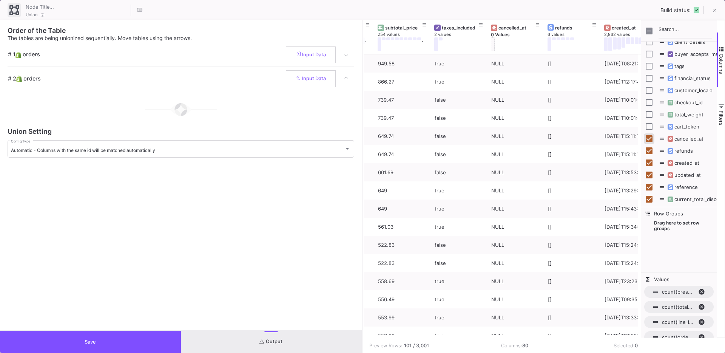
click at [648, 139] on input "Press SPACE to toggle visibility (visible)" at bounding box center [648, 138] width 7 height 7
checkbox input "false"
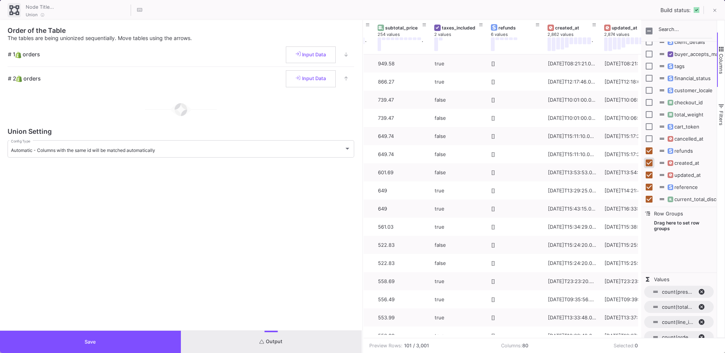
click at [648, 162] on input "Press SPACE to toggle visibility (visible)" at bounding box center [648, 162] width 7 height 7
checkbox input "false"
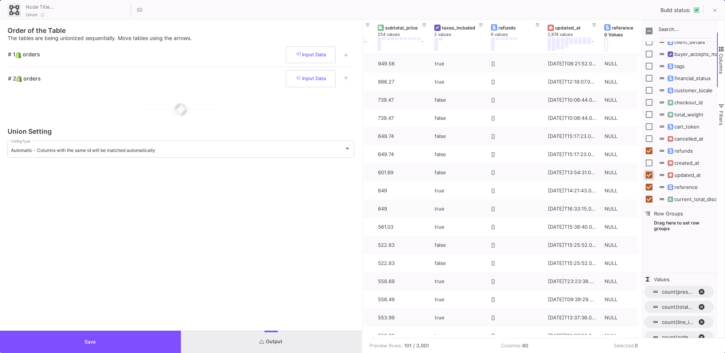
click at [647, 174] on input "Press SPACE to toggle visibility (visible)" at bounding box center [648, 174] width 7 height 7
checkbox input "false"
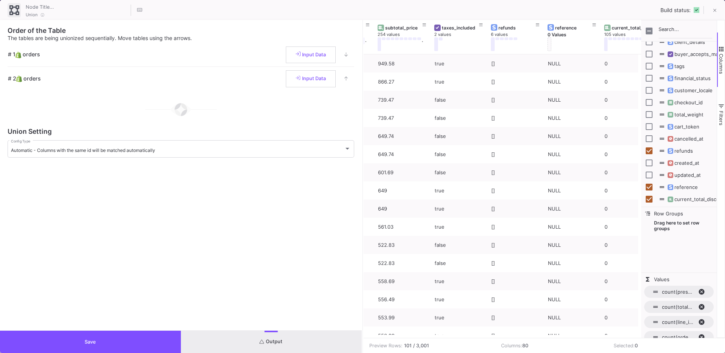
click at [648, 191] on div "reference" at bounding box center [678, 187] width 66 height 12
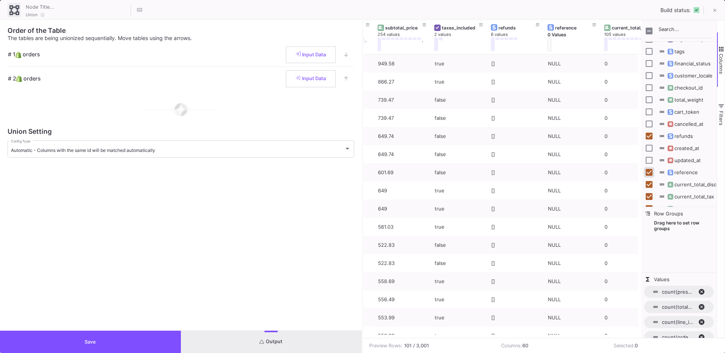
click at [649, 173] on input "Press SPACE to toggle visibility (visible)" at bounding box center [648, 172] width 7 height 7
checkbox input "false"
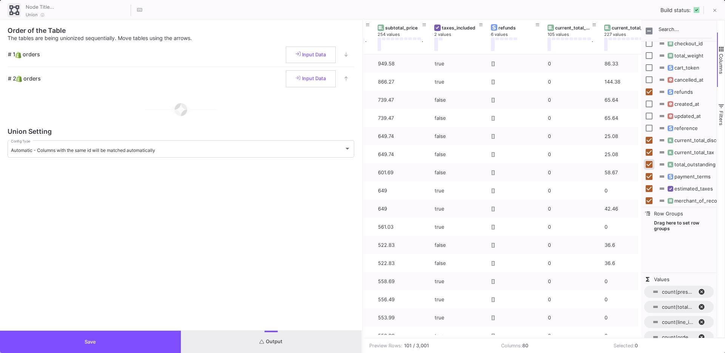
click at [649, 165] on input "Press SPACE to toggle visibility (visible)" at bounding box center [648, 164] width 7 height 7
checkbox input "false"
click at [649, 178] on input "Press SPACE to toggle visibility (visible)" at bounding box center [648, 176] width 7 height 7
checkbox input "false"
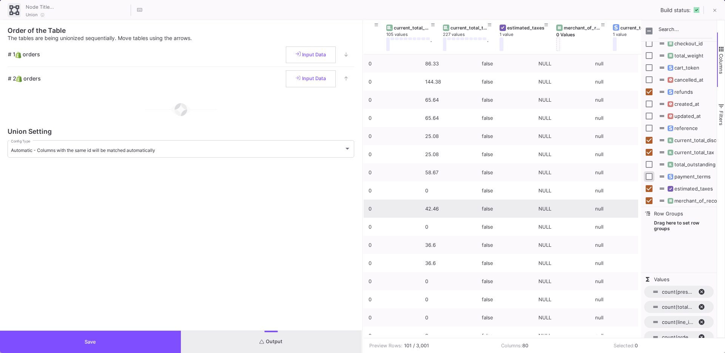
scroll to position [0, 639]
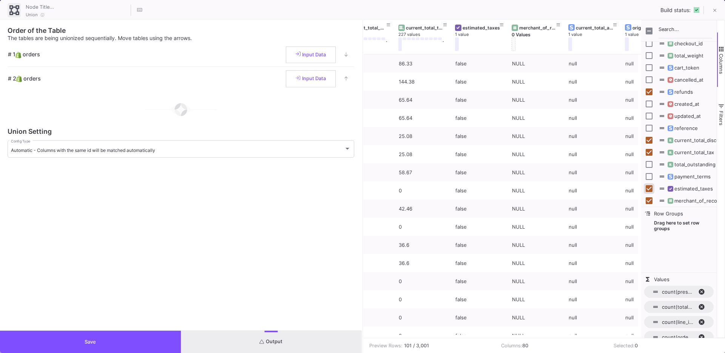
click at [649, 188] on input "Press SPACE to toggle visibility (visible)" at bounding box center [648, 188] width 7 height 7
checkbox input "false"
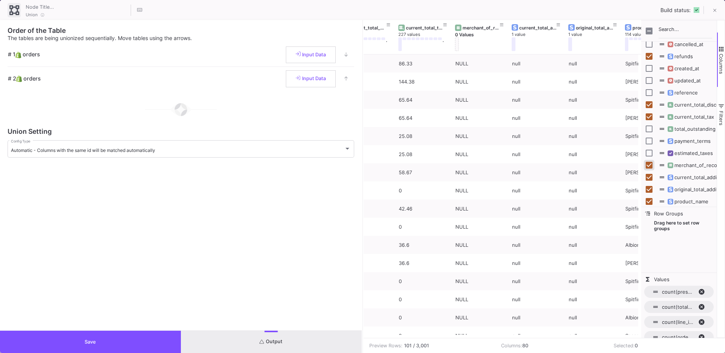
click at [649, 165] on input "Press SPACE to toggle visibility (visible)" at bounding box center [648, 165] width 7 height 7
checkbox input "false"
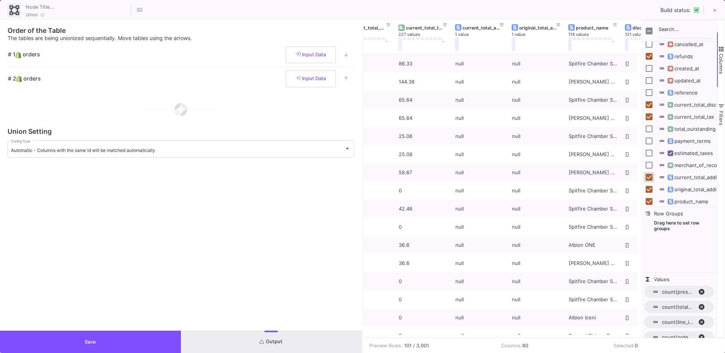
click at [649, 176] on input "Press SPACE to toggle visibility (visible)" at bounding box center [648, 177] width 7 height 7
checkbox input "false"
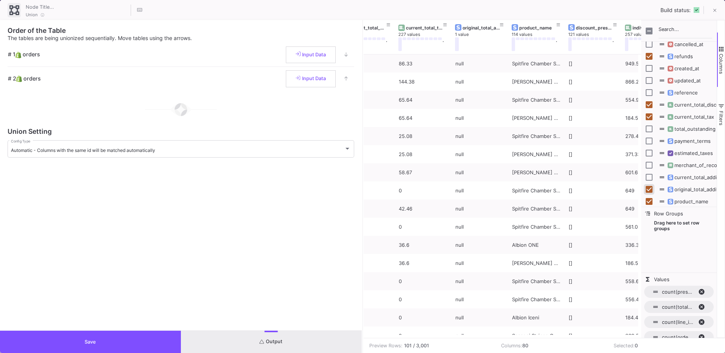
click at [650, 188] on input "Press SPACE to toggle visibility (visible)" at bounding box center [648, 189] width 7 height 7
checkbox input "false"
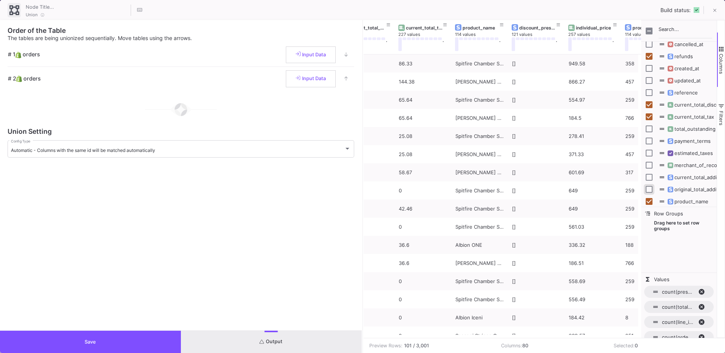
scroll to position [761, 0]
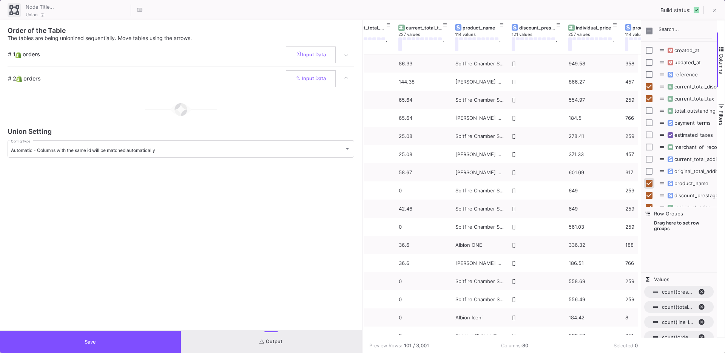
click at [647, 183] on input "Press SPACE to toggle visibility (visible)" at bounding box center [648, 183] width 7 height 7
checkbox input "false"
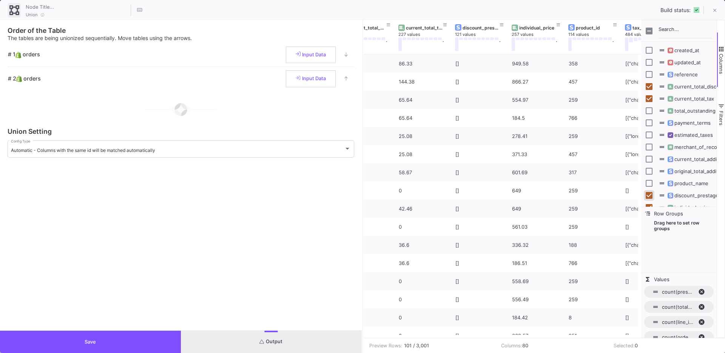
click at [647, 196] on input "Press SPACE to toggle visibility (visible)" at bounding box center [648, 195] width 7 height 7
checkbox input "false"
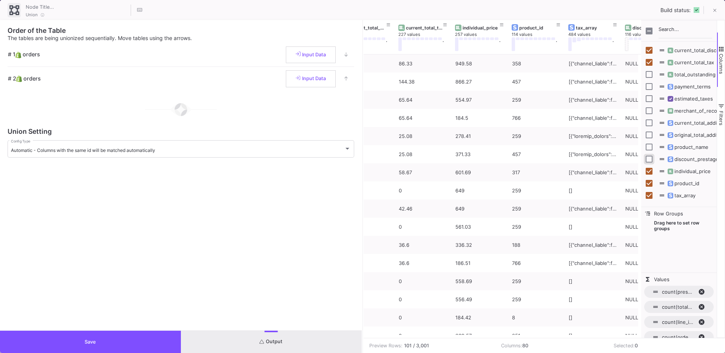
scroll to position [807, 0]
click at [650, 173] on input "Press SPACE to toggle visibility (visible)" at bounding box center [648, 173] width 7 height 7
checkbox input "false"
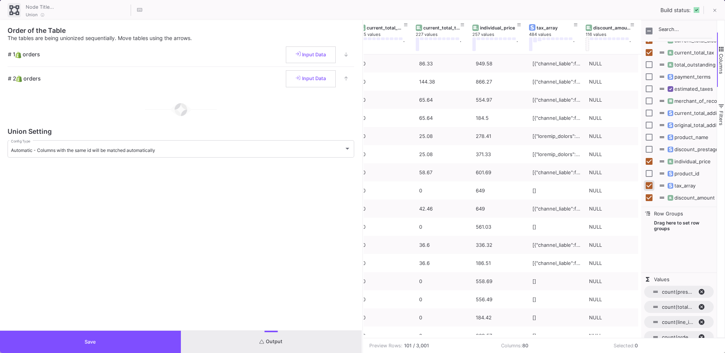
click at [649, 184] on input "Press SPACE to toggle visibility (visible)" at bounding box center [648, 185] width 7 height 7
checkbox input "false"
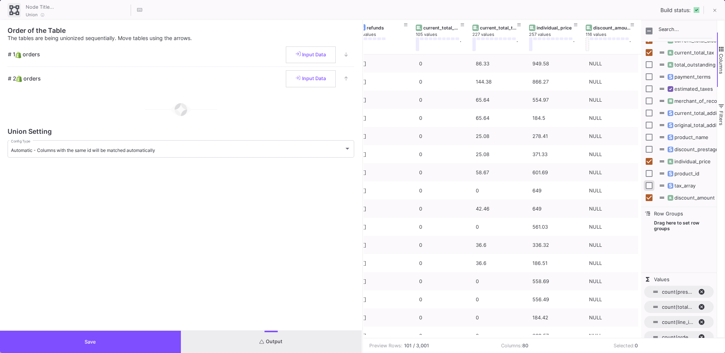
scroll to position [0, 575]
click at [720, 72] on span "Columns" at bounding box center [721, 64] width 6 height 20
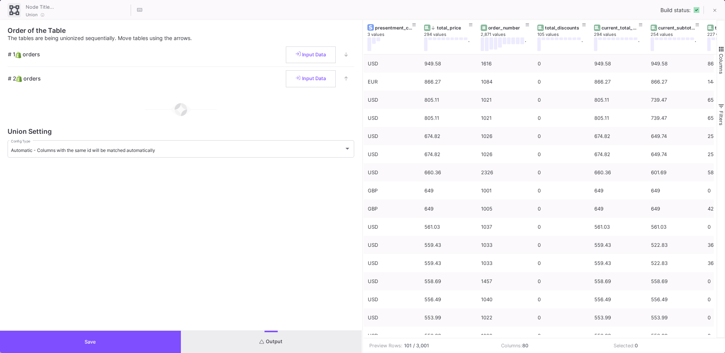
click at [723, 46] on span "button" at bounding box center [721, 49] width 7 height 7
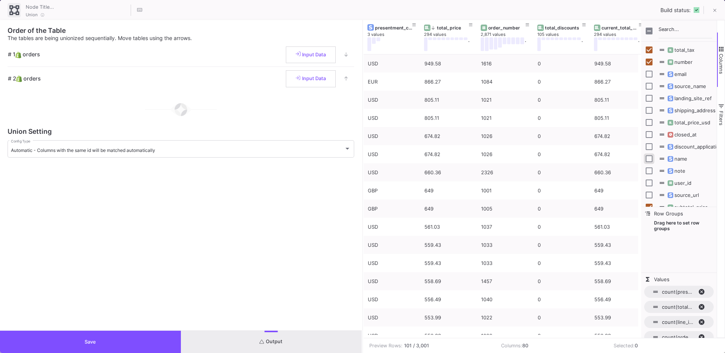
click at [650, 159] on input "Press SPACE to toggle visibility (hidden)" at bounding box center [648, 158] width 7 height 7
checkbox input "true"
click at [721, 71] on span "Columns" at bounding box center [721, 64] width 6 height 20
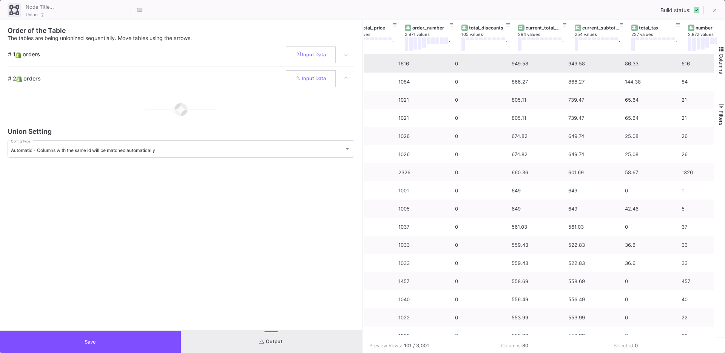
scroll to position [0, 120]
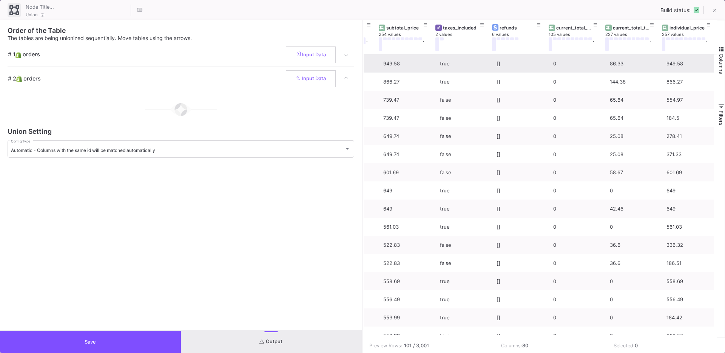
scroll to position [0, 500]
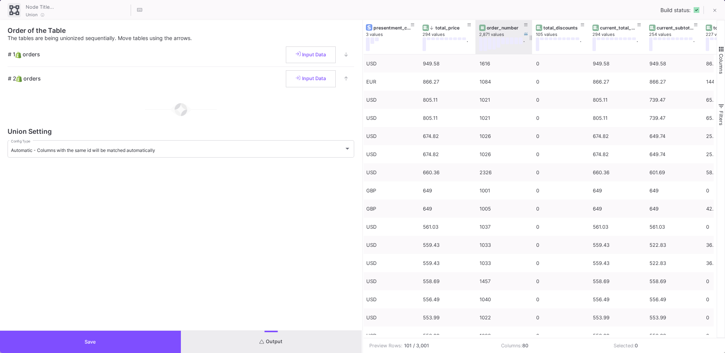
click at [505, 28] on div "order_number" at bounding box center [505, 28] width 37 height 6
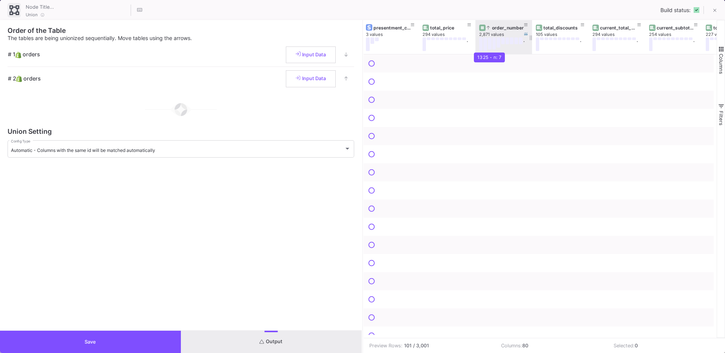
click at [488, 45] on button at bounding box center [490, 43] width 4 height 12
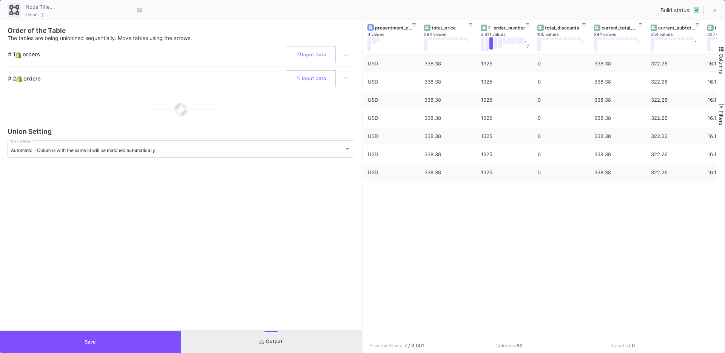
click at [145, 331] on button "Save" at bounding box center [90, 341] width 181 height 22
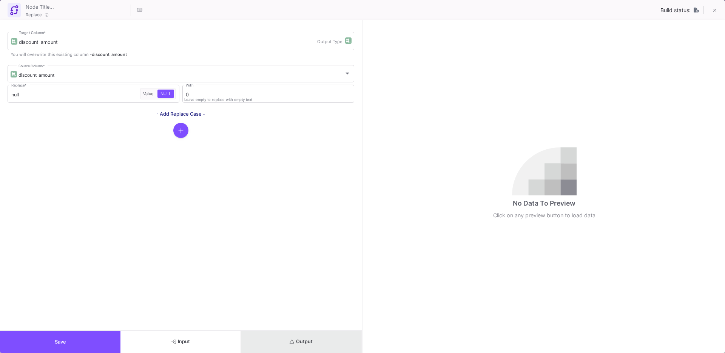
click at [304, 349] on button "Output" at bounding box center [301, 341] width 120 height 22
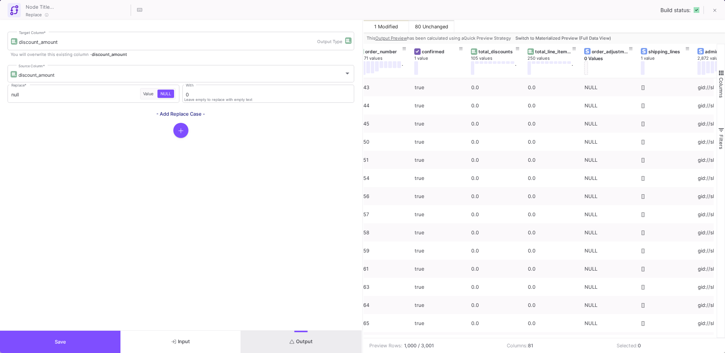
click at [580, 37] on span "Switch to Materialized Preview (Full Data View)" at bounding box center [563, 37] width 96 height 5
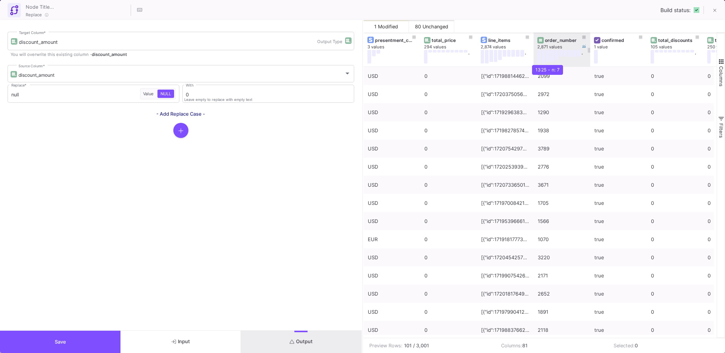
click at [548, 56] on button at bounding box center [548, 56] width 4 height 12
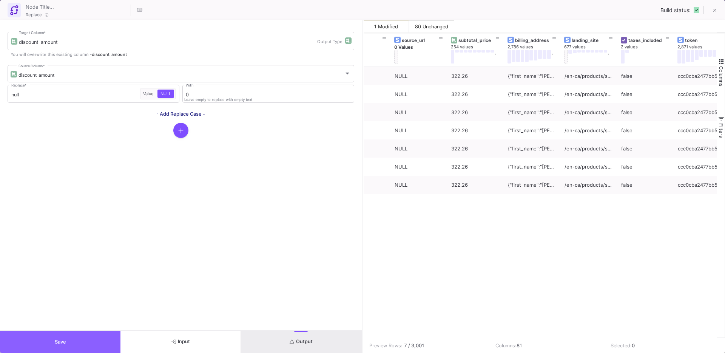
click at [88, 340] on button "Save" at bounding box center [60, 341] width 120 height 22
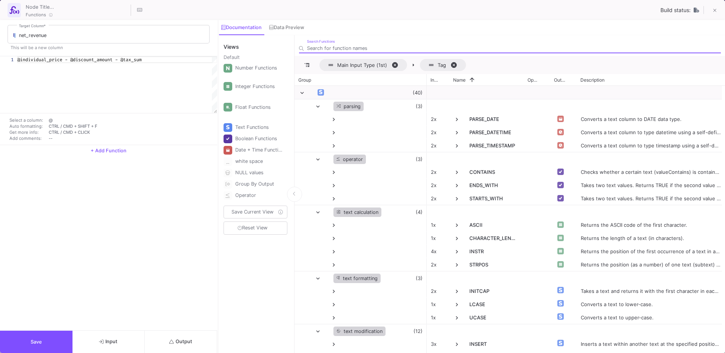
click at [17, 60] on textarea "@individual_price - @discount_amount - @tax_sum" at bounding box center [17, 59] width 0 height 7
click at [17, 61] on textarea "@individual_price - @discount_amount - @tax_sum" at bounding box center [17, 59] width 0 height 7
click at [19, 63] on div "@individual_price - @discount_amount - @tax_sum" at bounding box center [117, 59] width 200 height 7
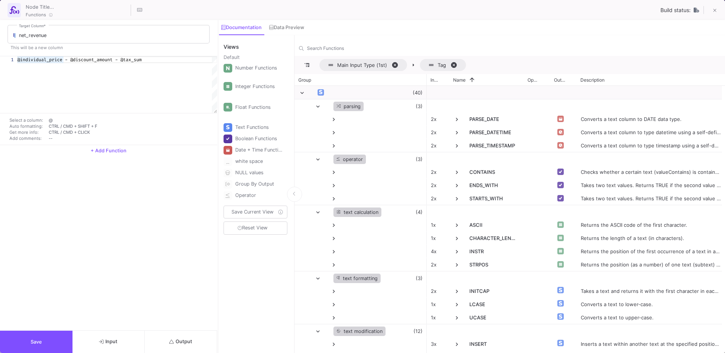
click at [16, 59] on div at bounding box center [8, 59] width 17 height 7
click at [17, 60] on div "1 @individual_price - @discount_amount - @tax_sum @individual_price - @discount…" at bounding box center [108, 84] width 217 height 57
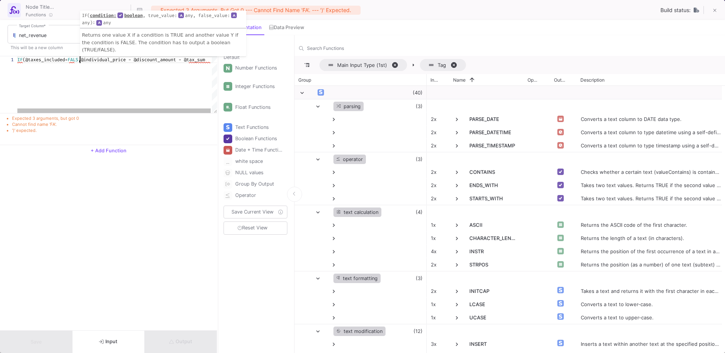
scroll to position [0, 65]
click at [99, 96] on div "IF (@taxes_included= FALSE ,@individual_price - @discount_amount - @tax_sum" at bounding box center [121, 84] width 209 height 57
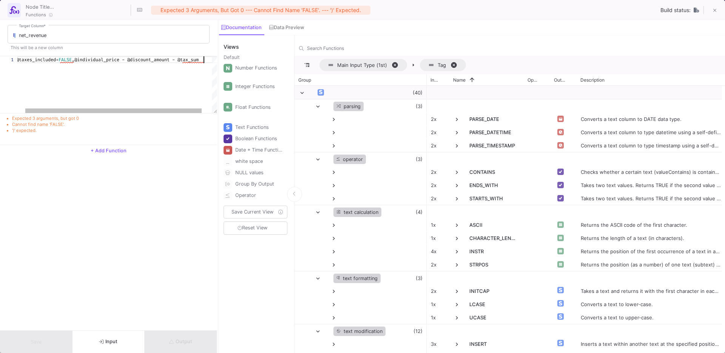
click at [204, 63] on div "IF (@taxes_included= FALSE ,@individual_price - @discount_amount - @tax_sum" at bounding box center [118, 84] width 220 height 57
click at [72, 61] on span "FALSE" at bounding box center [65, 60] width 13 height 6
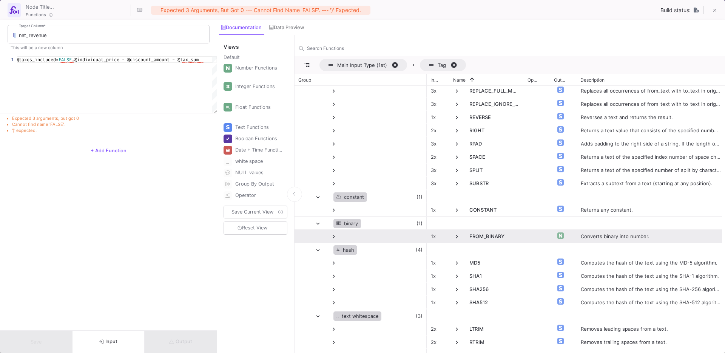
scroll to position [424, 0]
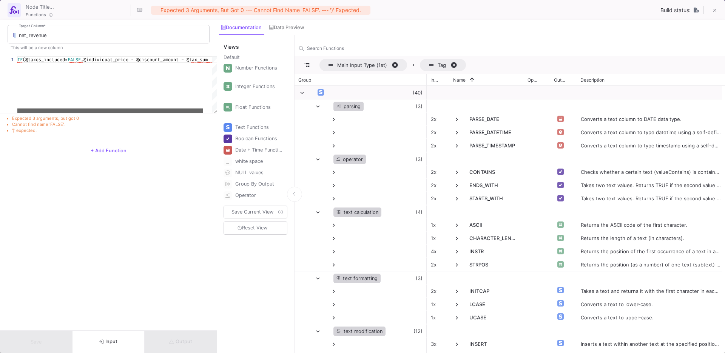
drag, startPoint x: 72, startPoint y: 109, endPoint x: 28, endPoint y: 108, distance: 44.5
click at [28, 108] on div at bounding box center [110, 110] width 186 height 5
click at [21, 60] on span "IF" at bounding box center [19, 60] width 5 height 6
drag, startPoint x: 110, startPoint y: 110, endPoint x: 179, endPoint y: 111, distance: 68.3
click at [179, 111] on div at bounding box center [119, 110] width 186 height 5
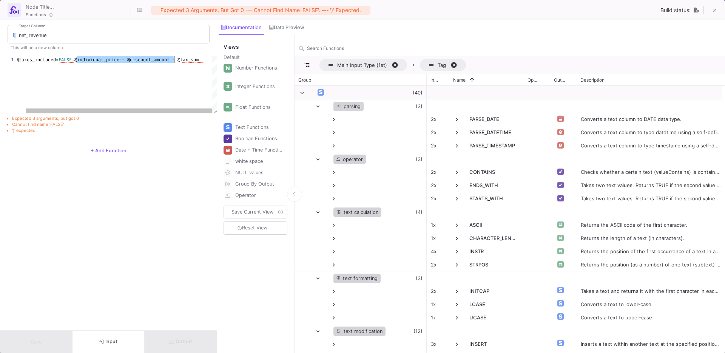
drag, startPoint x: 77, startPoint y: 59, endPoint x: 173, endPoint y: 63, distance: 96.3
paste textarea "@individual_price - @discount_amount"
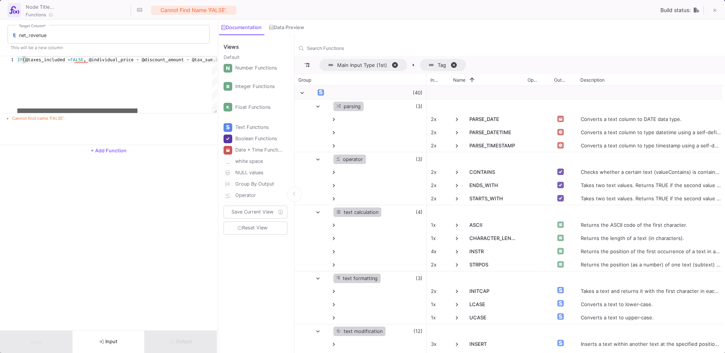
drag, startPoint x: 141, startPoint y: 110, endPoint x: 25, endPoint y: 113, distance: 116.3
click at [25, 113] on div "1 IF (@taxes_included = FALSE , @individual_price - @discount_amount - @tax_sum…" at bounding box center [108, 100] width 217 height 89
click at [82, 60] on div "1 IF (@taxes_included = FALSE , @individual_price - @discount_amount - @tax_sum…" at bounding box center [108, 84] width 217 height 57
click at [88, 60] on div "1 IF (@taxes_included = FALSE , @individual_price - @discount_amount - @tax_sum…" at bounding box center [108, 84] width 217 height 57
click at [247, 139] on div "Boolean Functions" at bounding box center [259, 138] width 48 height 11
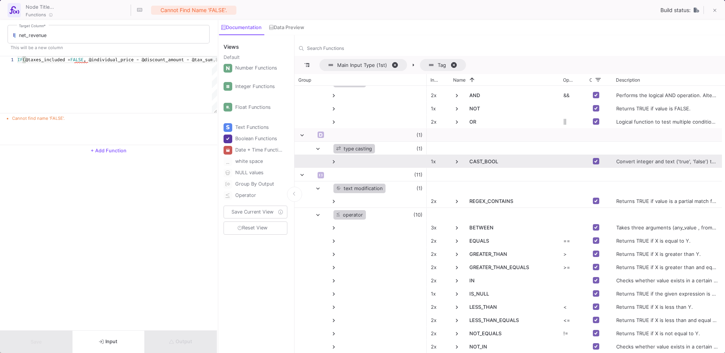
click at [456, 160] on span at bounding box center [456, 161] width 7 height 7
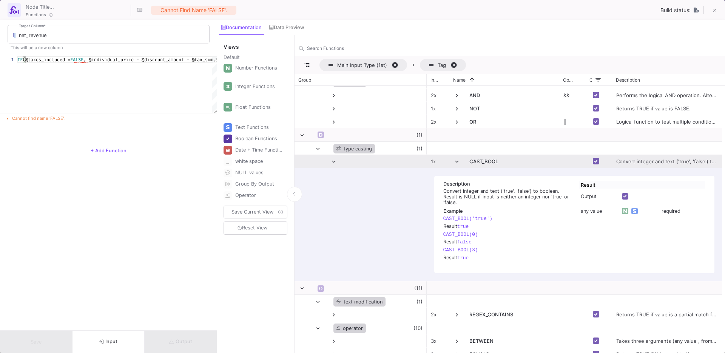
click at [459, 163] on span at bounding box center [456, 161] width 7 height 7
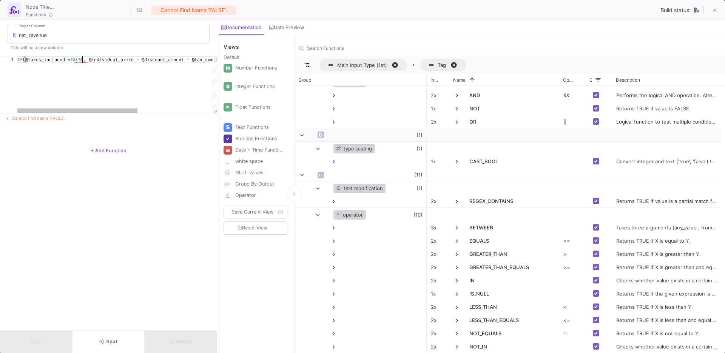
click at [82, 59] on span "FALSE" at bounding box center [76, 60] width 13 height 6
click at [89, 60] on span ", @individual_price - @discount_amount - @tax_sum," at bounding box center [149, 60] width 132 height 6
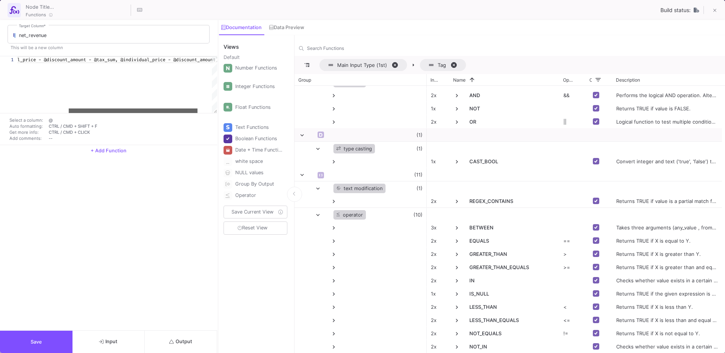
drag, startPoint x: 109, startPoint y: 111, endPoint x: 163, endPoint y: 116, distance: 54.6
click at [163, 116] on div "1 IF (@taxes_included, @individual_price - @discount_am ount - @tax_sum, @indiv…" at bounding box center [108, 100] width 217 height 89
drag, startPoint x: 130, startPoint y: 110, endPoint x: 189, endPoint y: 110, distance: 58.9
click at [189, 110] on div at bounding box center [147, 110] width 129 height 5
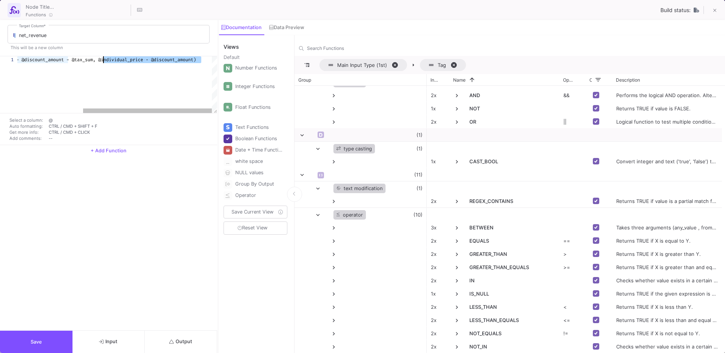
drag, startPoint x: 202, startPoint y: 60, endPoint x: 103, endPoint y: 60, distance: 98.9
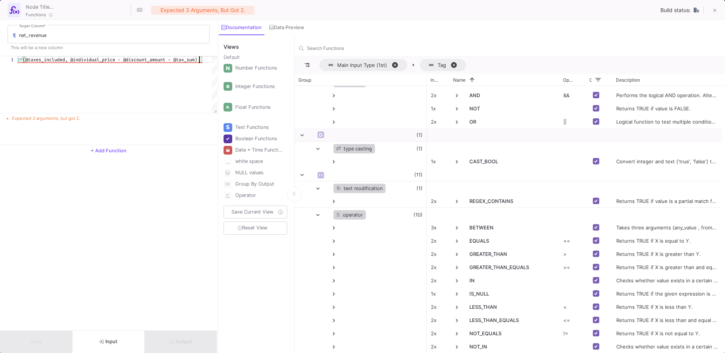
click at [70, 62] on span "(@taxes_included, @individual_price - @discount_am" at bounding box center [89, 60] width 132 height 6
paste textarea "@individual_price - @discount_amount"
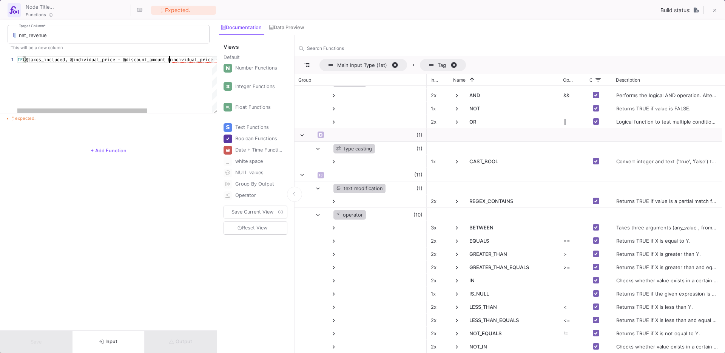
scroll to position [0, 155]
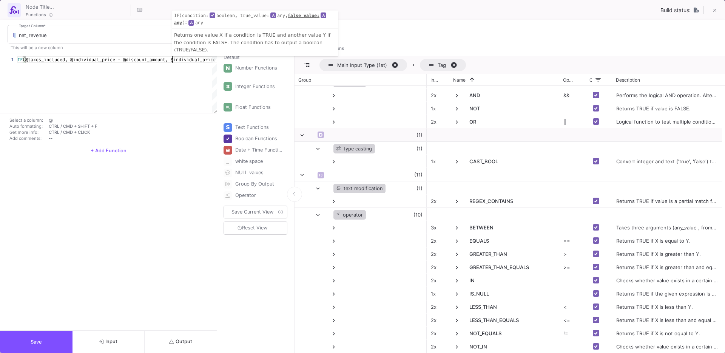
type textarea "IF(@taxes_included, @individual_price - @discount_amount, @individual_price - @…"
click at [168, 348] on button "Output" at bounding box center [181, 341] width 72 height 22
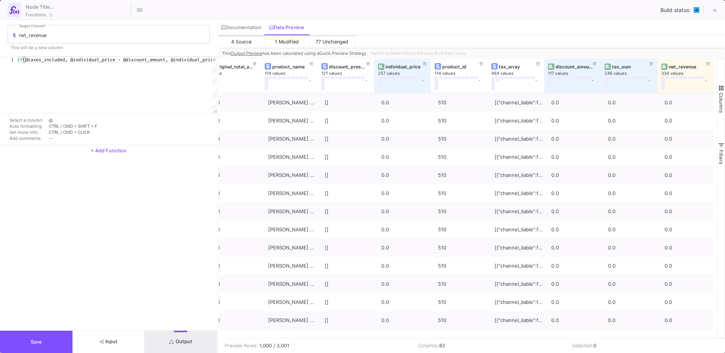
scroll to position [0, 4145]
click at [54, 334] on button "Save" at bounding box center [36, 341] width 72 height 22
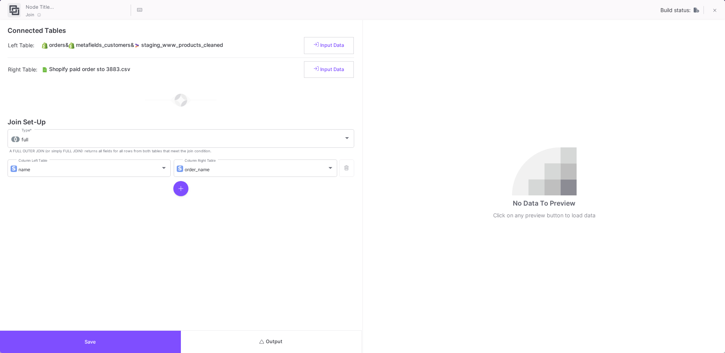
click at [312, 343] on button "Output" at bounding box center [271, 341] width 181 height 22
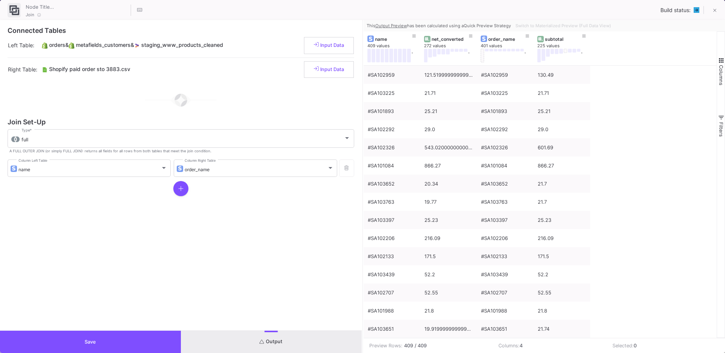
click at [162, 338] on button "Save" at bounding box center [90, 341] width 181 height 22
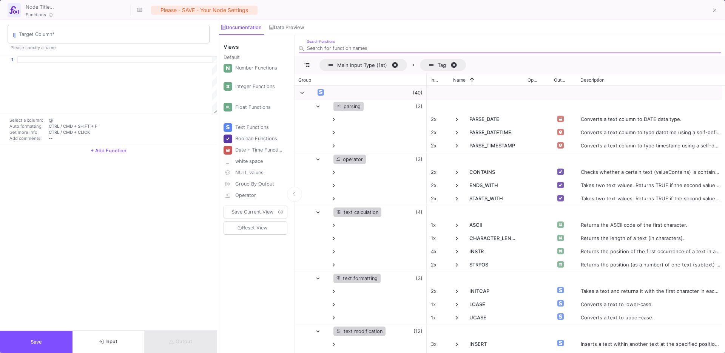
click at [51, 38] on div "Target Column *" at bounding box center [112, 34] width 187 height 20
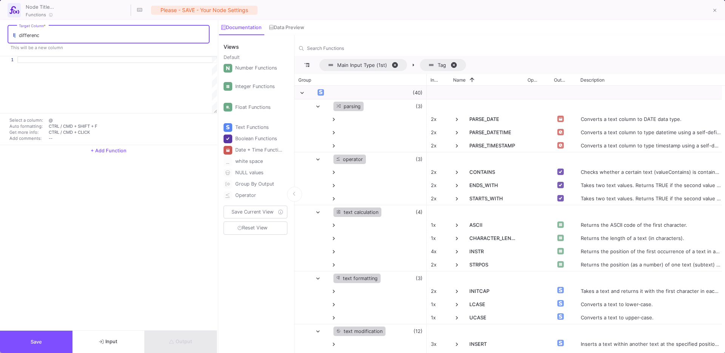
type input "difference"
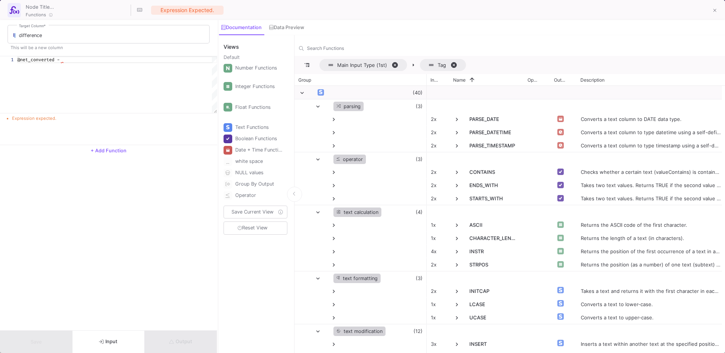
scroll to position [0, 48]
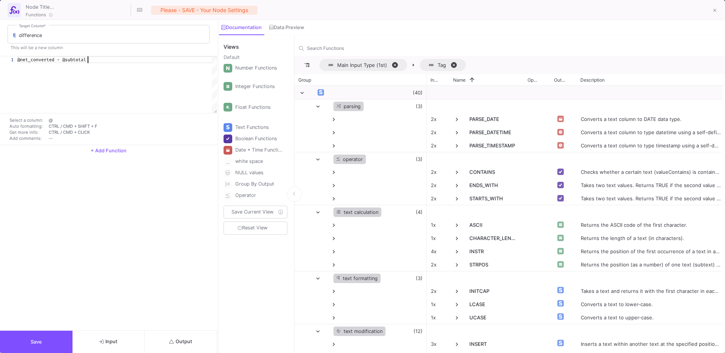
type textarea "@net_converted - @subtotal"
click at [179, 333] on button "Output" at bounding box center [181, 341] width 72 height 22
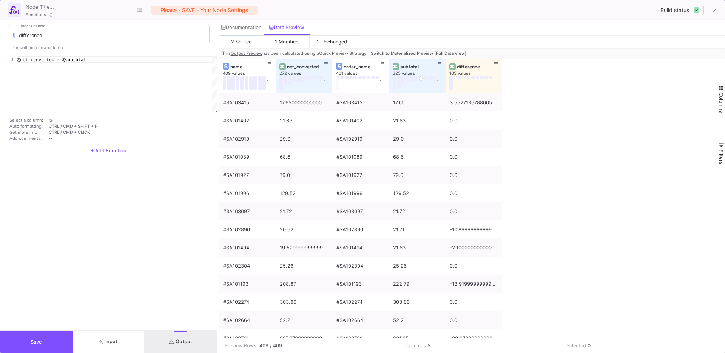
click at [35, 338] on button "Save" at bounding box center [36, 341] width 72 height 22
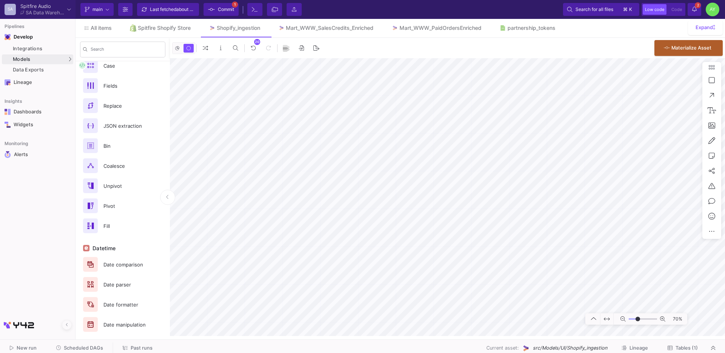
scroll to position [358, 0]
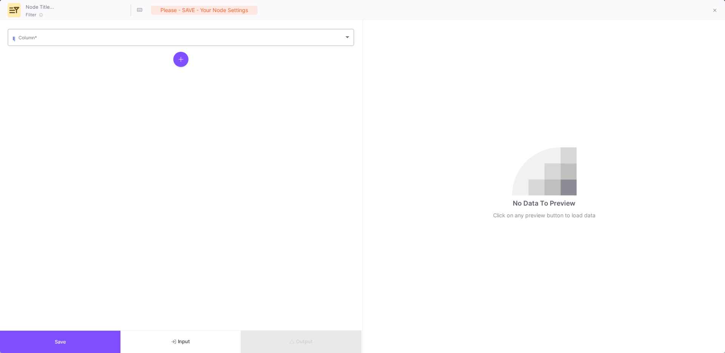
click at [64, 44] on div "Column *" at bounding box center [184, 37] width 332 height 18
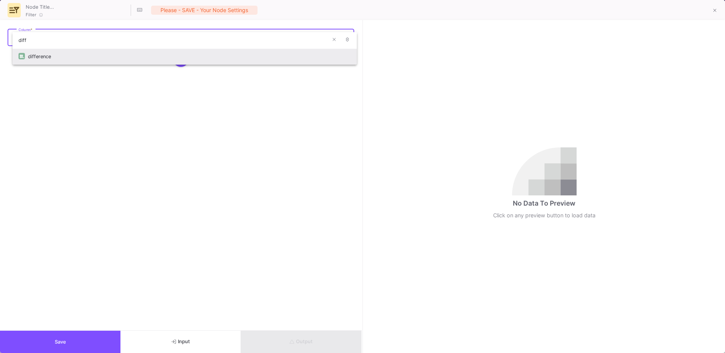
type input "diff"
click at [55, 59] on div "difference" at bounding box center [189, 56] width 323 height 16
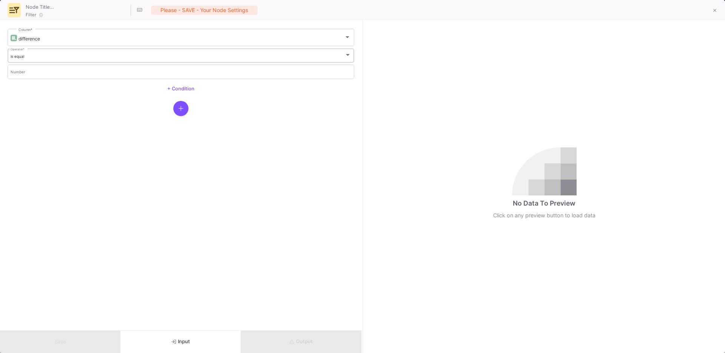
click at [49, 59] on div "is equal Operator *" at bounding box center [181, 54] width 341 height 15
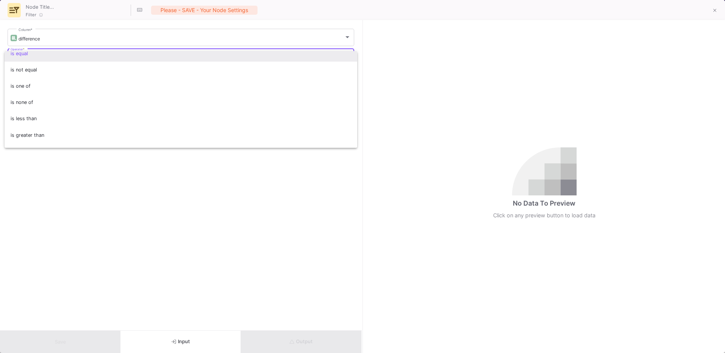
scroll to position [0, 0]
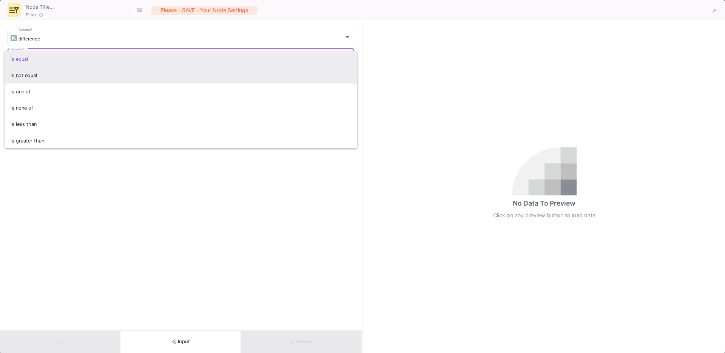
click at [38, 77] on span "is not equal" at bounding box center [181, 75] width 341 height 16
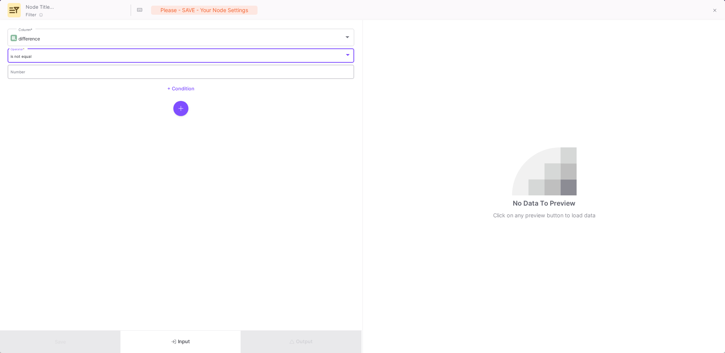
click at [29, 75] on div "Number" at bounding box center [181, 70] width 341 height 15
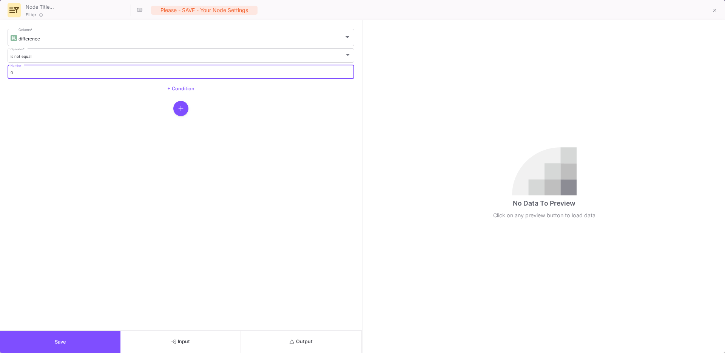
type input "0"
click at [278, 339] on button "Output" at bounding box center [301, 341] width 120 height 22
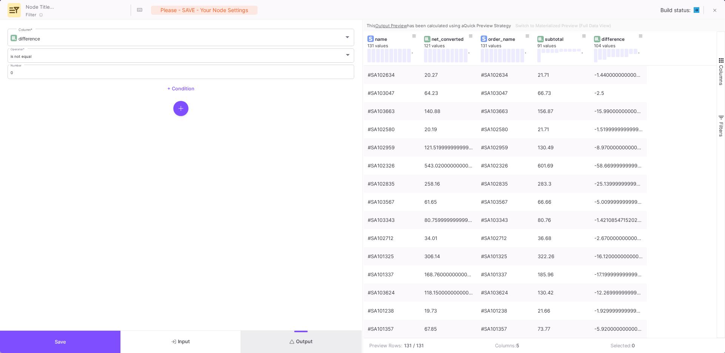
click at [182, 92] on button "+ Condition" at bounding box center [180, 88] width 39 height 11
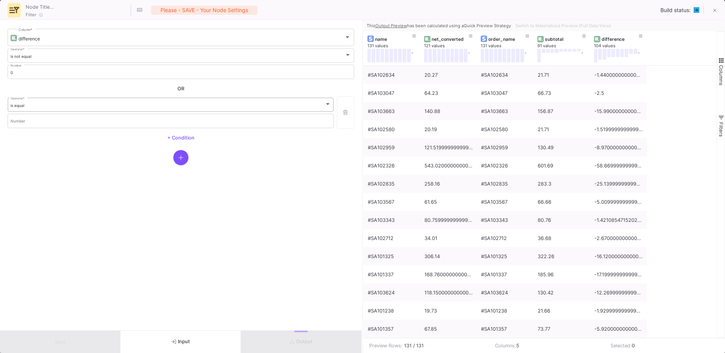
click at [125, 109] on div "is equal Operator *" at bounding box center [171, 103] width 320 height 15
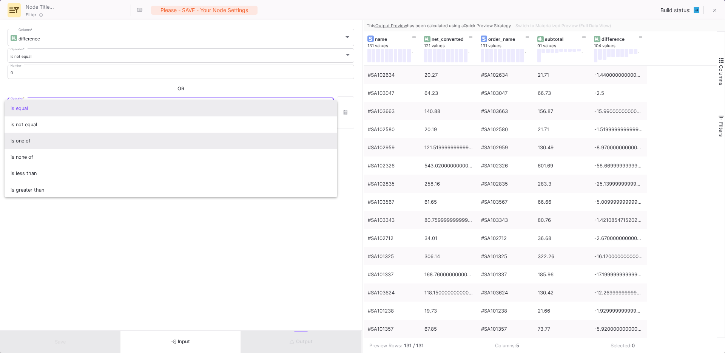
scroll to position [50, 0]
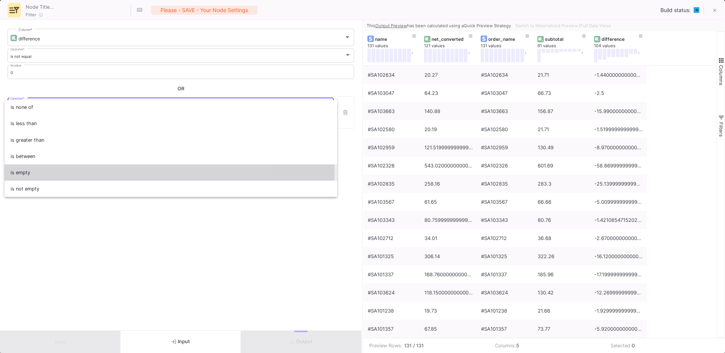
click at [63, 168] on span "is empty" at bounding box center [171, 172] width 320 height 16
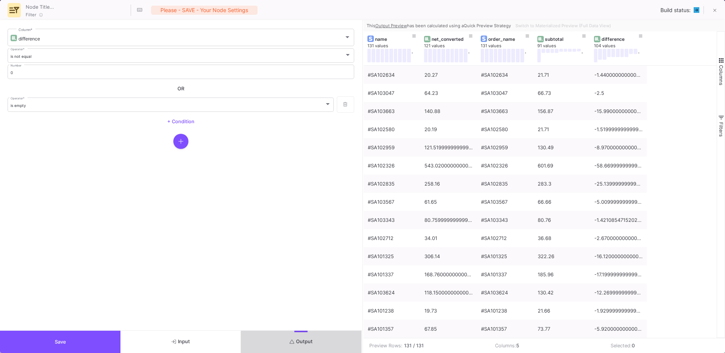
click at [271, 340] on button "Output" at bounding box center [301, 341] width 120 height 22
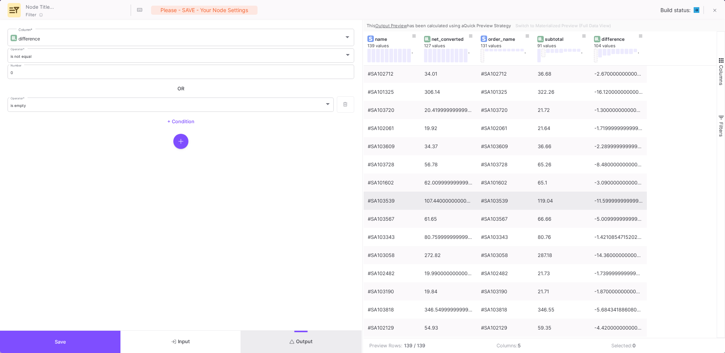
scroll to position [0, 0]
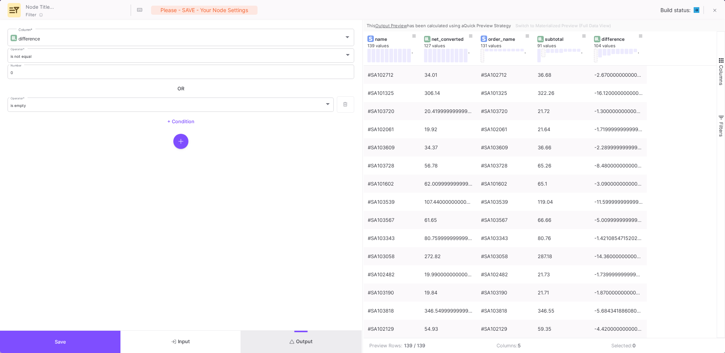
click at [43, 349] on button "Save" at bounding box center [60, 341] width 120 height 22
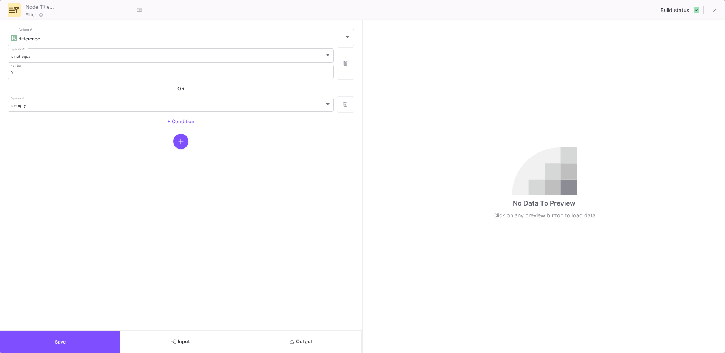
click at [297, 337] on button "Output" at bounding box center [301, 341] width 120 height 22
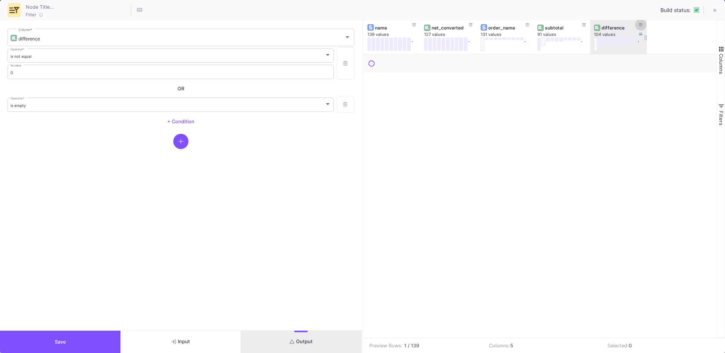
click at [641, 28] on fa-icon at bounding box center [641, 25] width 4 height 5
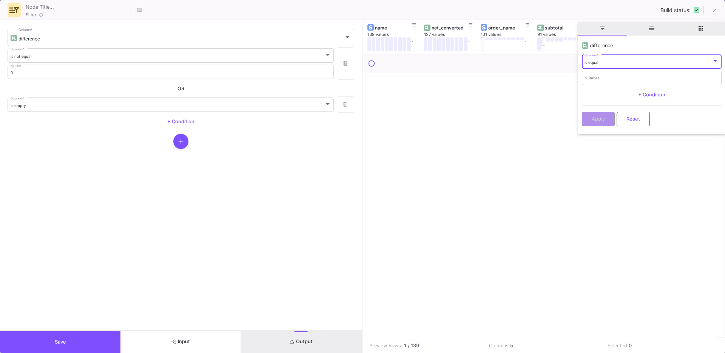
click at [432, 173] on div at bounding box center [540, 195] width 353 height 283
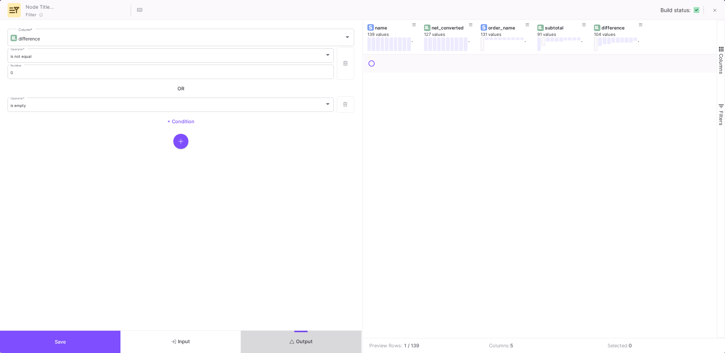
click at [264, 337] on button "Output" at bounding box center [301, 341] width 120 height 22
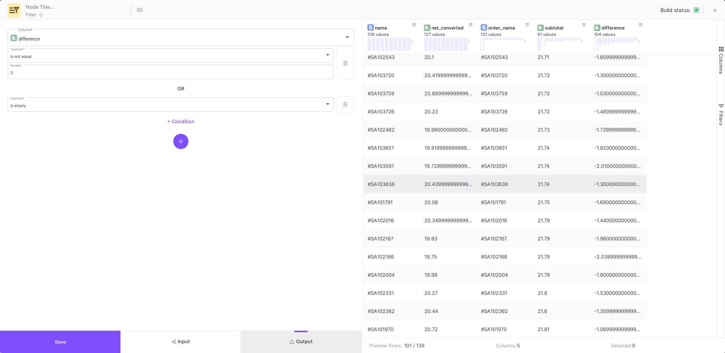
scroll to position [775, 0]
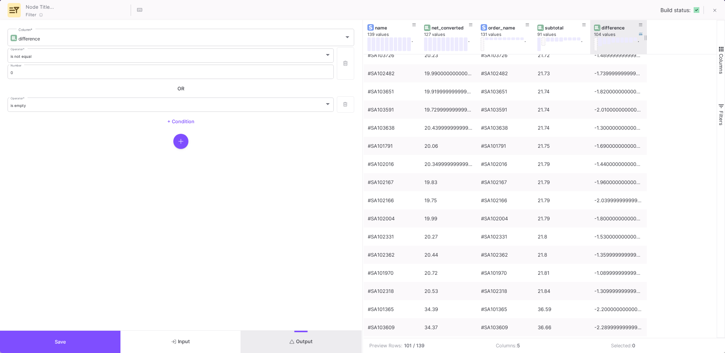
click at [607, 28] on div "difference" at bounding box center [619, 28] width 37 height 6
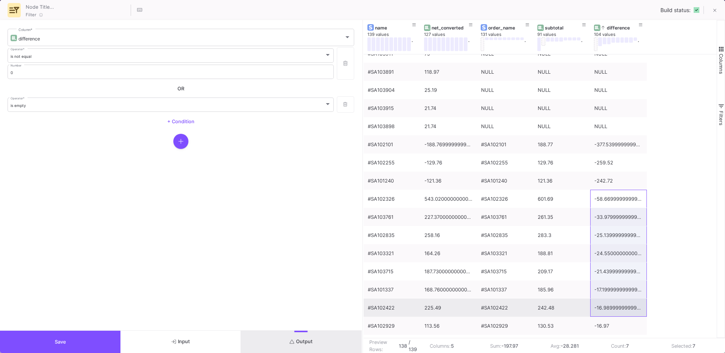
drag, startPoint x: 609, startPoint y: 200, endPoint x: 605, endPoint y: 314, distance: 114.1
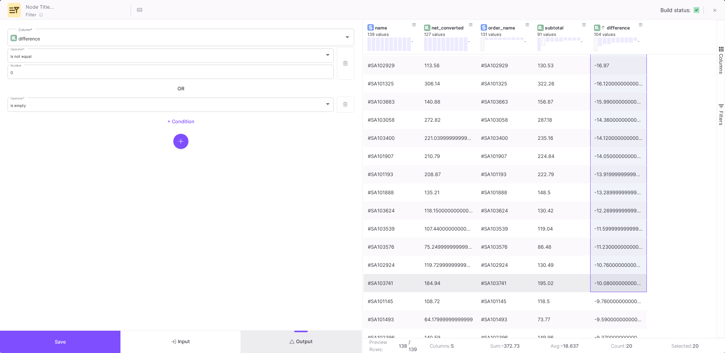
drag, startPoint x: 601, startPoint y: 94, endPoint x: 608, endPoint y: 290, distance: 195.3
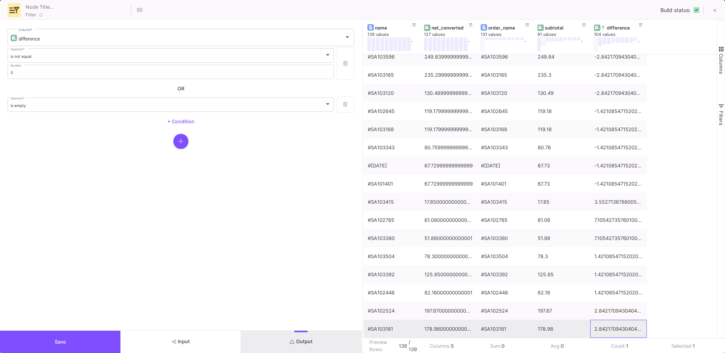
click at [603, 330] on div "2.842170943040401e-14" at bounding box center [618, 329] width 48 height 18
